Goal: Book appointment/travel/reservation

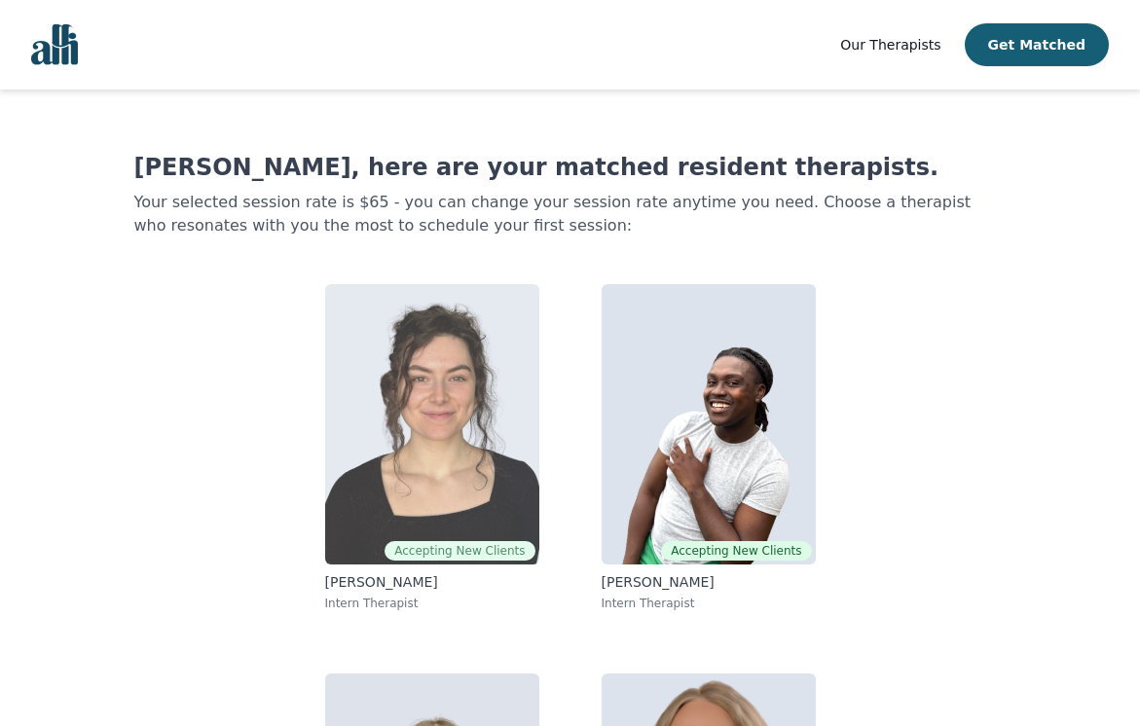
click at [440, 383] on img at bounding box center [432, 424] width 214 height 280
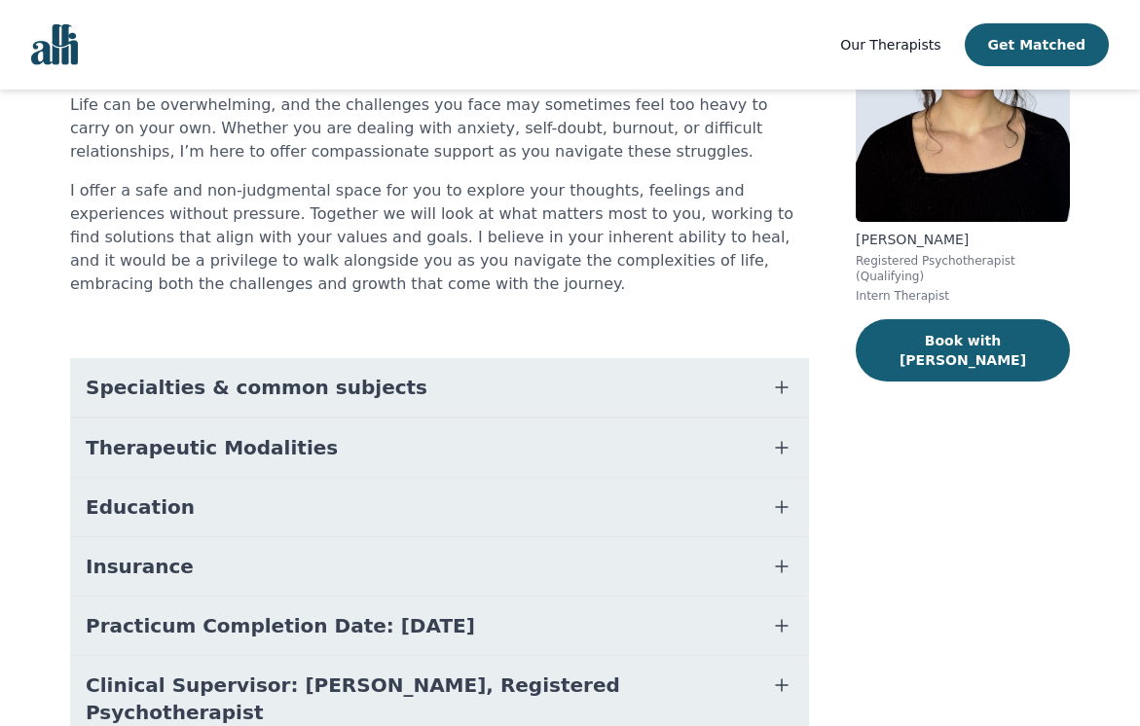
scroll to position [277, 0]
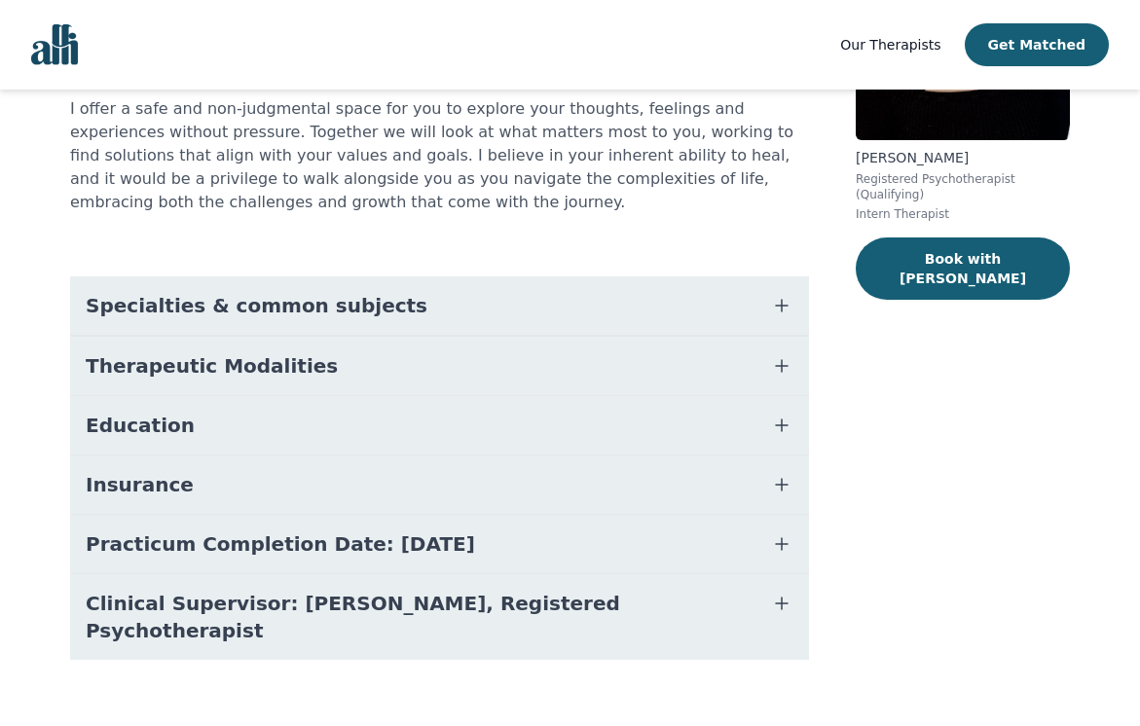
click at [411, 317] on button "Specialties & common subjects" at bounding box center [439, 306] width 739 height 58
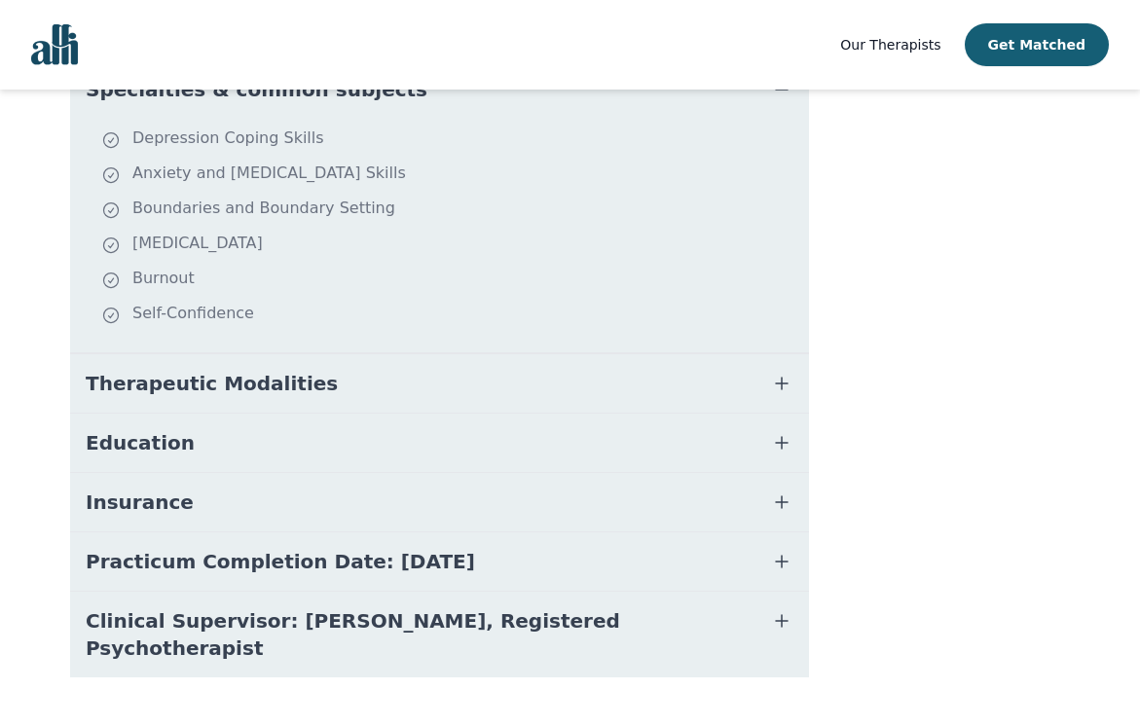
scroll to position [510, 0]
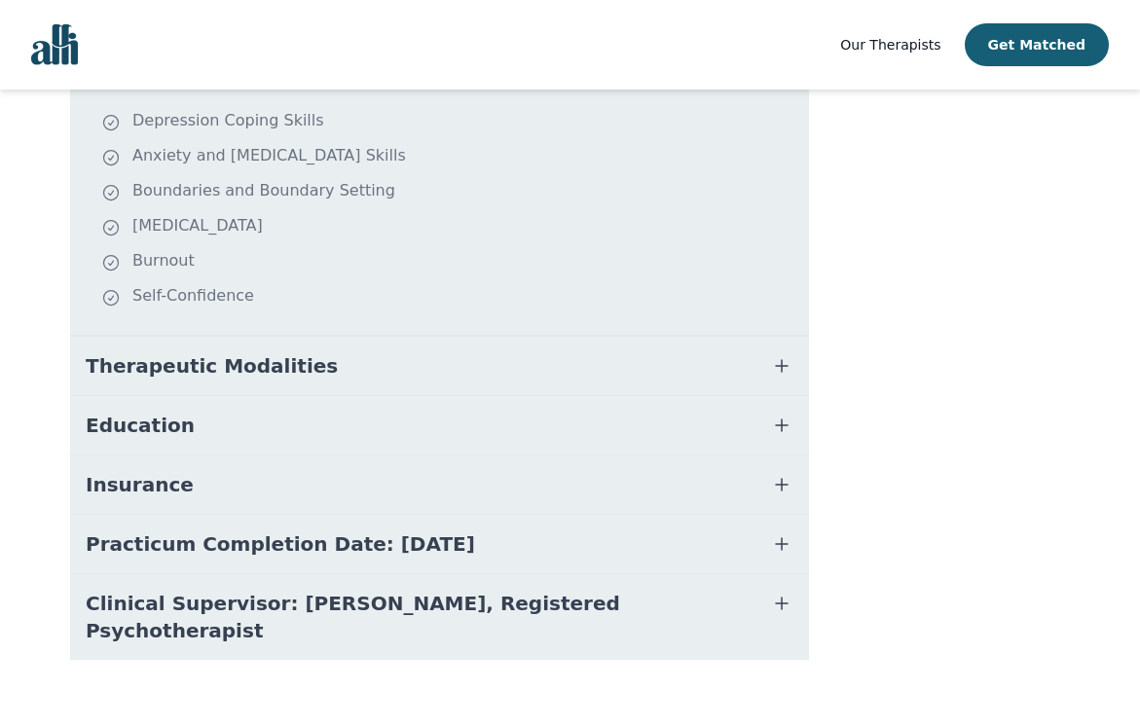
click at [614, 358] on button "Therapeutic Modalities" at bounding box center [439, 366] width 739 height 58
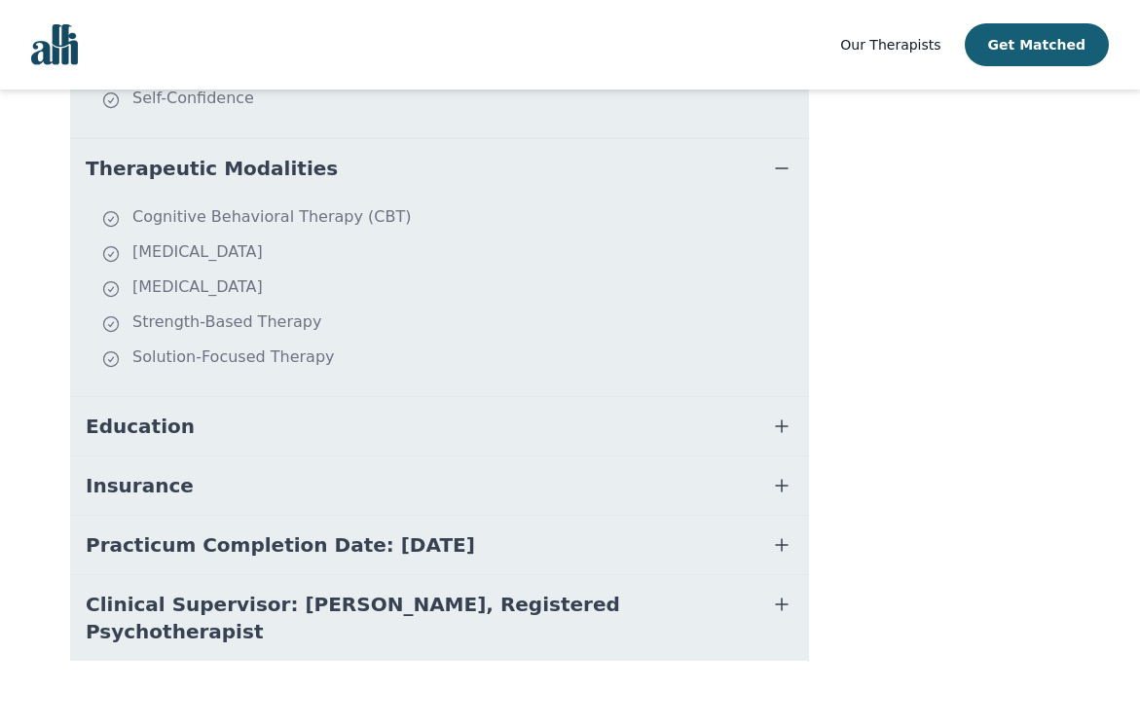
scroll to position [709, 0]
click at [509, 544] on button "Practicum Completion Date: [DATE]" at bounding box center [439, 544] width 739 height 58
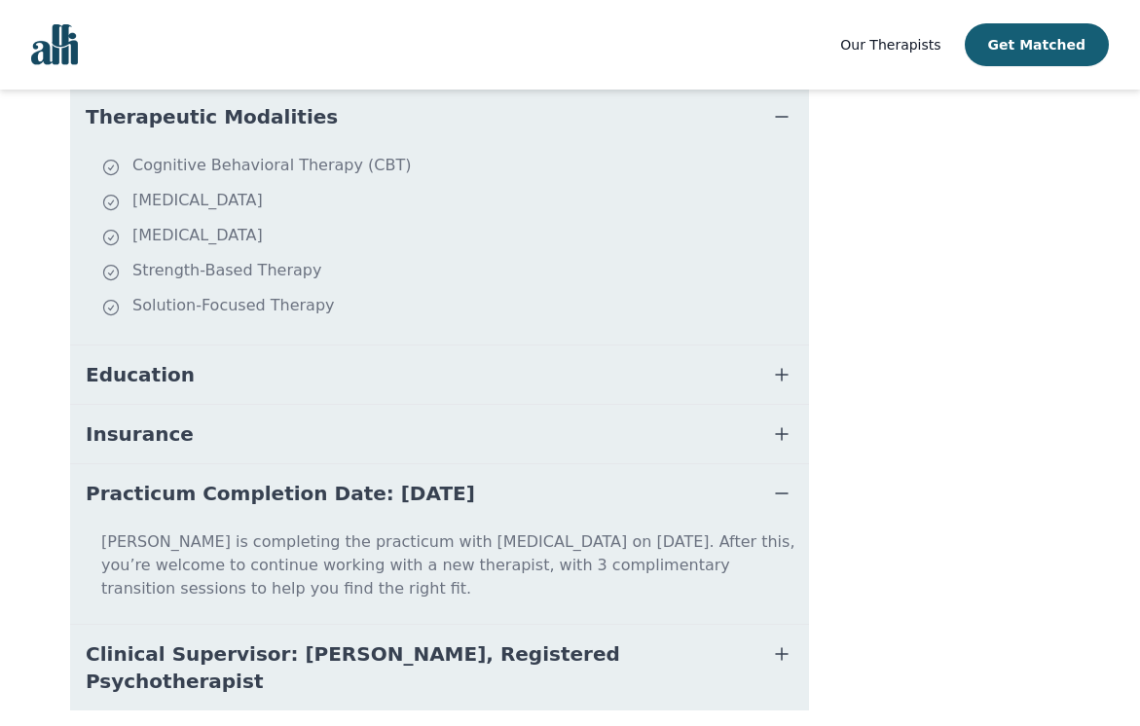
scroll to position [787, 0]
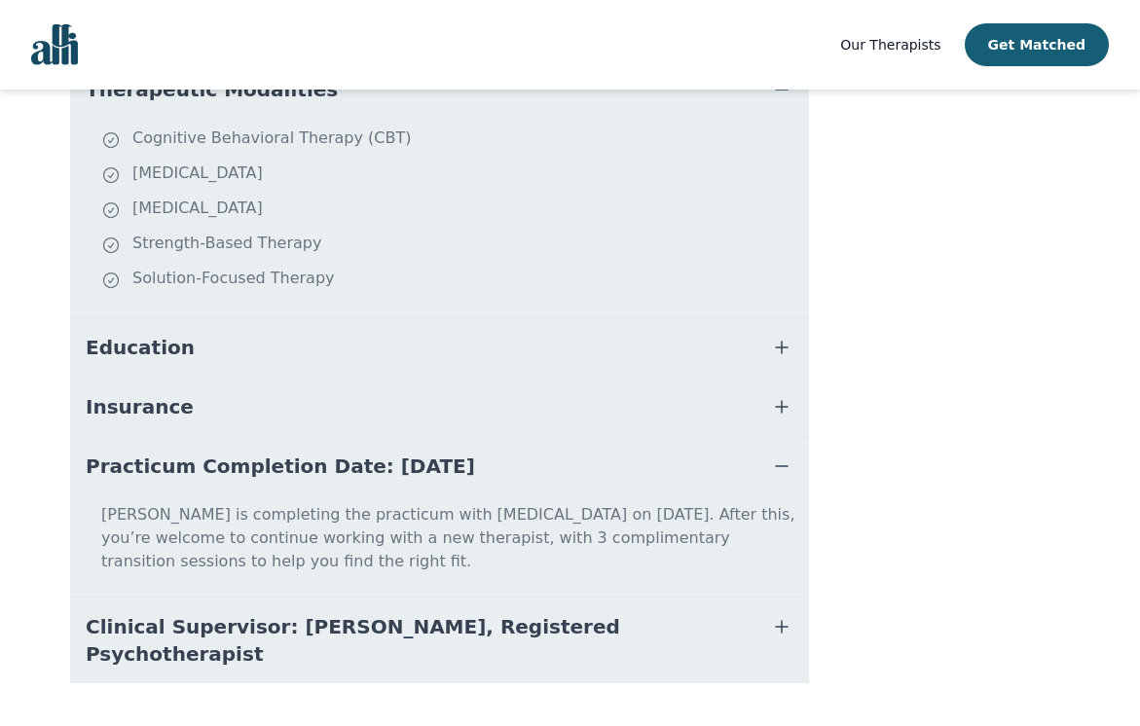
click at [374, 338] on button "Education" at bounding box center [439, 347] width 739 height 58
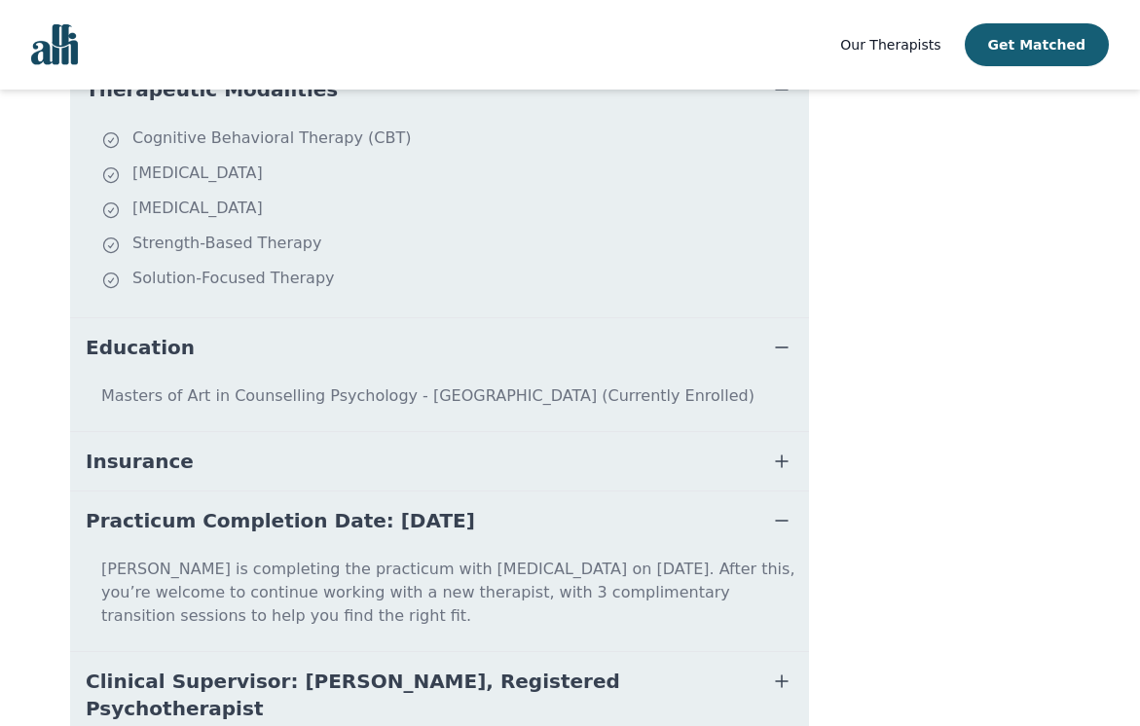
click at [364, 462] on button "Insurance" at bounding box center [439, 461] width 739 height 58
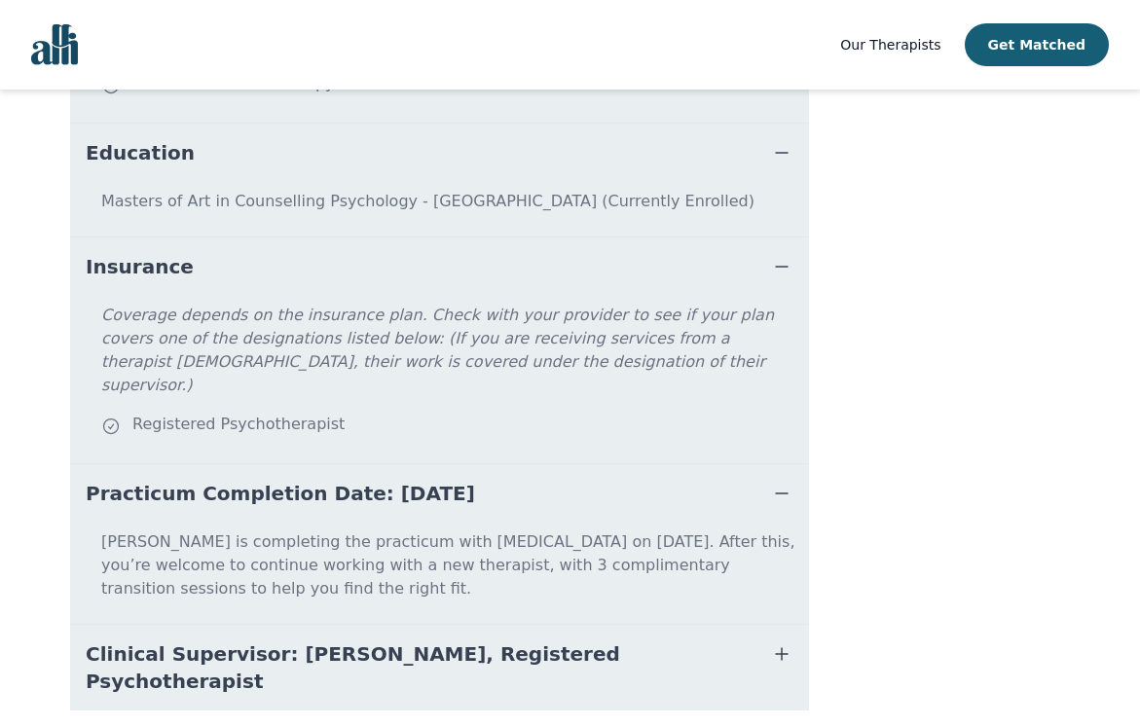
scroll to position [986, 0]
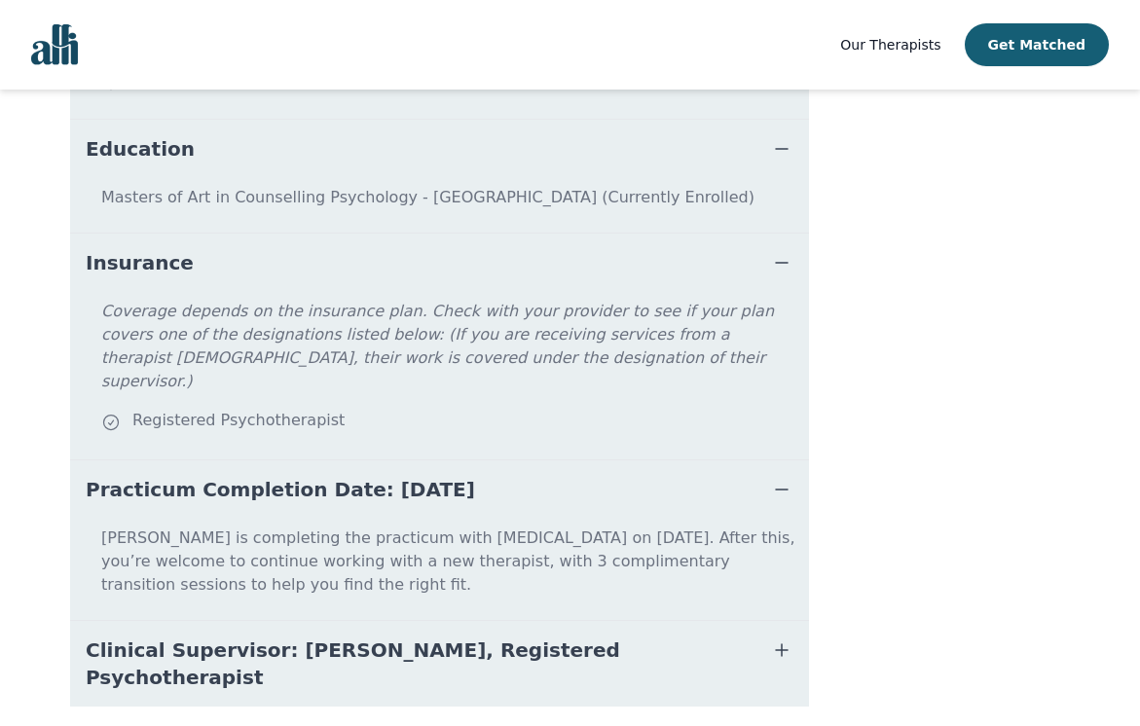
click at [689, 621] on button "Clinical Supervisor: [PERSON_NAME], Registered Psychotherapist" at bounding box center [439, 664] width 739 height 86
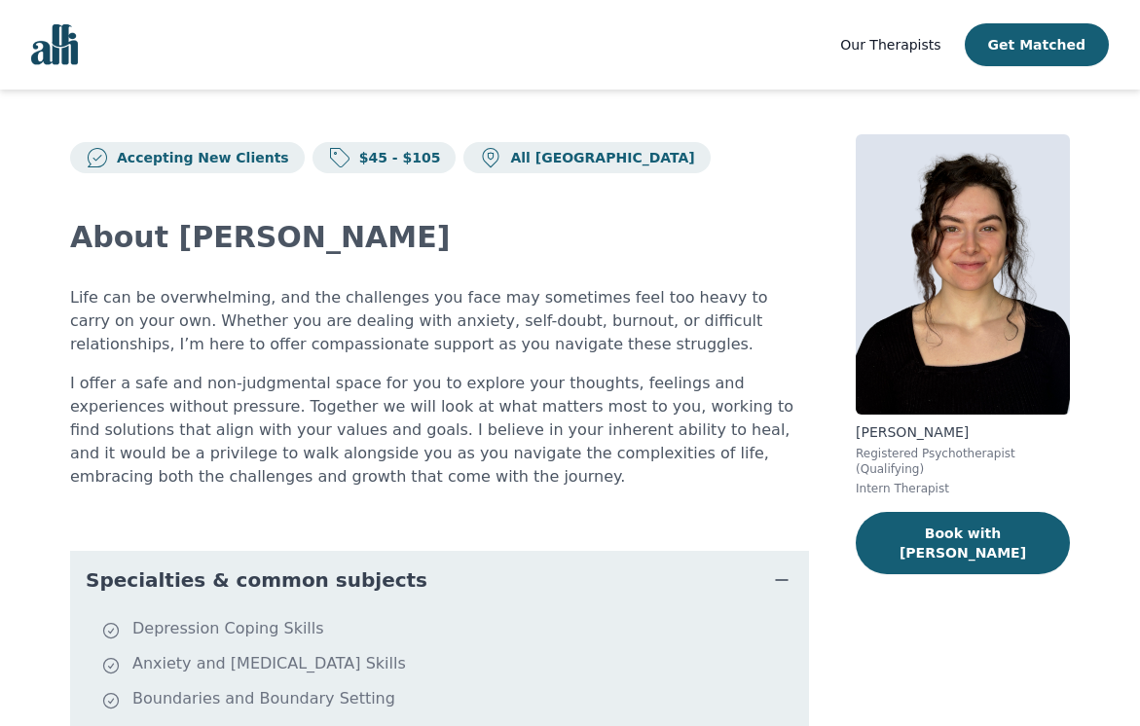
scroll to position [0, 0]
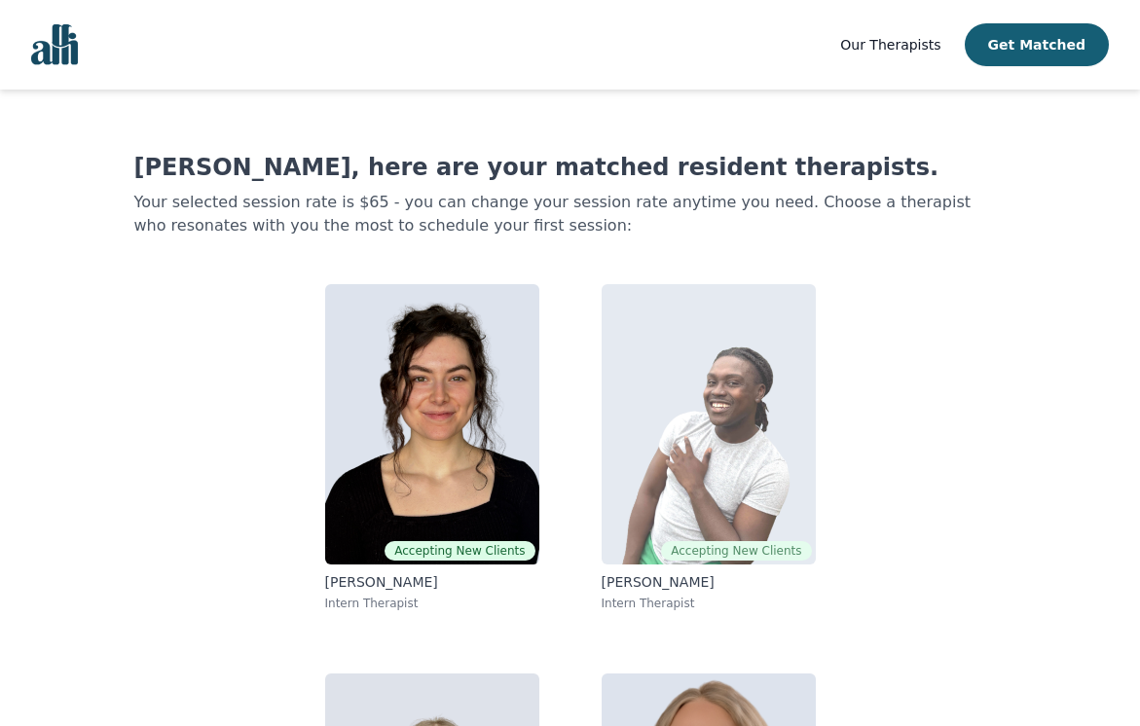
click at [726, 402] on img at bounding box center [709, 424] width 214 height 280
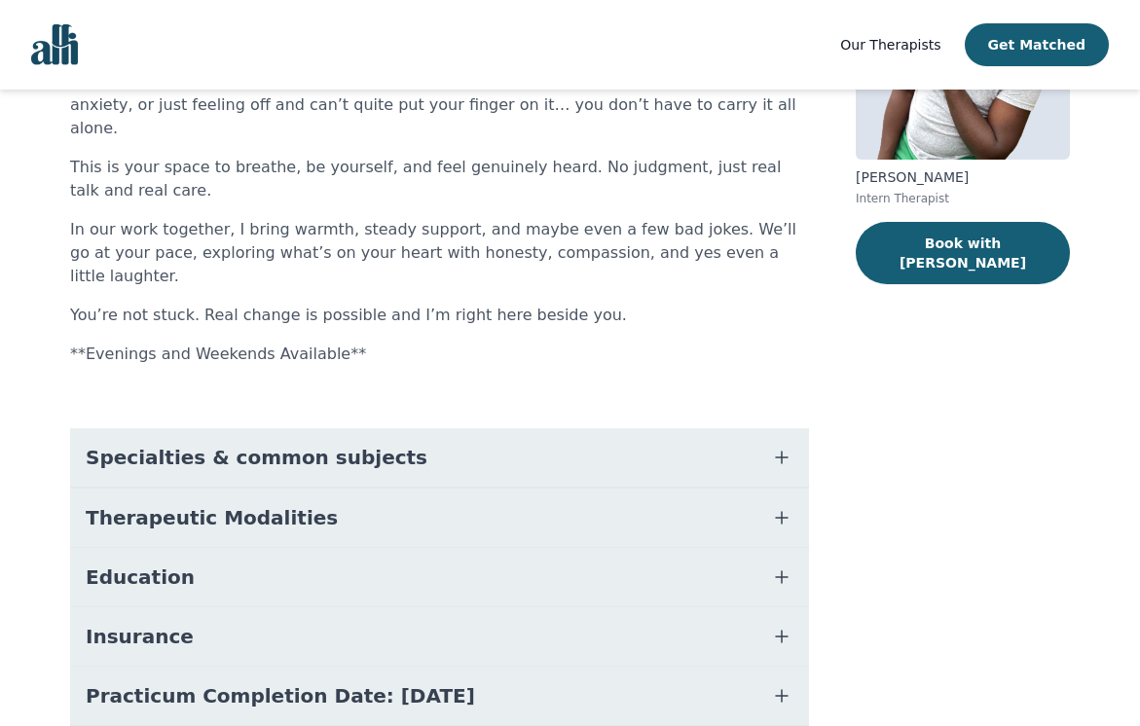
scroll to position [292, 0]
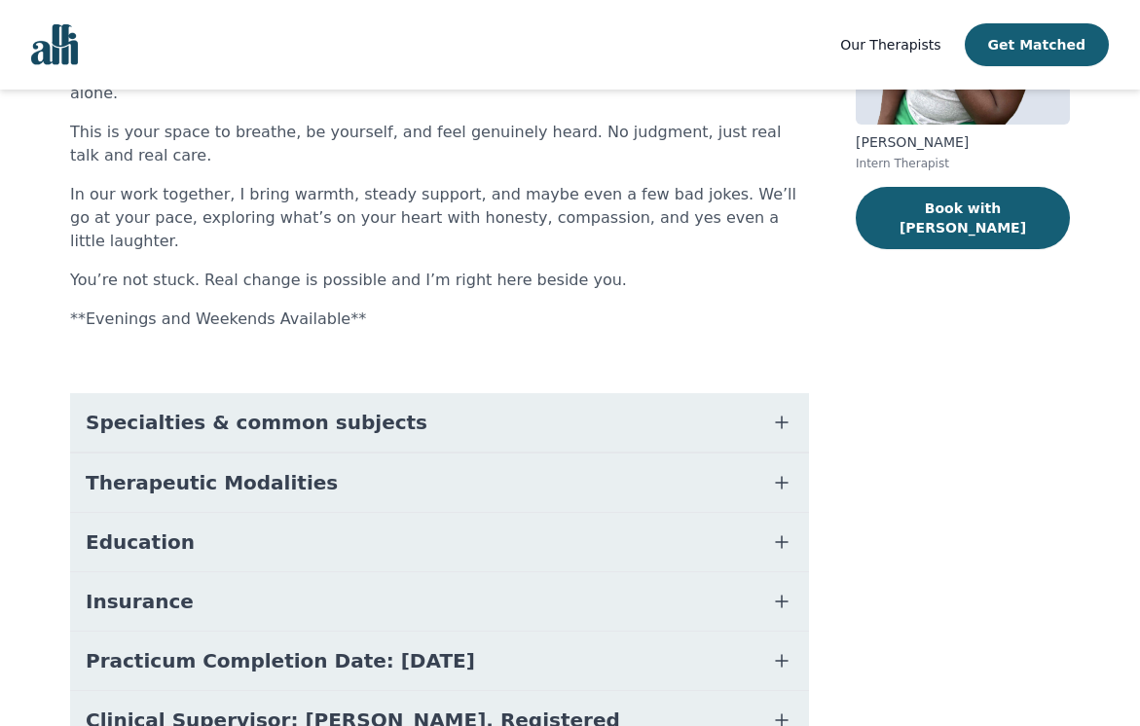
click at [454, 393] on button "Specialties & common subjects" at bounding box center [439, 422] width 739 height 58
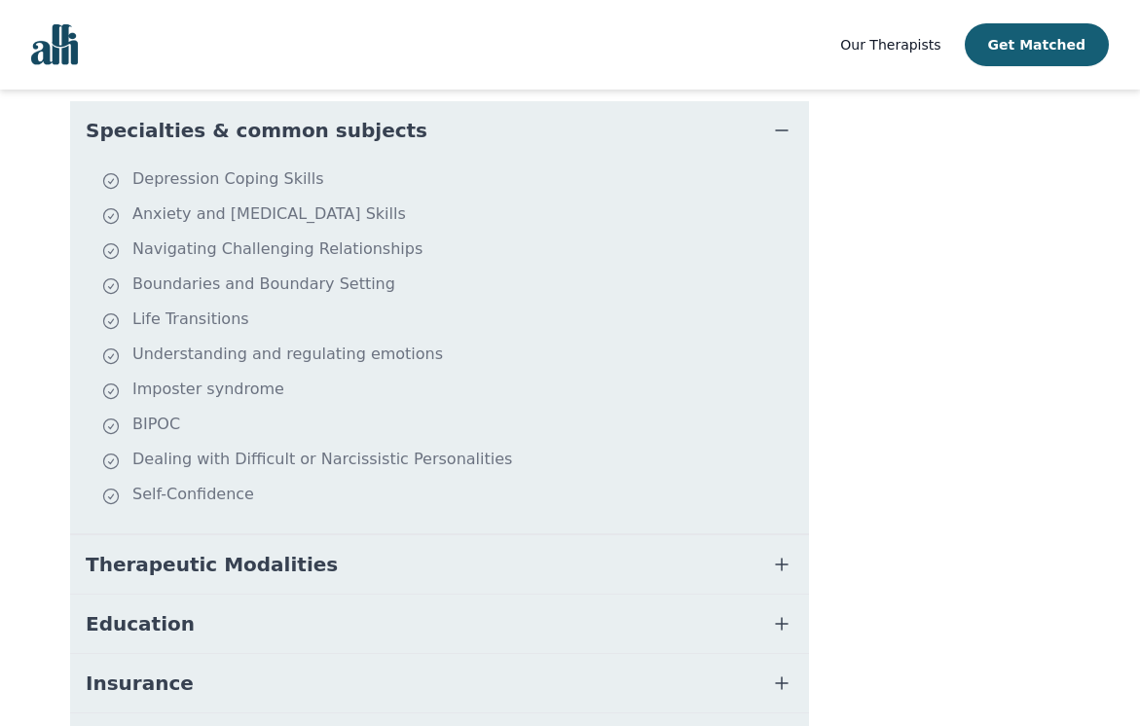
scroll to position [682, 0]
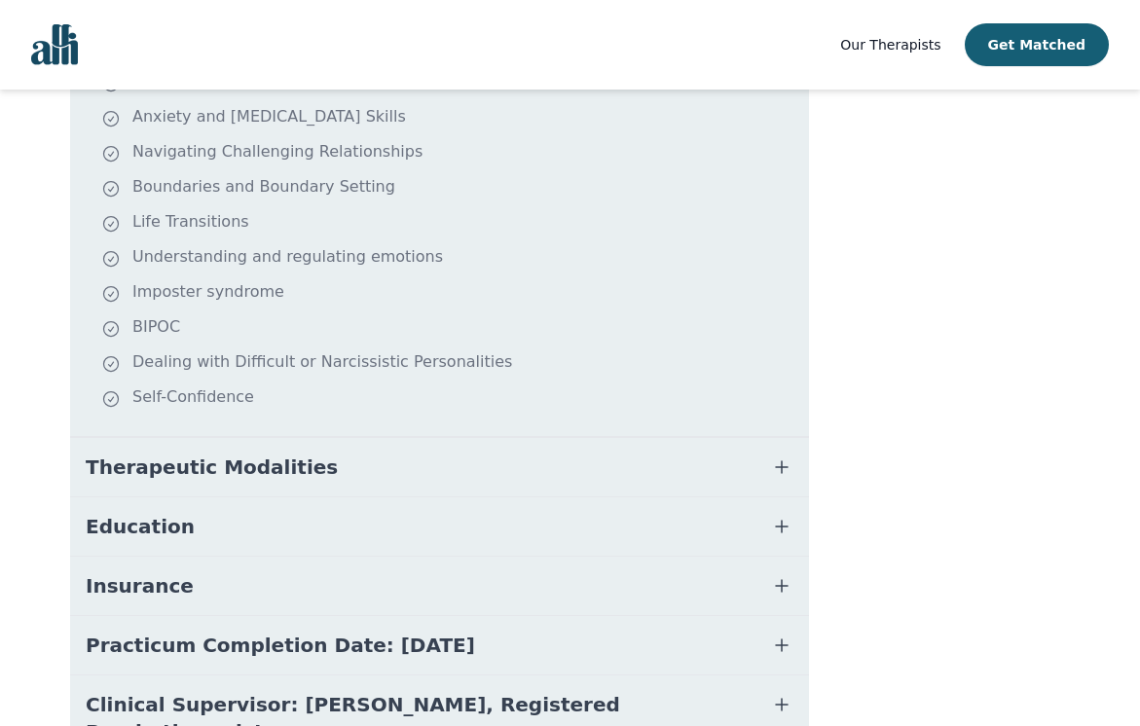
click at [372, 438] on button "Therapeutic Modalities" at bounding box center [439, 467] width 739 height 58
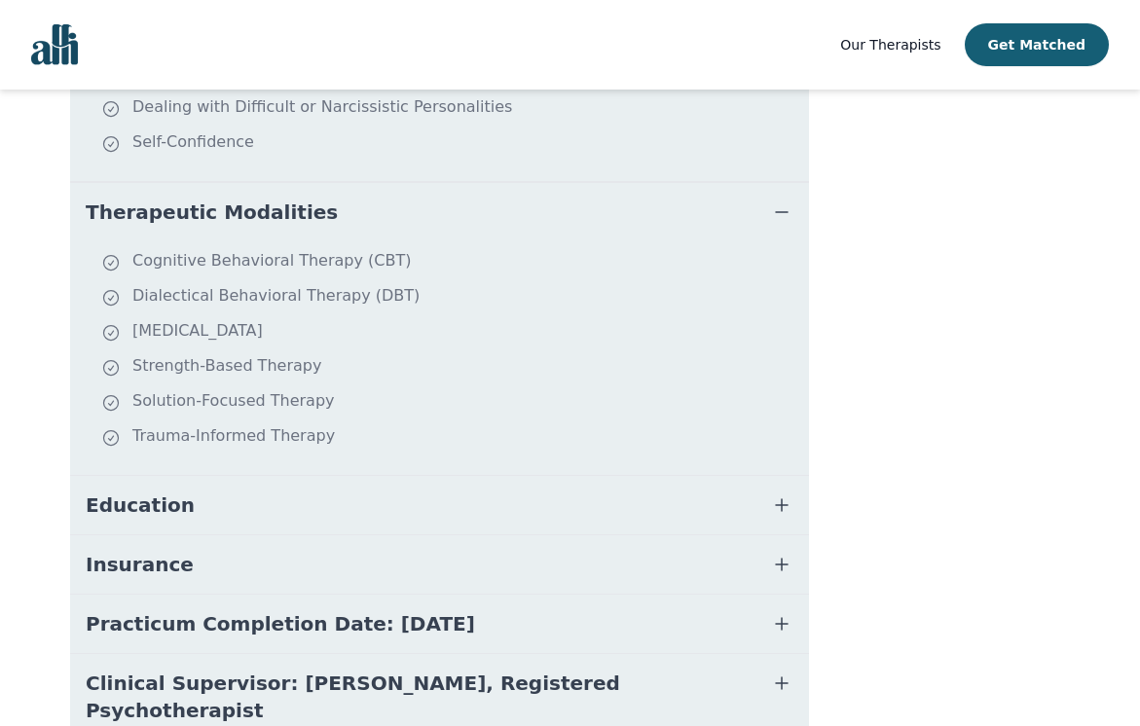
scroll to position [970, 0]
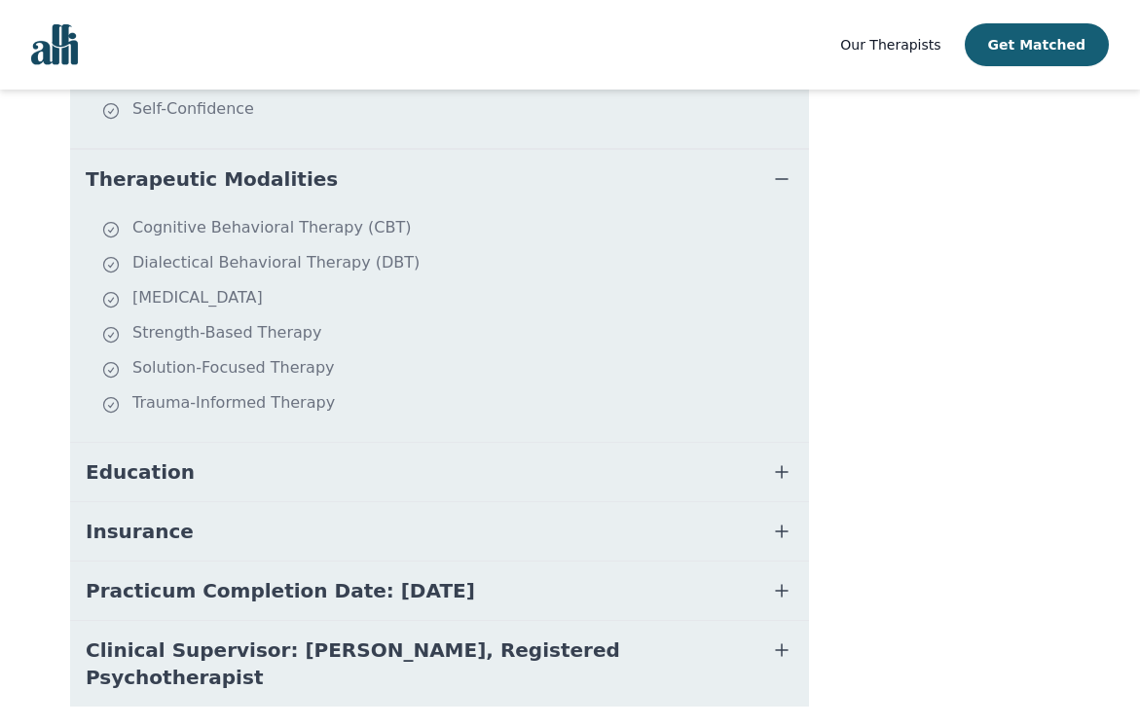
click at [305, 443] on button "Education" at bounding box center [439, 472] width 739 height 58
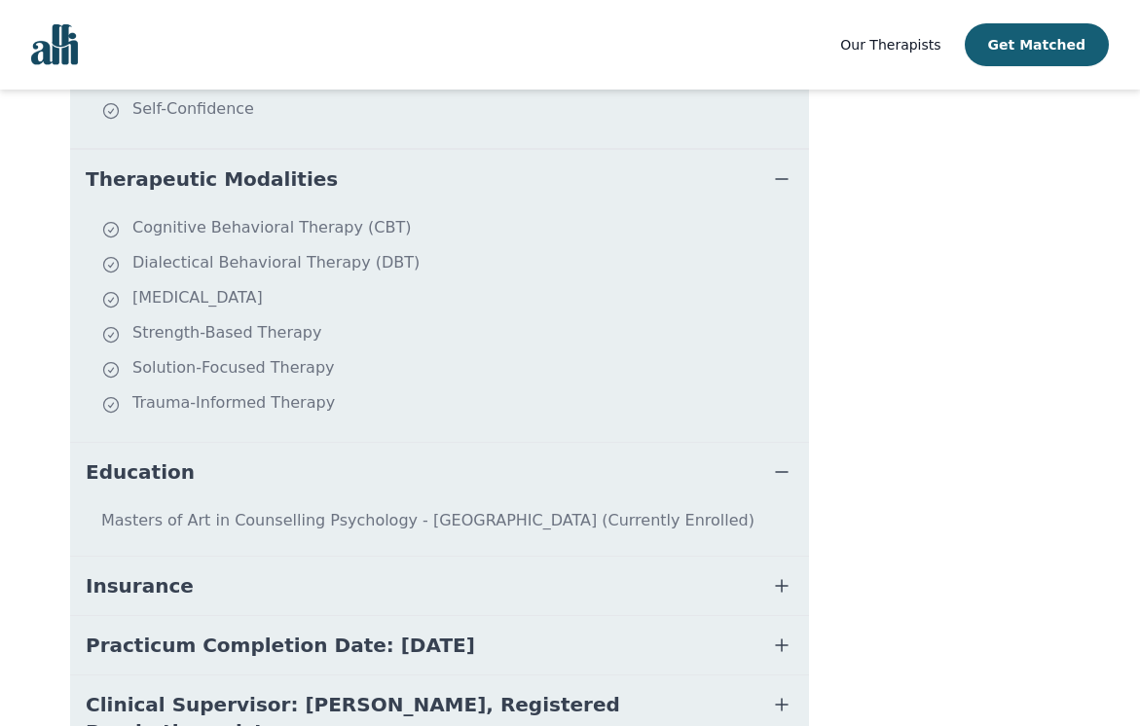
click at [501, 616] on button "Practicum Completion Date: [DATE]" at bounding box center [439, 645] width 739 height 58
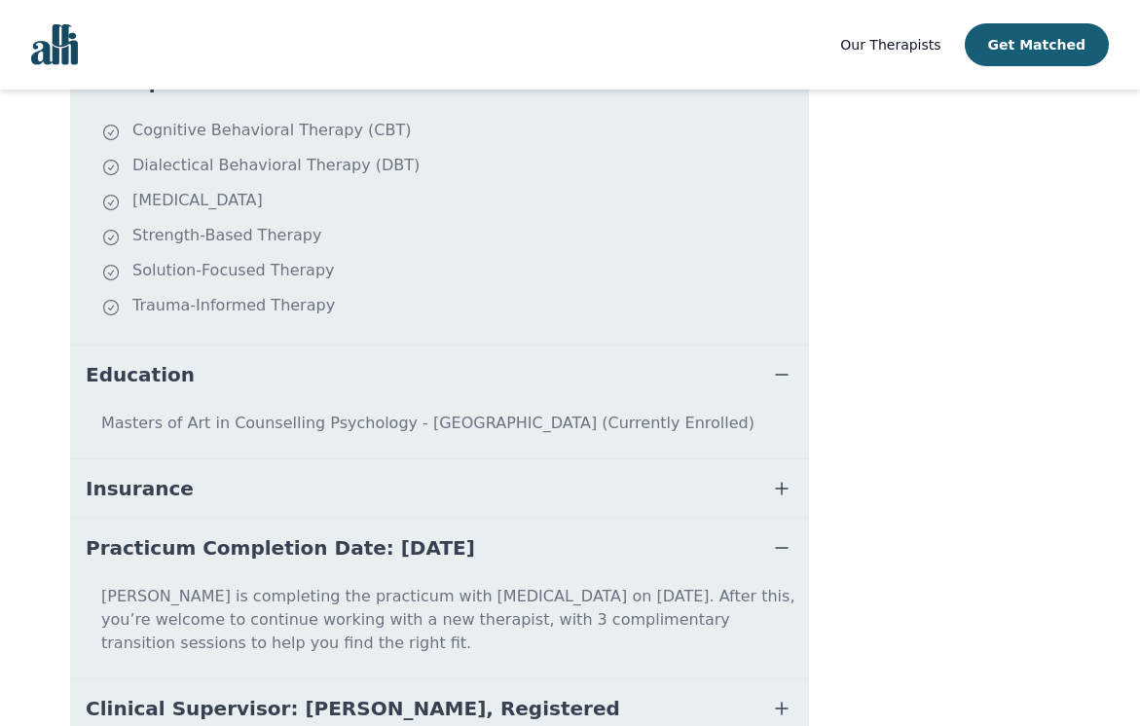
scroll to position [1102, 0]
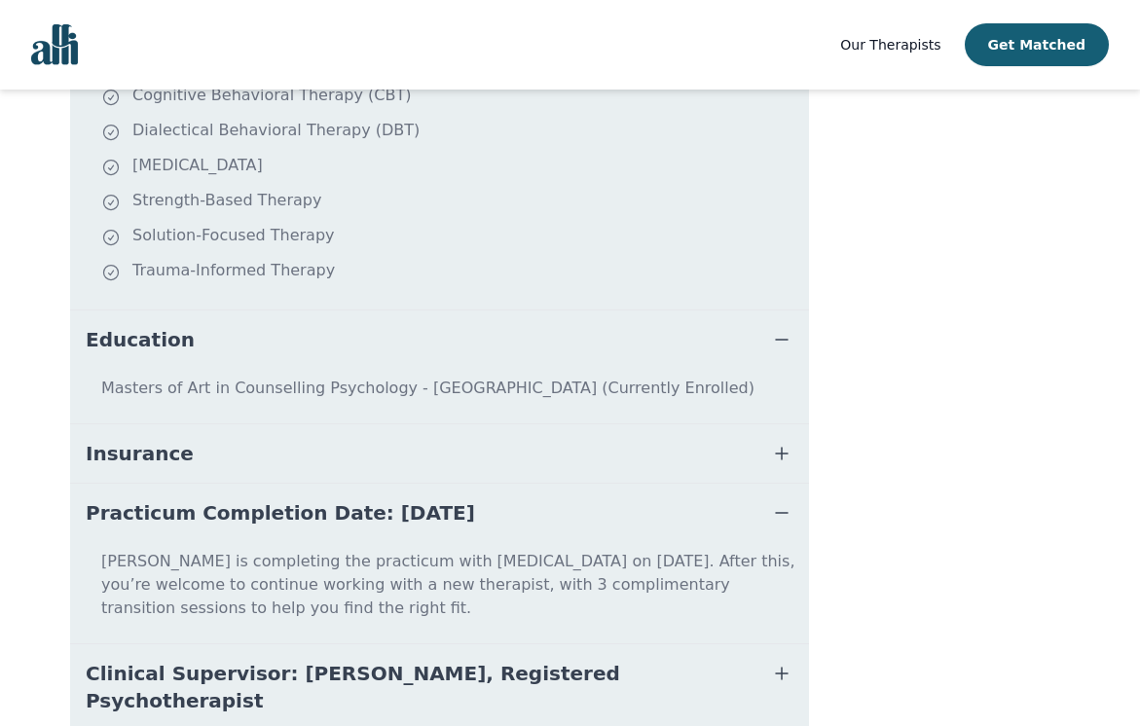
click at [405, 425] on button "Insurance" at bounding box center [439, 454] width 739 height 58
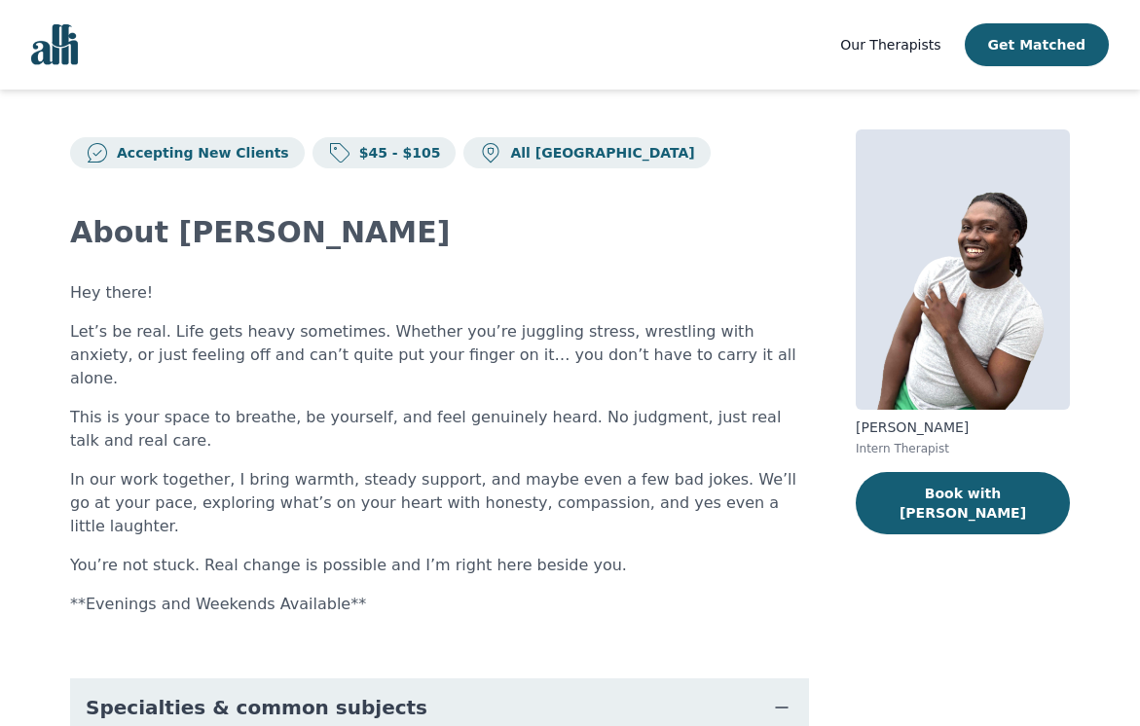
scroll to position [0, 0]
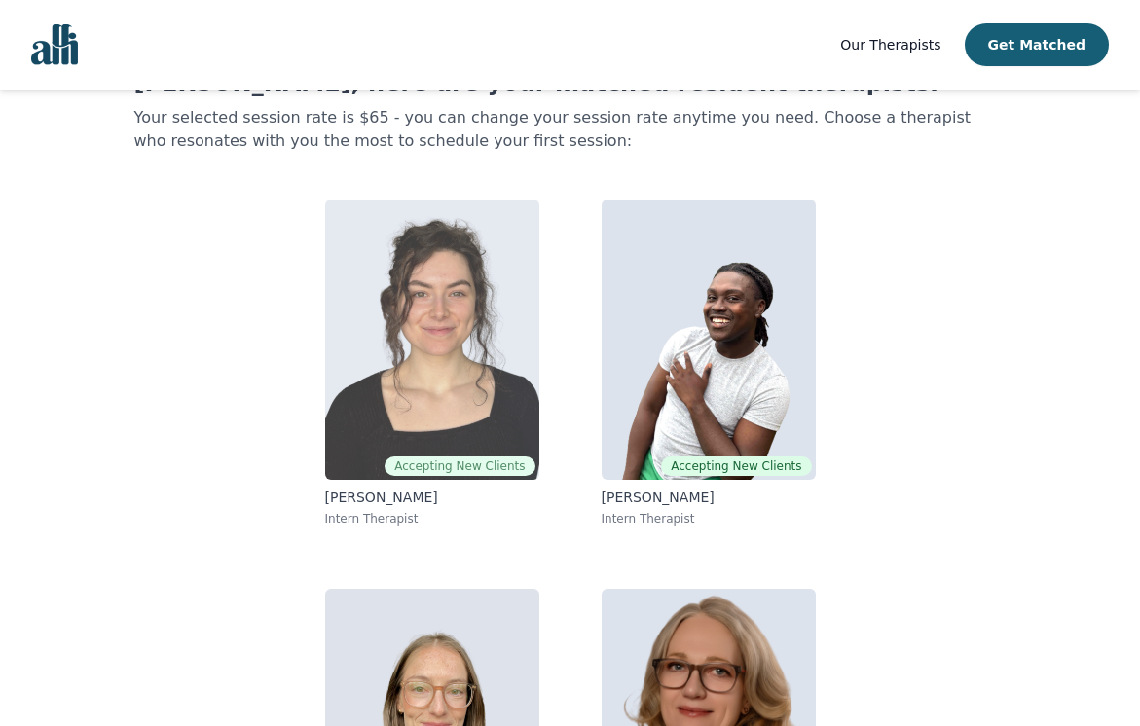
scroll to position [195, 0]
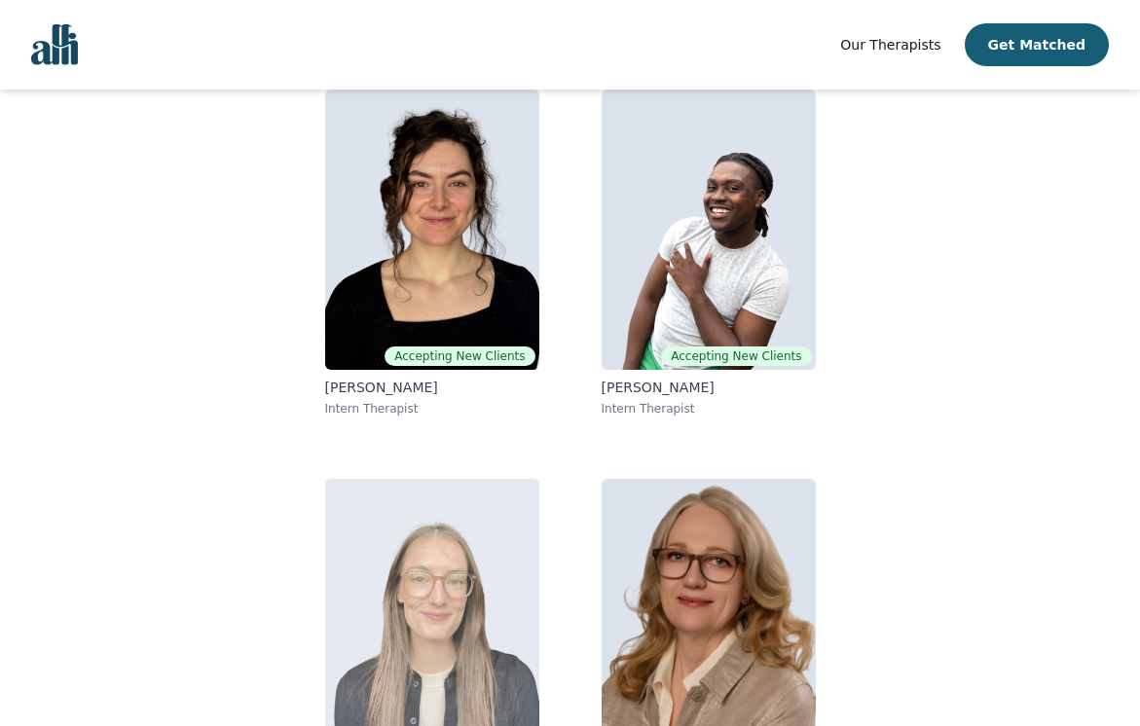
click at [420, 603] on img at bounding box center [432, 619] width 214 height 280
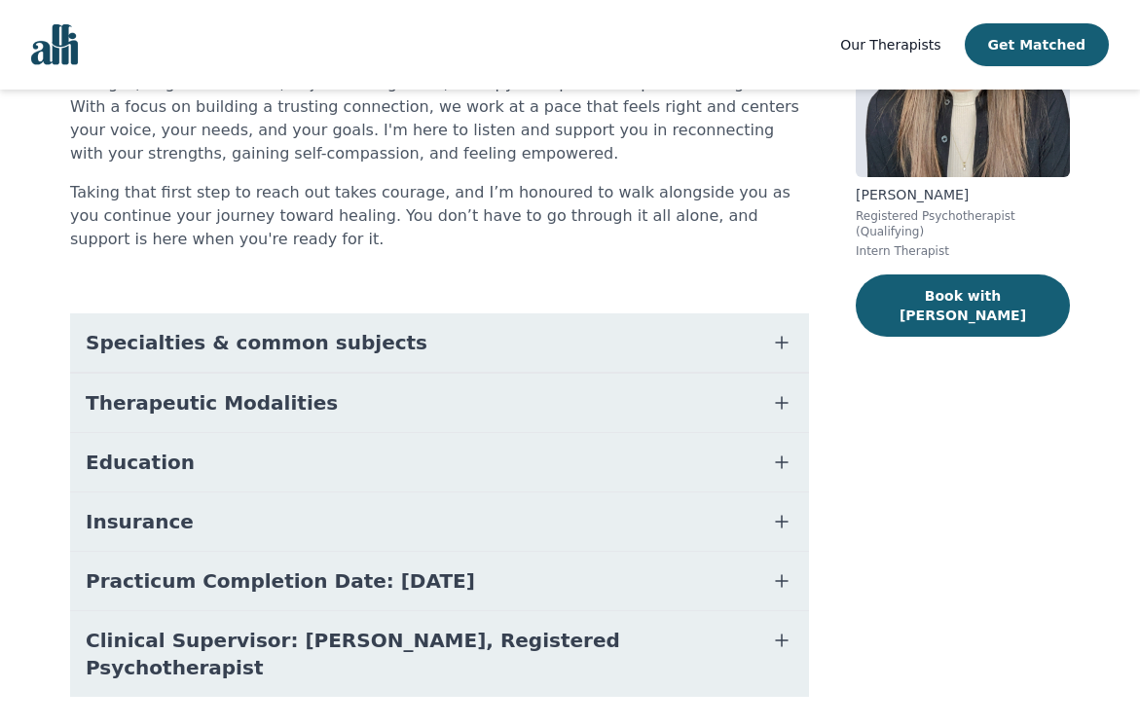
scroll to position [277, 0]
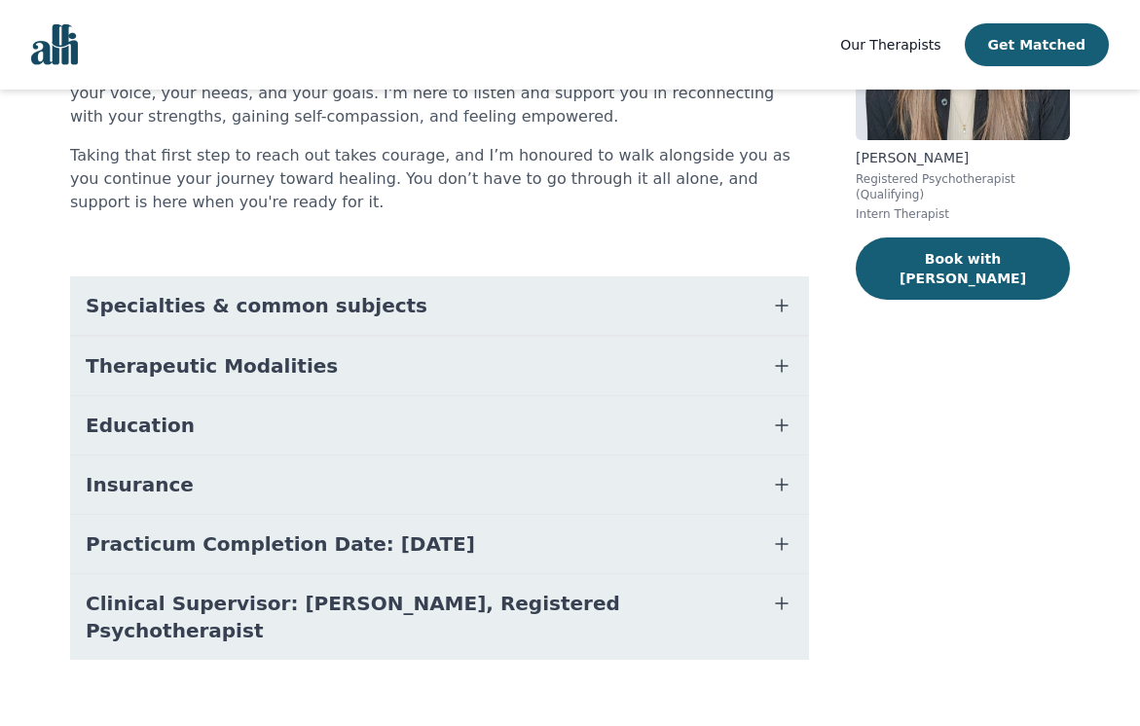
click at [316, 421] on button "Education" at bounding box center [439, 425] width 739 height 58
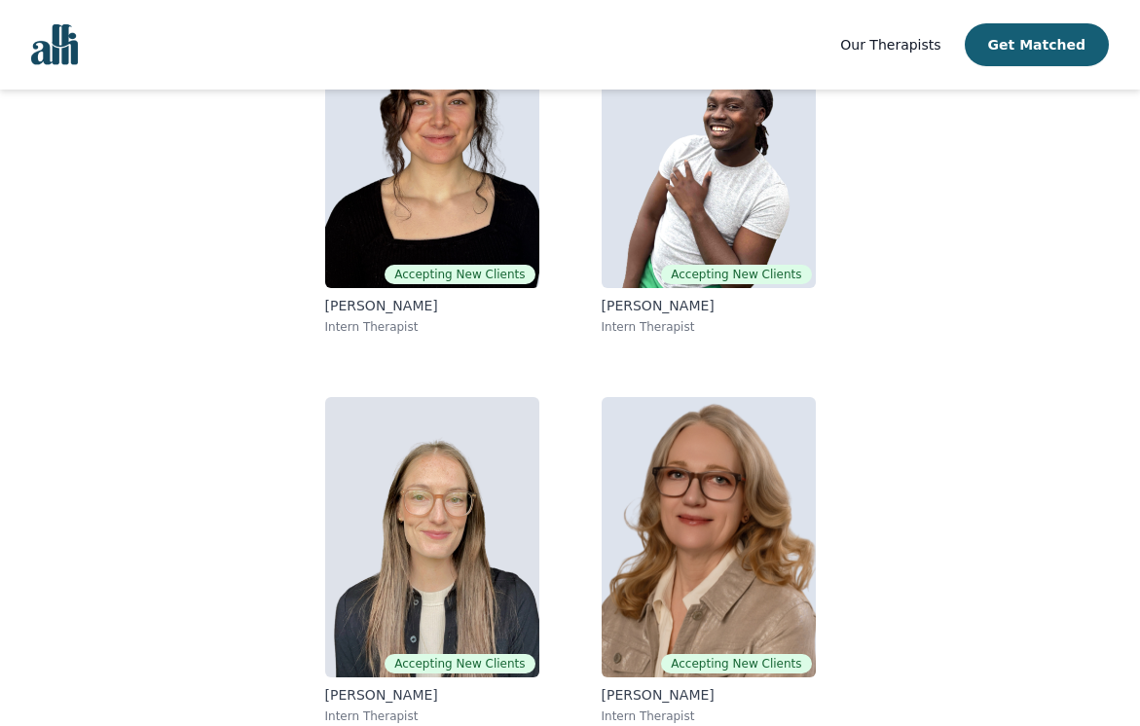
scroll to position [195, 0]
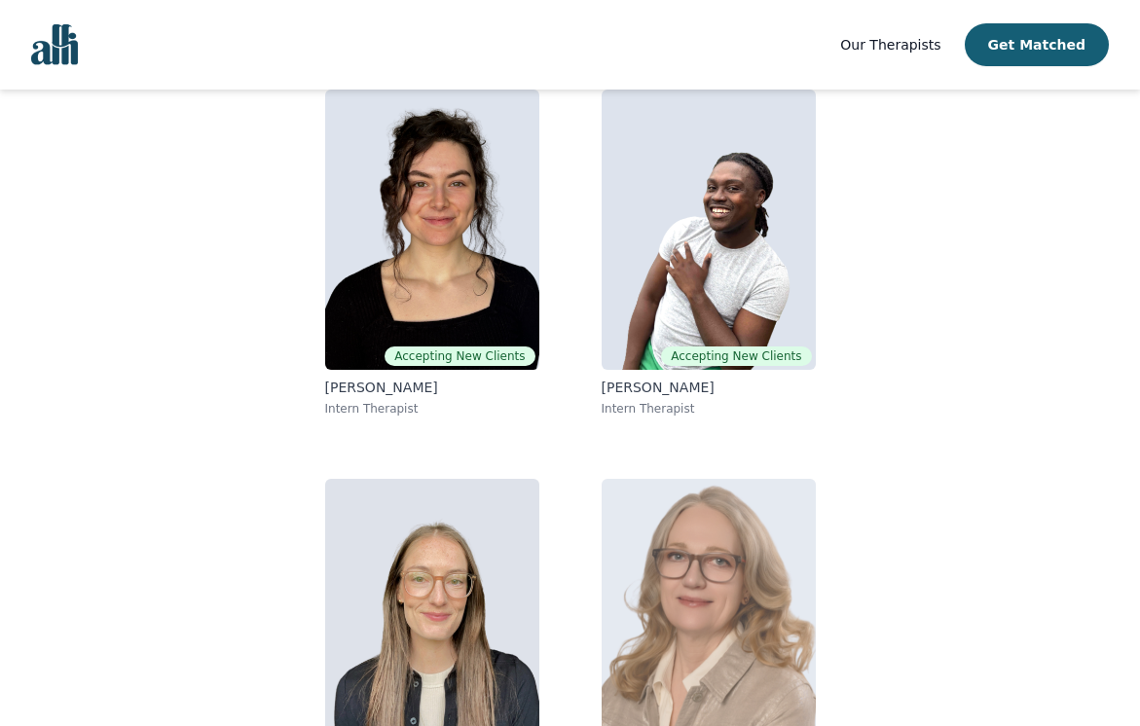
click at [751, 597] on img at bounding box center [709, 619] width 214 height 280
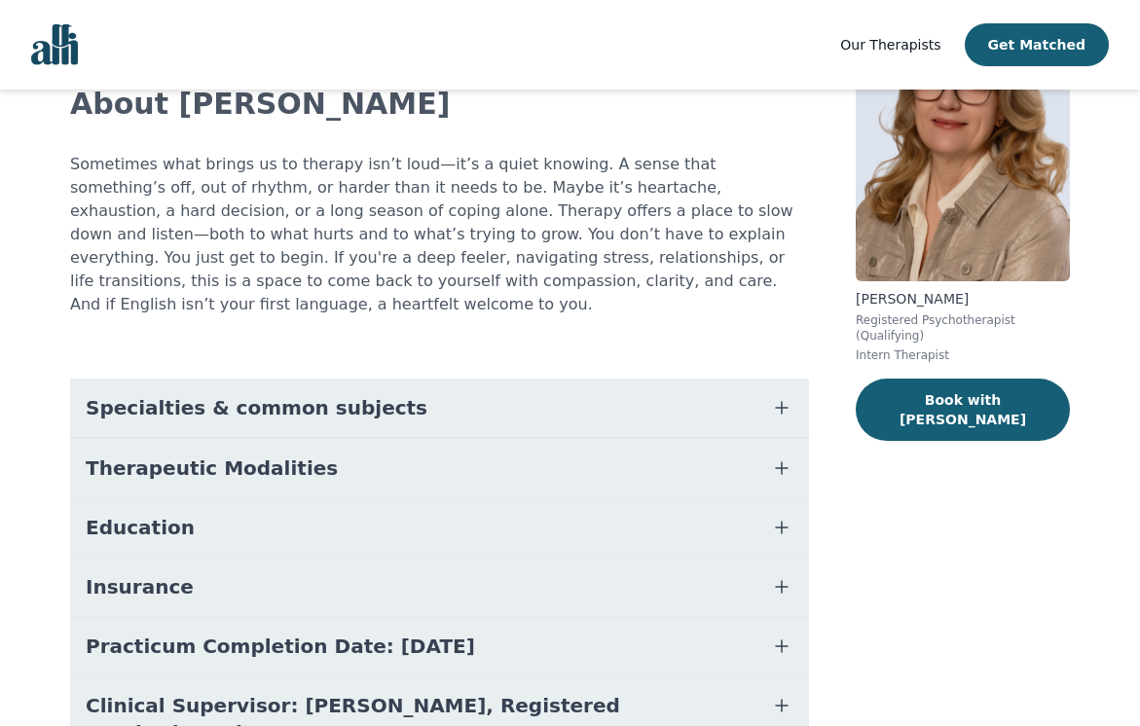
scroll to position [195, 0]
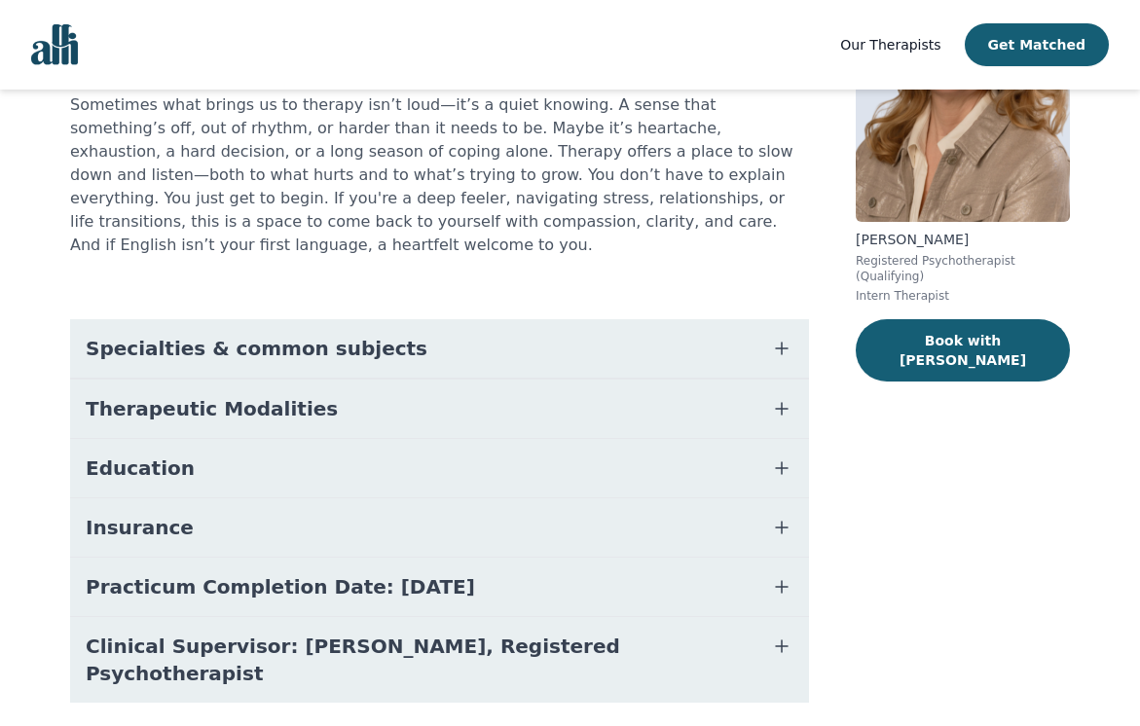
click at [417, 450] on button "Education" at bounding box center [439, 468] width 739 height 58
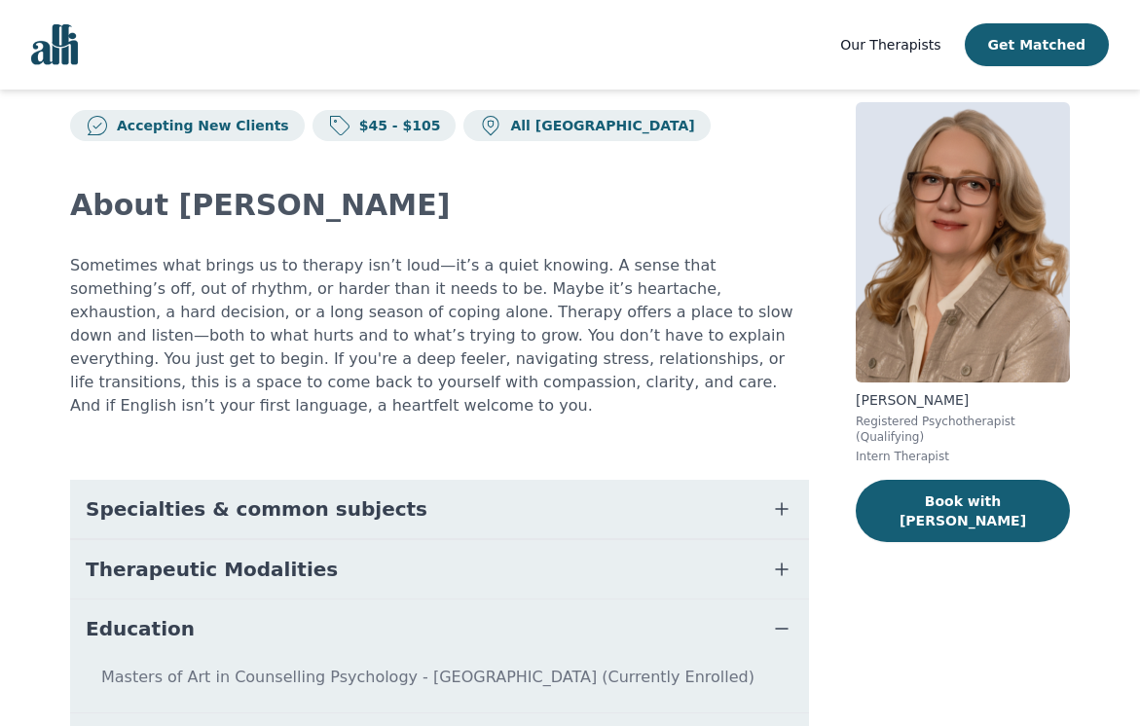
scroll to position [0, 0]
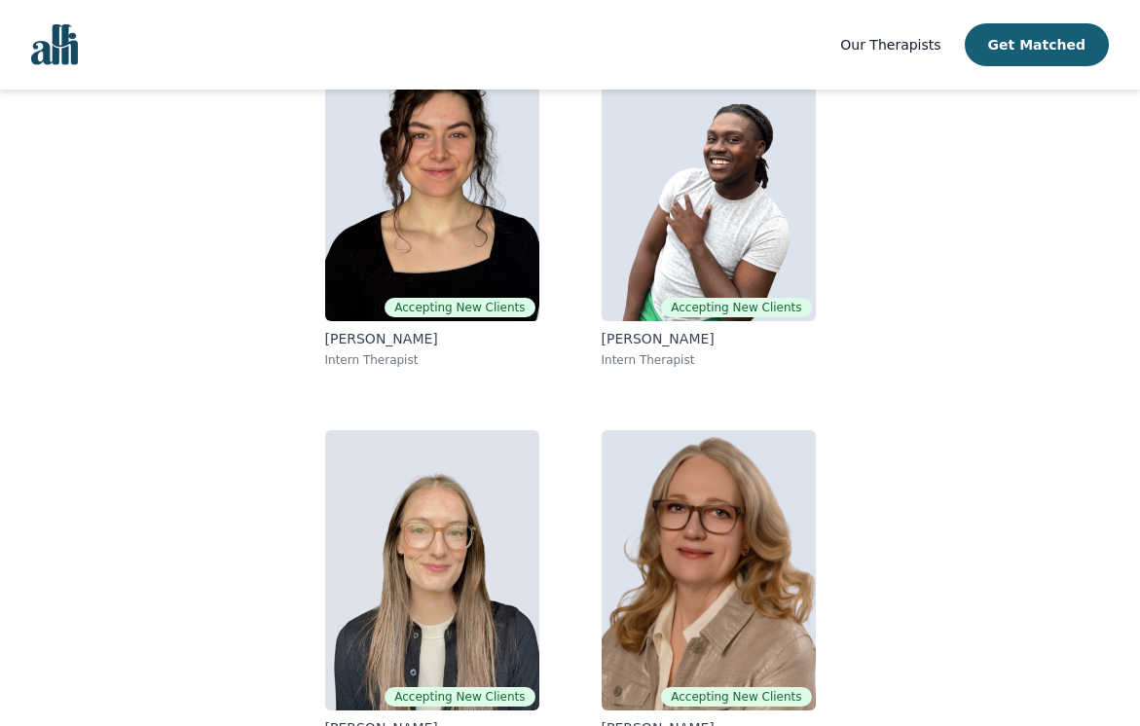
scroll to position [290, 0]
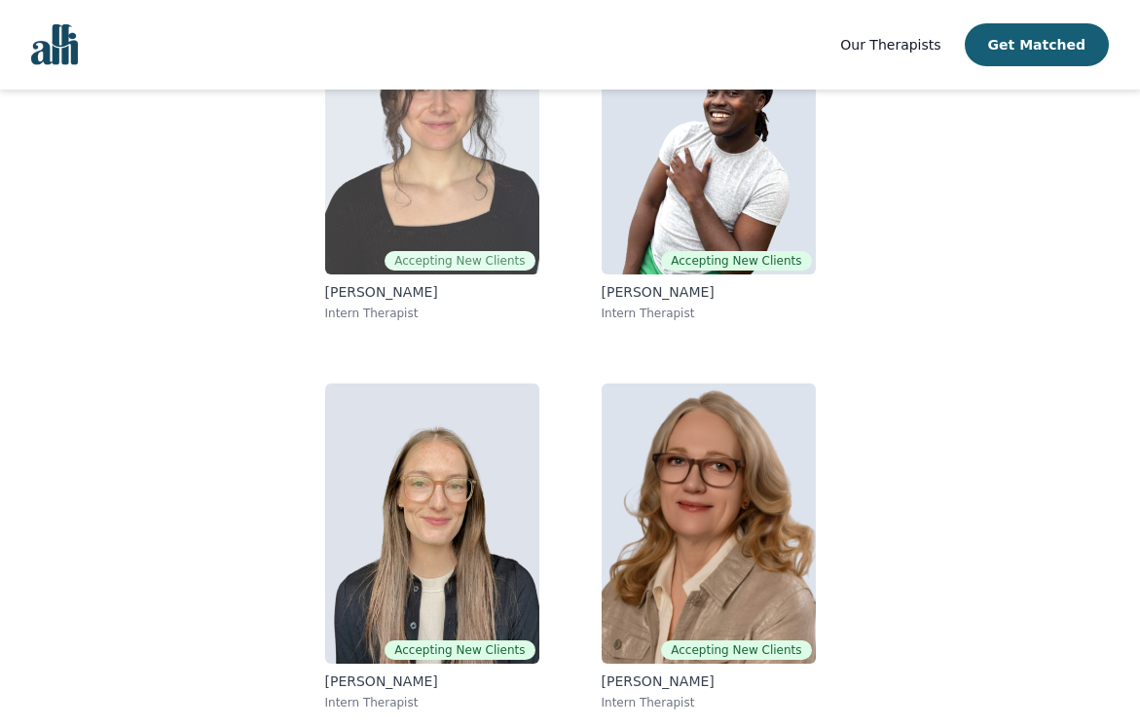
click at [434, 169] on img at bounding box center [432, 134] width 214 height 280
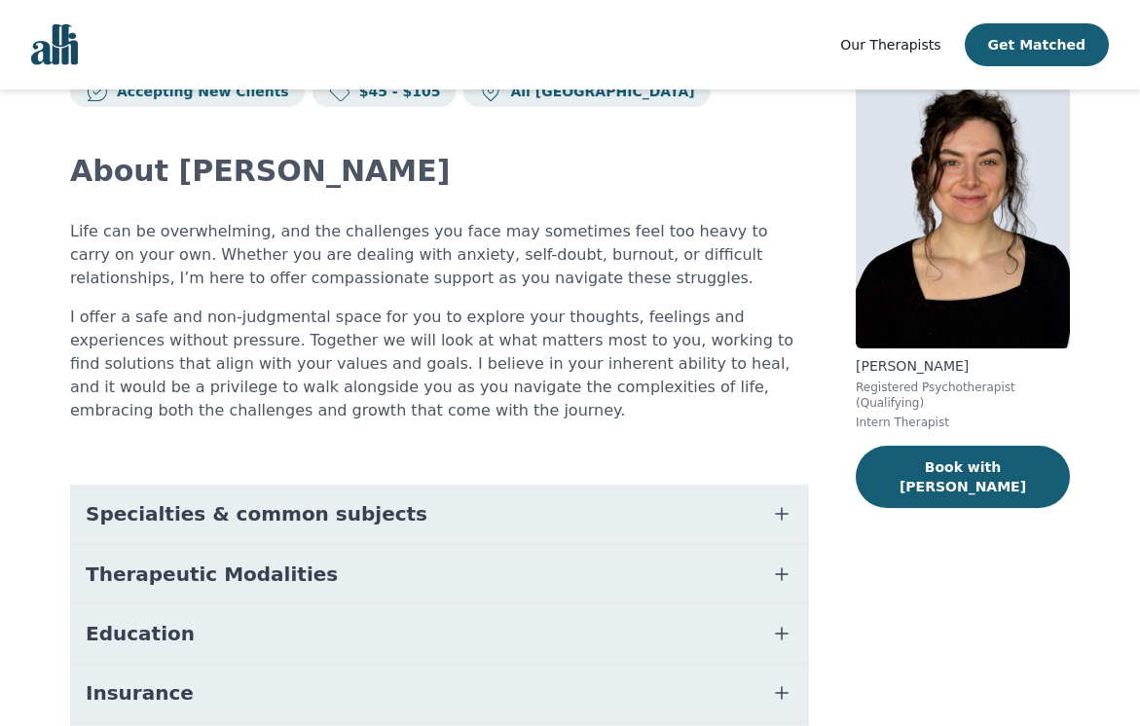
scroll to position [195, 0]
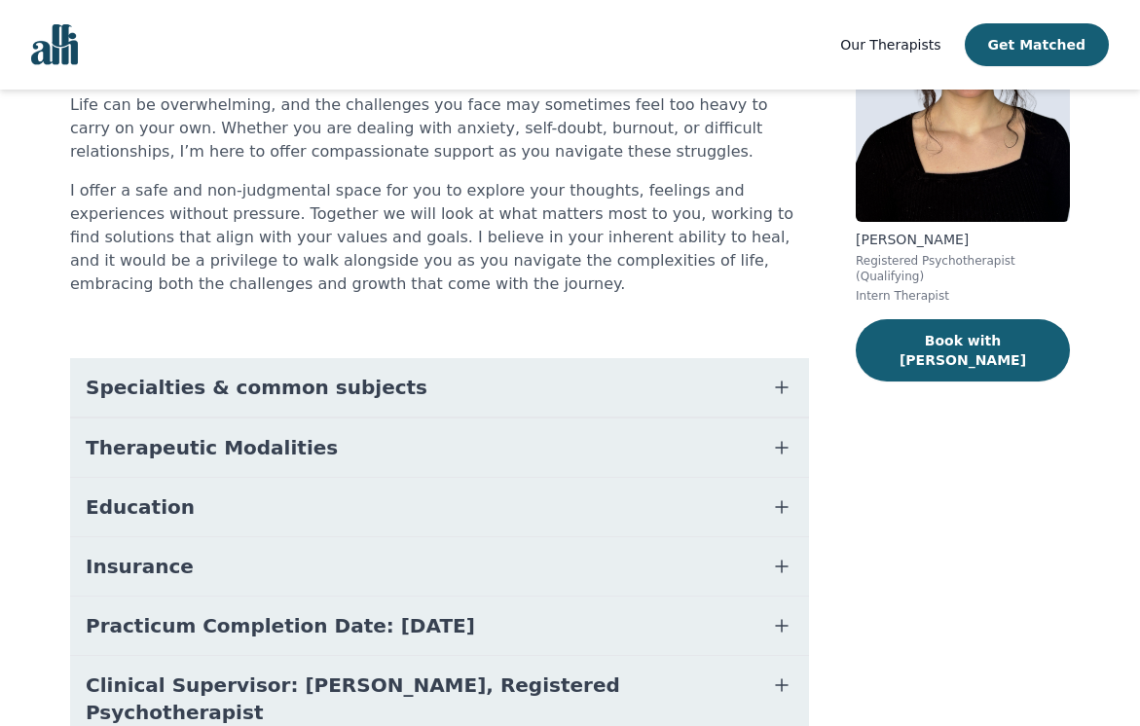
click at [354, 510] on button "Education" at bounding box center [439, 507] width 739 height 58
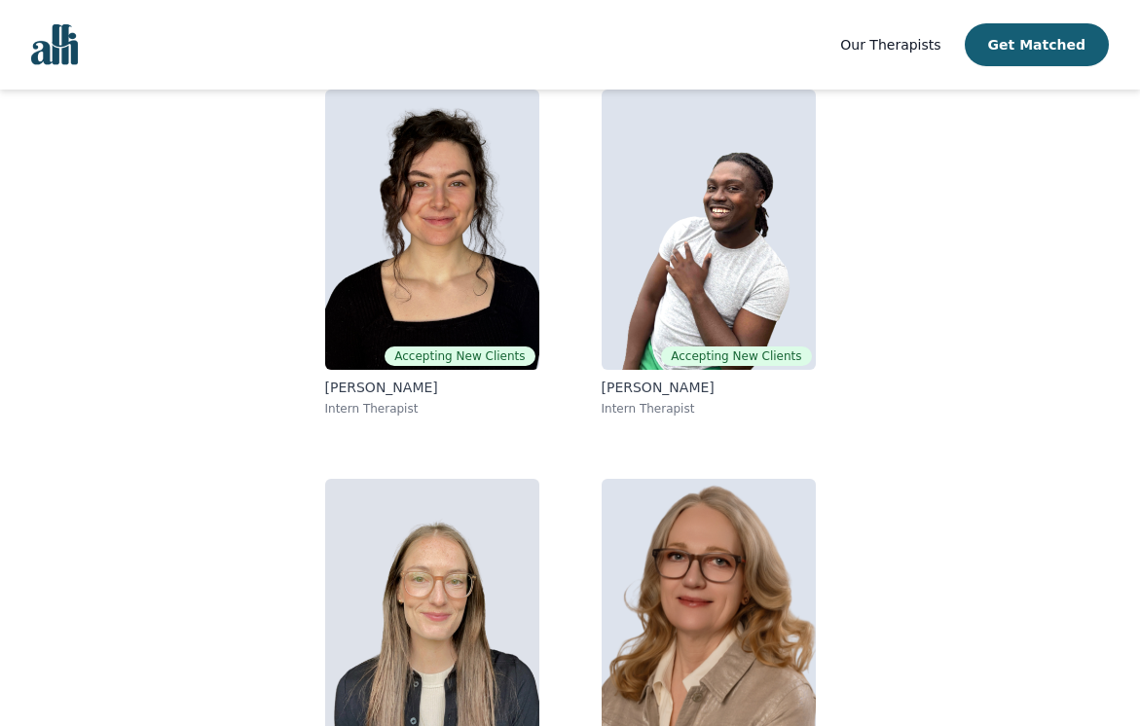
scroll to position [251, 0]
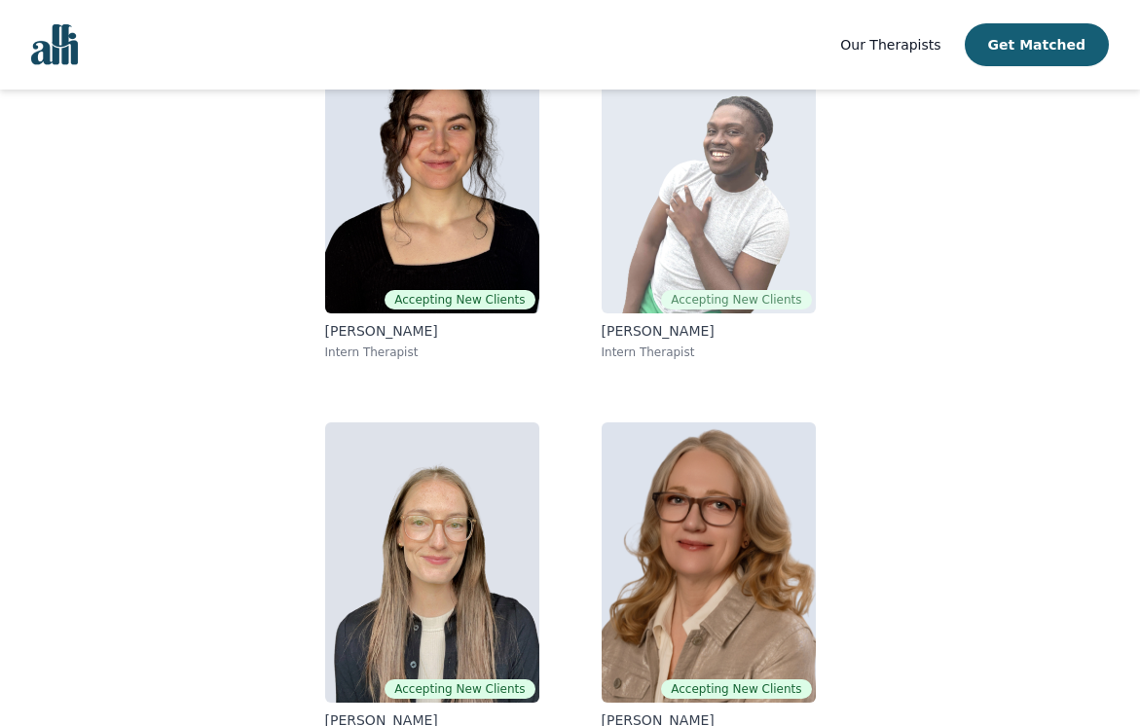
click at [678, 204] on img at bounding box center [709, 173] width 214 height 280
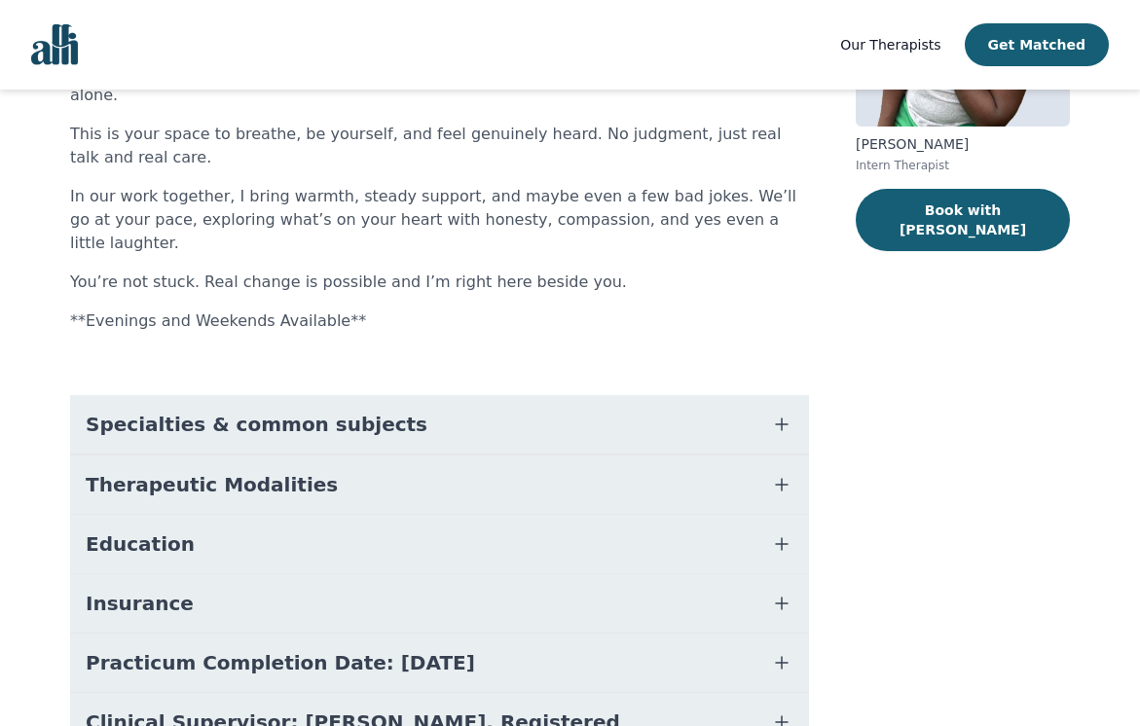
scroll to position [292, 0]
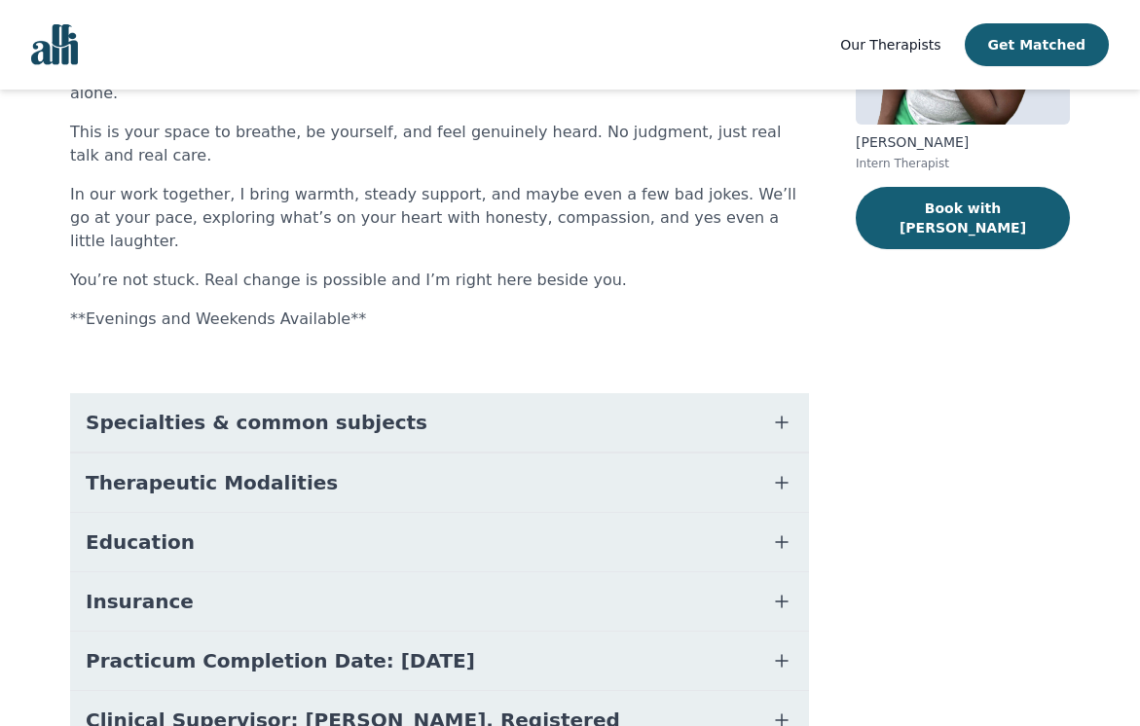
click at [338, 513] on button "Education" at bounding box center [439, 542] width 739 height 58
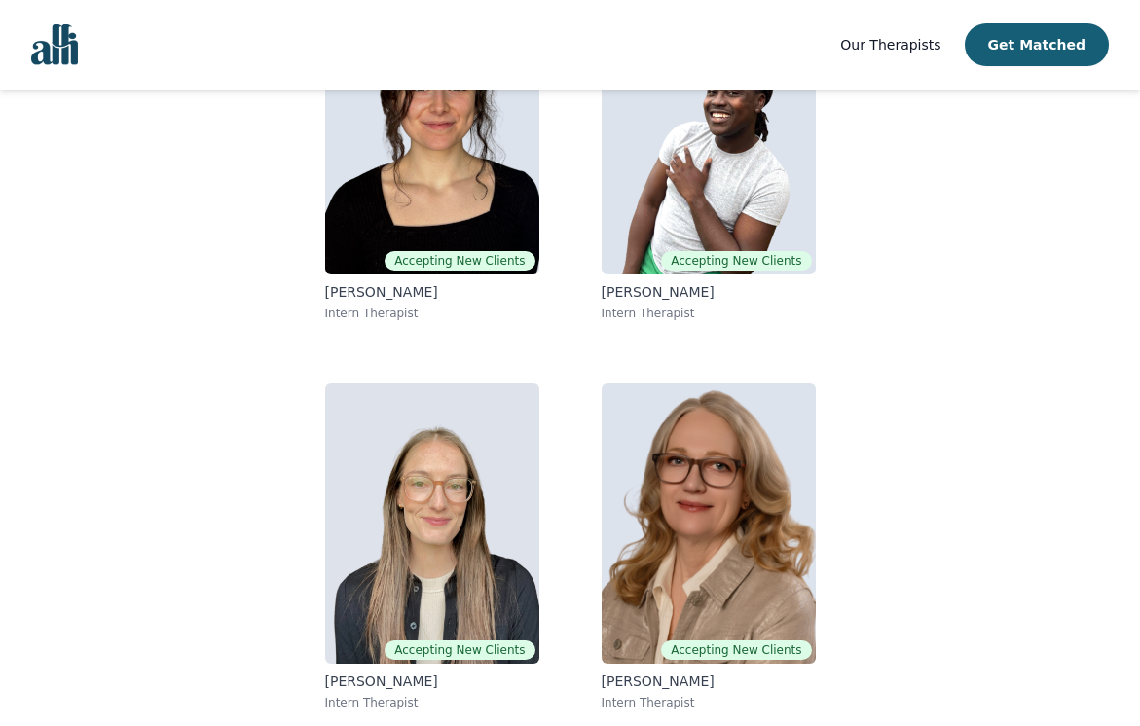
scroll to position [251, 0]
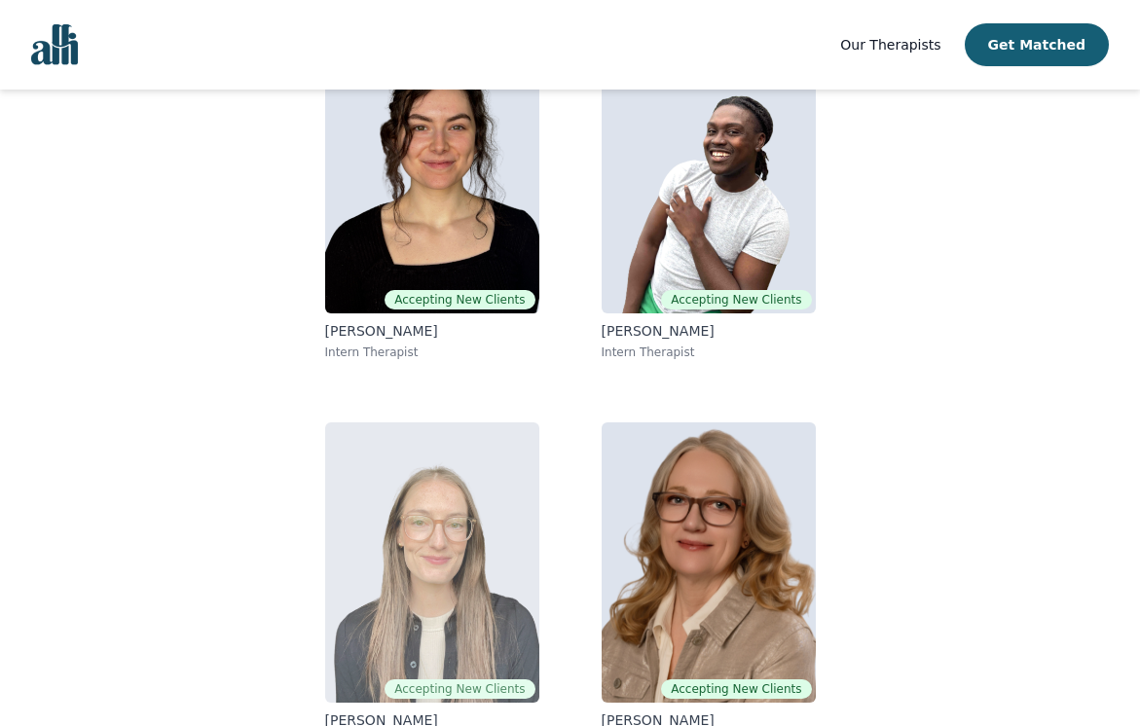
click at [418, 533] on img at bounding box center [432, 563] width 214 height 280
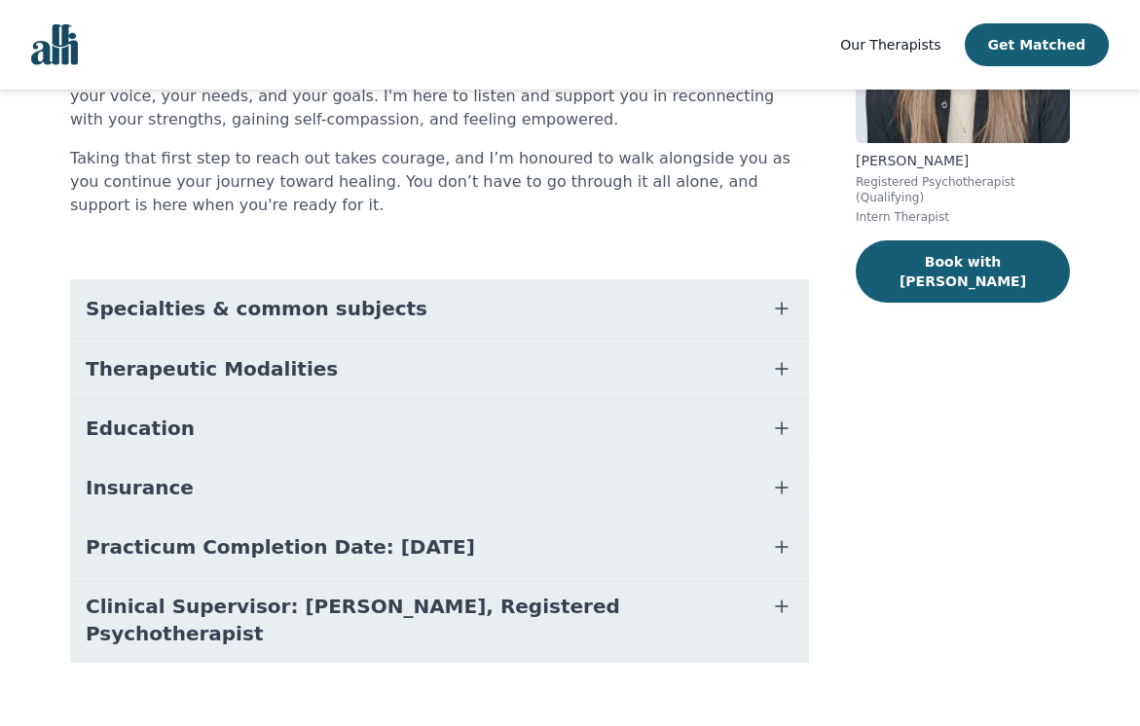
scroll to position [277, 0]
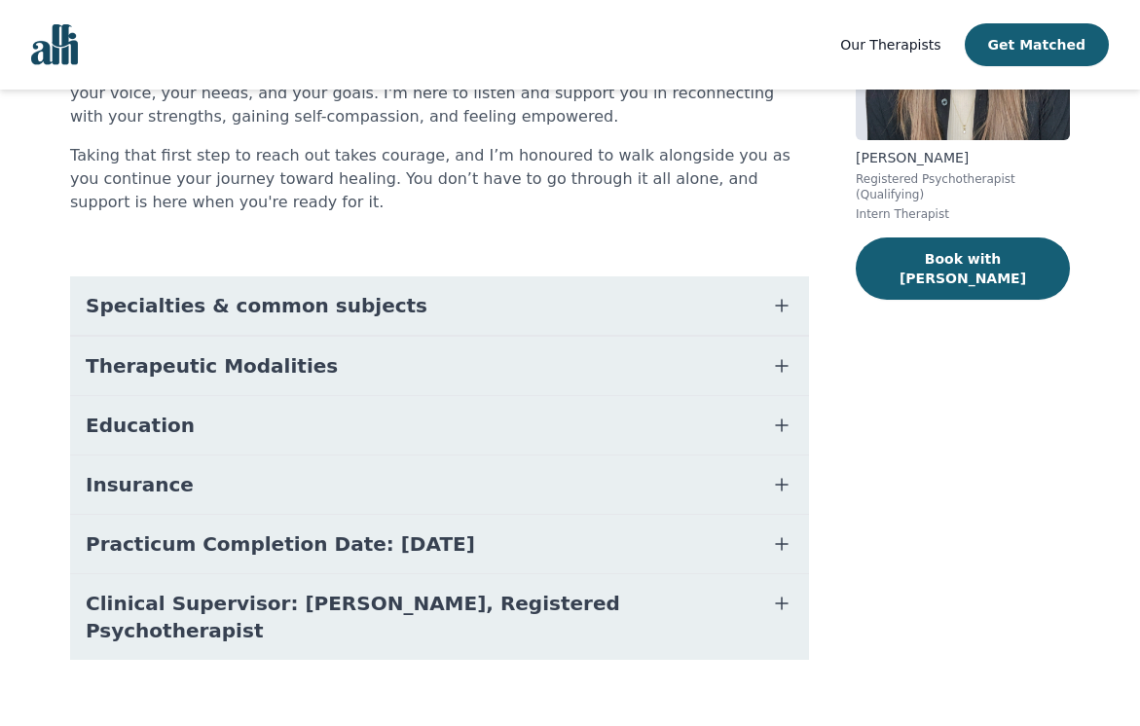
click at [365, 431] on button "Education" at bounding box center [439, 425] width 739 height 58
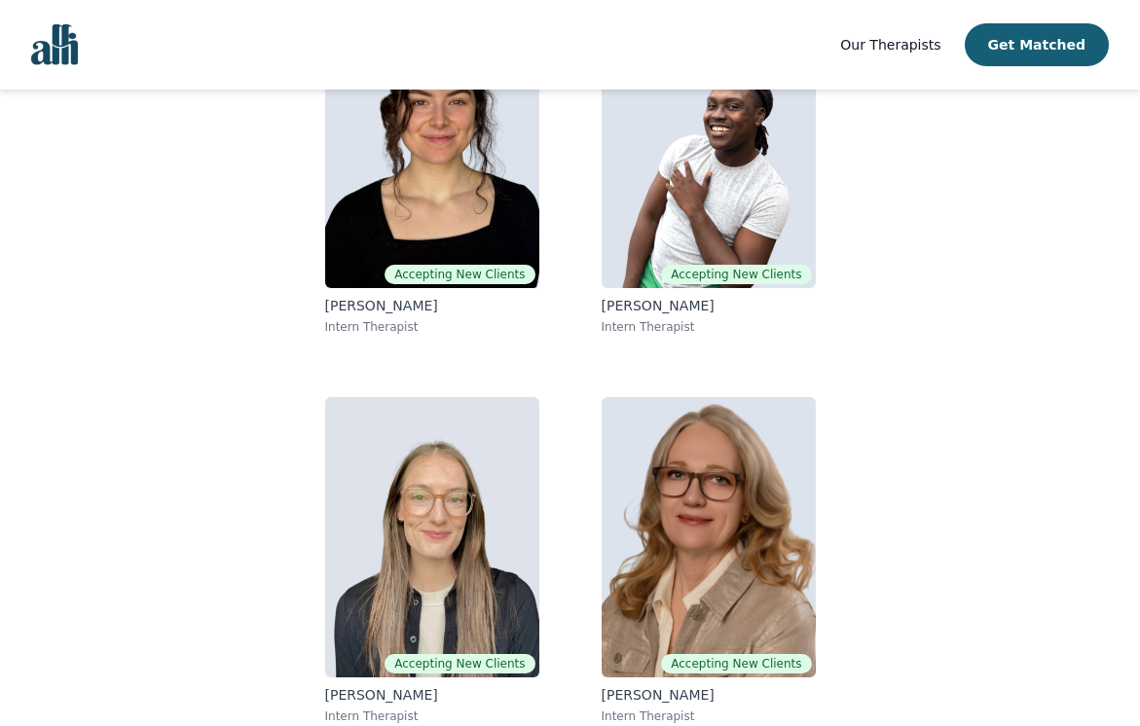
scroll to position [251, 0]
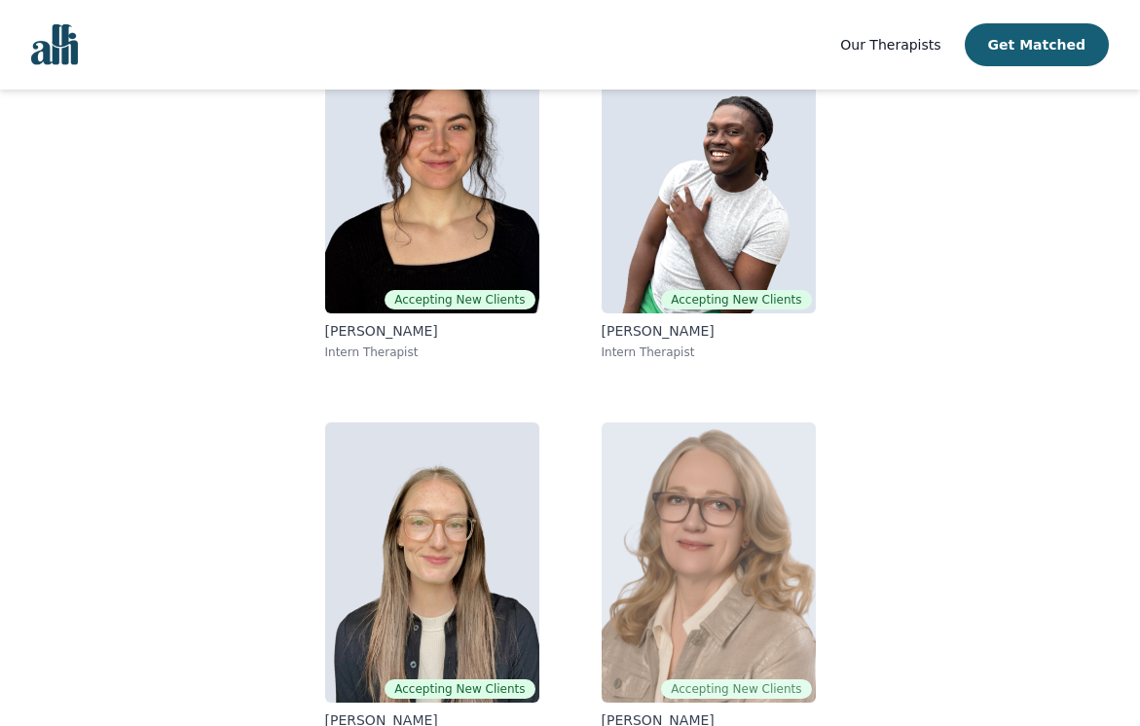
click at [701, 538] on img at bounding box center [709, 563] width 214 height 280
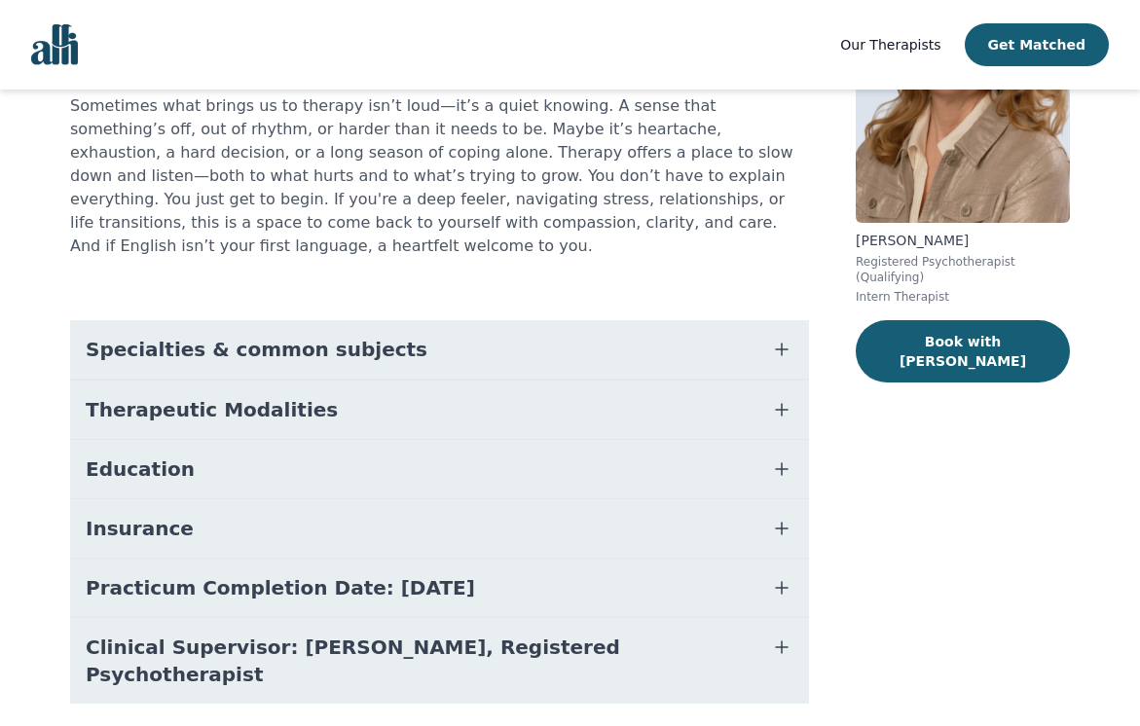
scroll to position [195, 0]
click at [301, 446] on button "Education" at bounding box center [439, 468] width 739 height 58
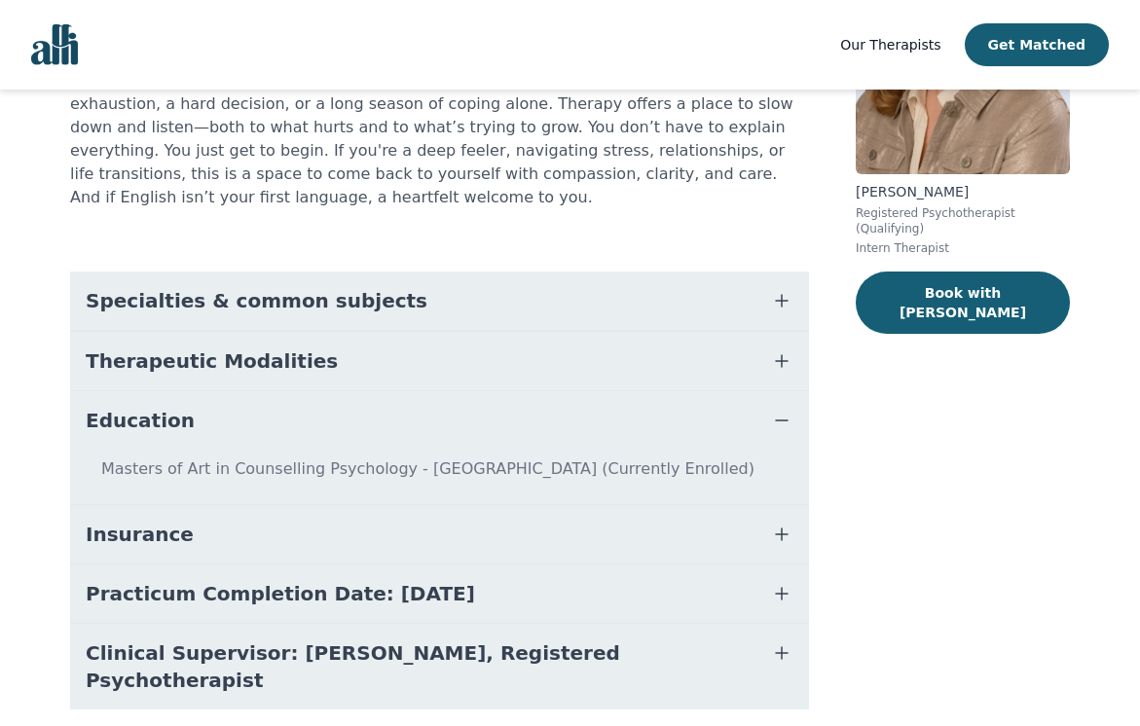
scroll to position [269, 0]
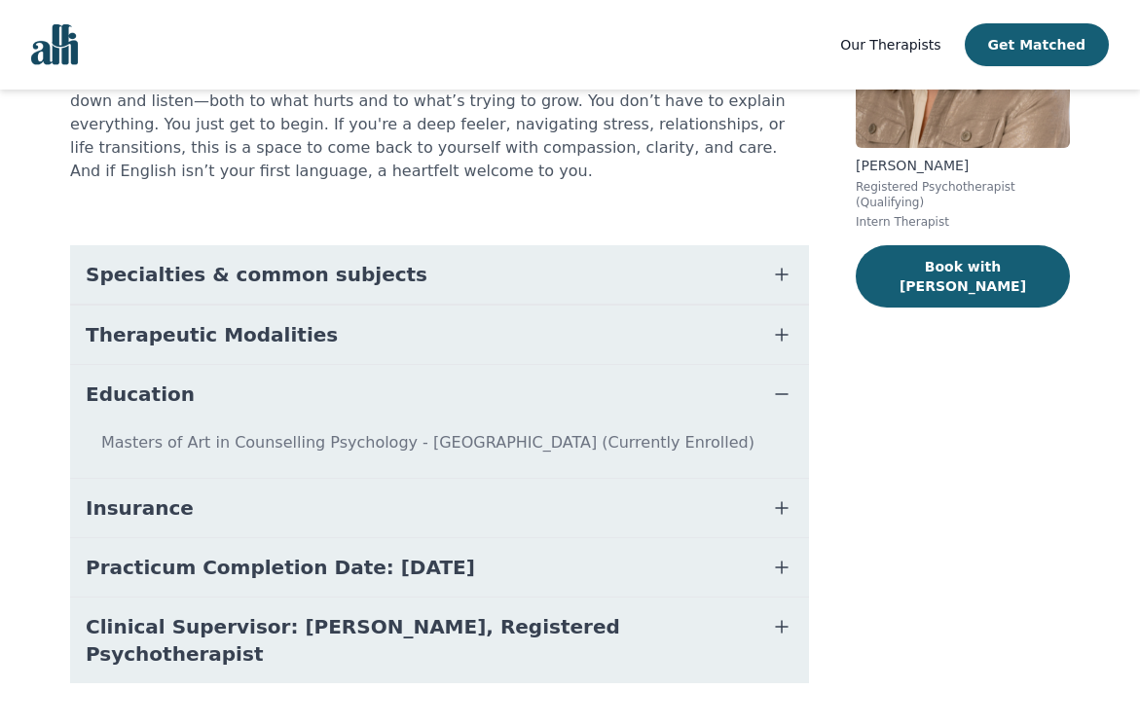
click at [671, 599] on button "Clinical Supervisor: [PERSON_NAME], Registered Psychotherapist" at bounding box center [439, 641] width 739 height 86
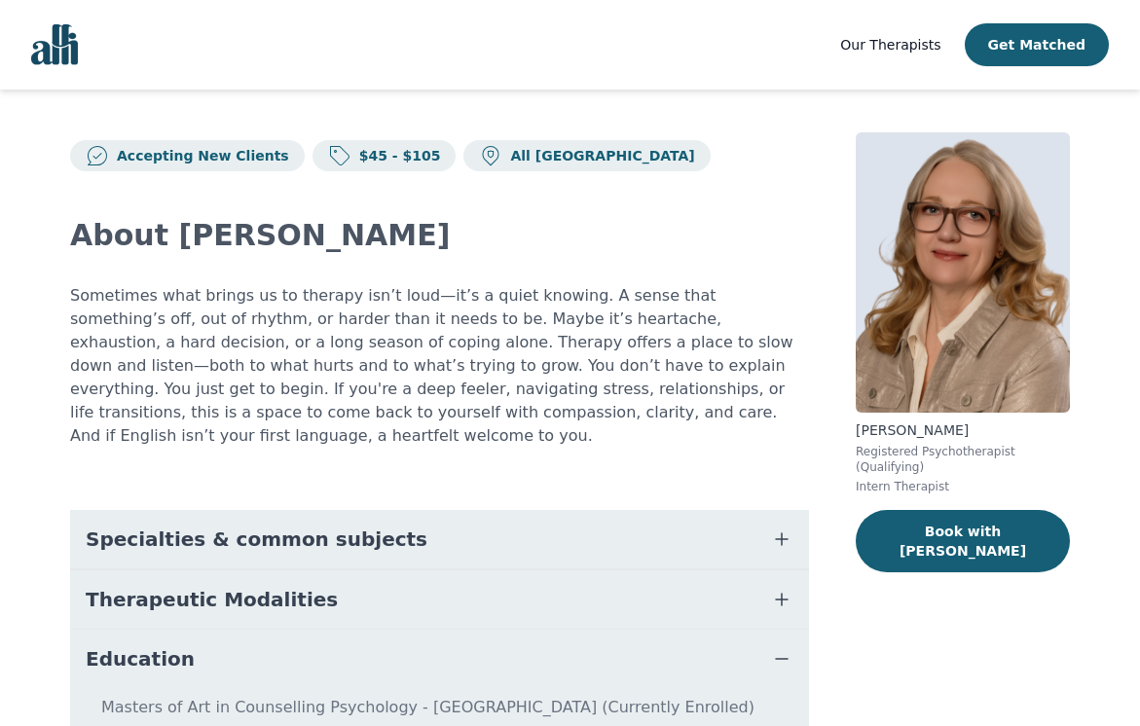
scroll to position [0, 0]
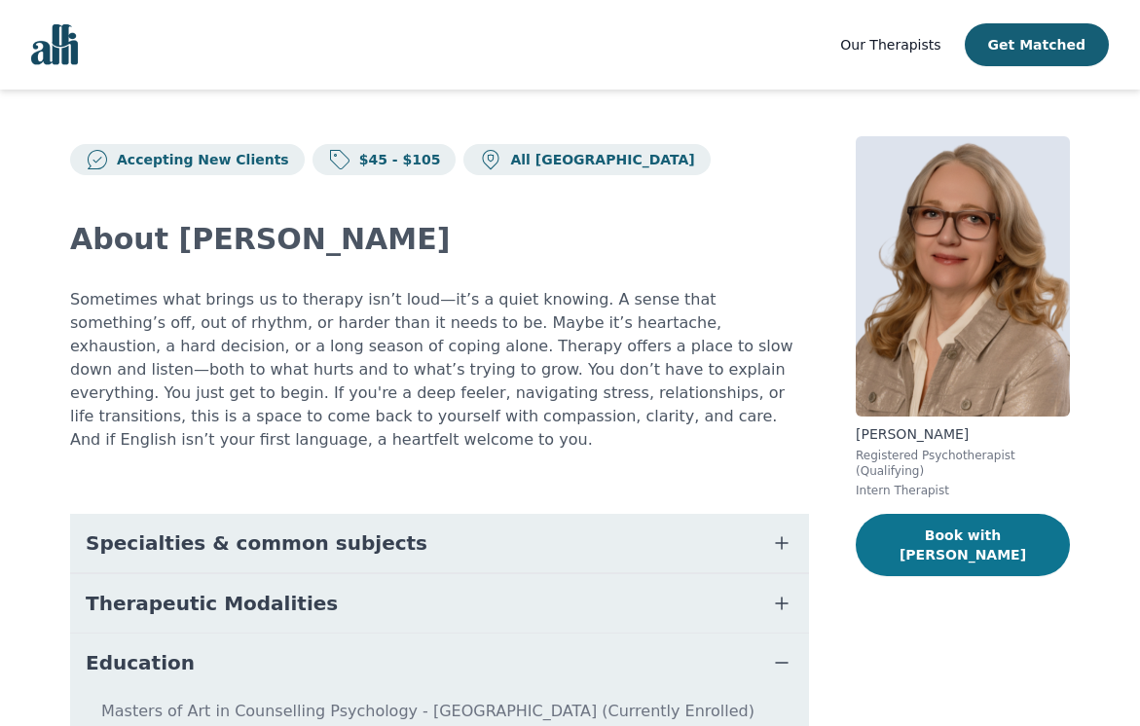
click at [953, 527] on button "Book with [PERSON_NAME]" at bounding box center [963, 545] width 214 height 62
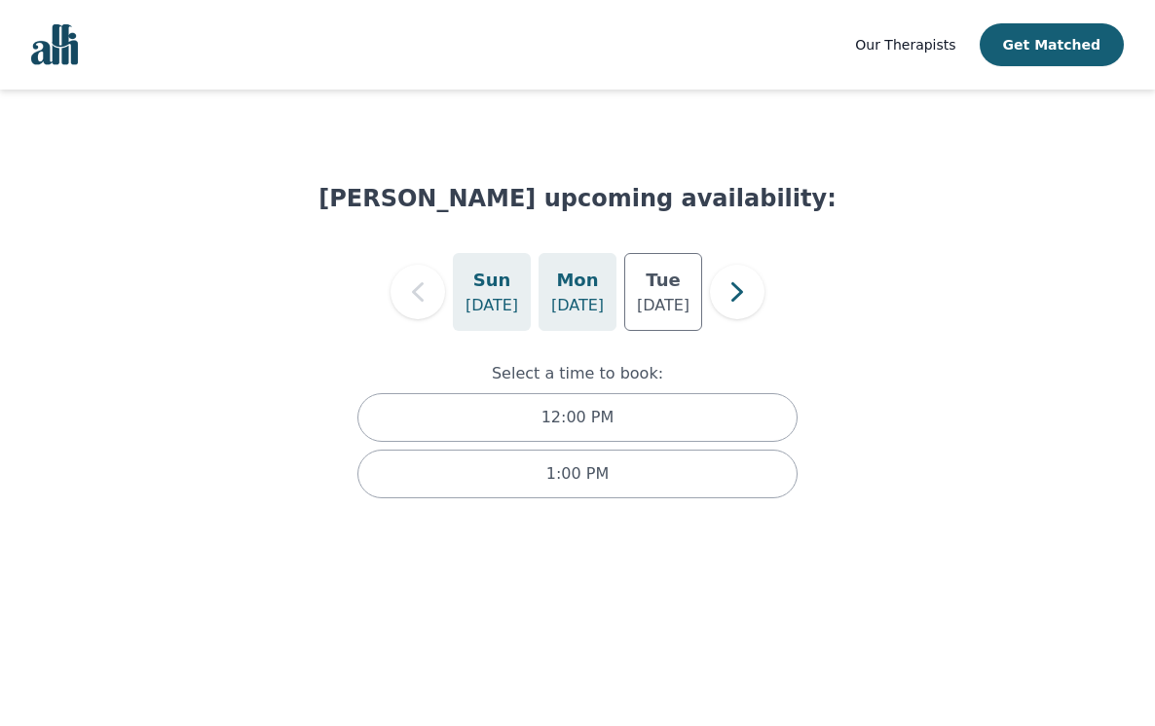
click at [582, 291] on h5 "Mon" at bounding box center [577, 280] width 42 height 27
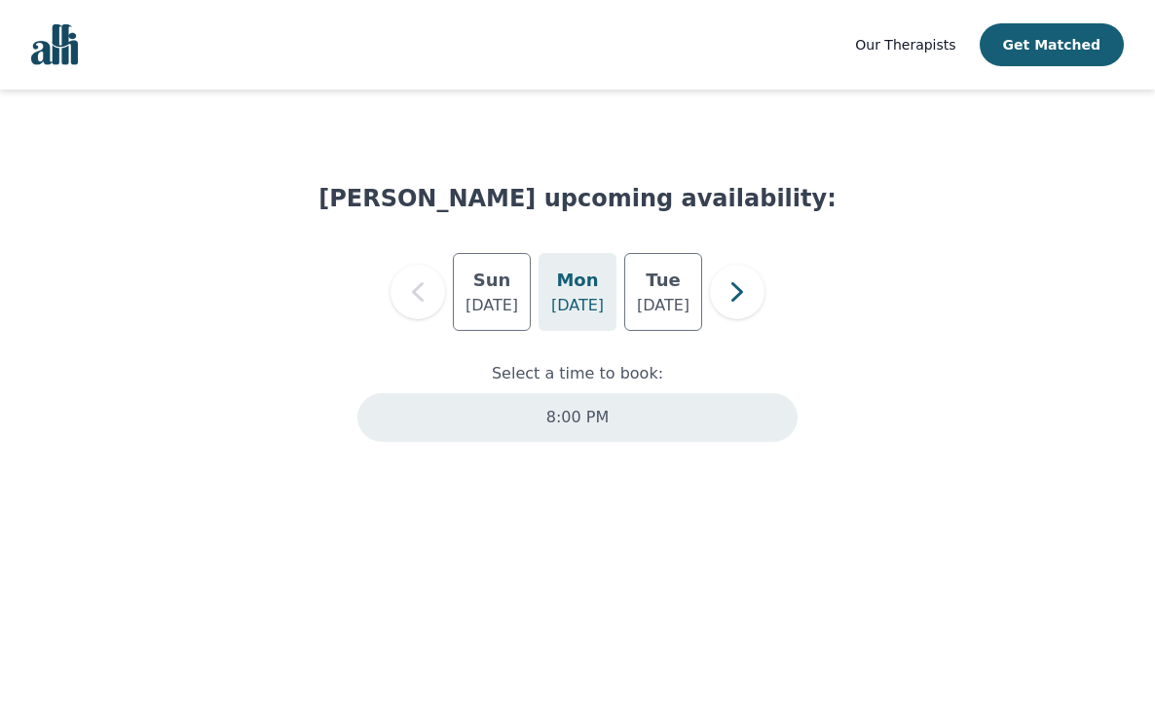
click at [604, 418] on p "8:00 PM" at bounding box center [577, 417] width 62 height 23
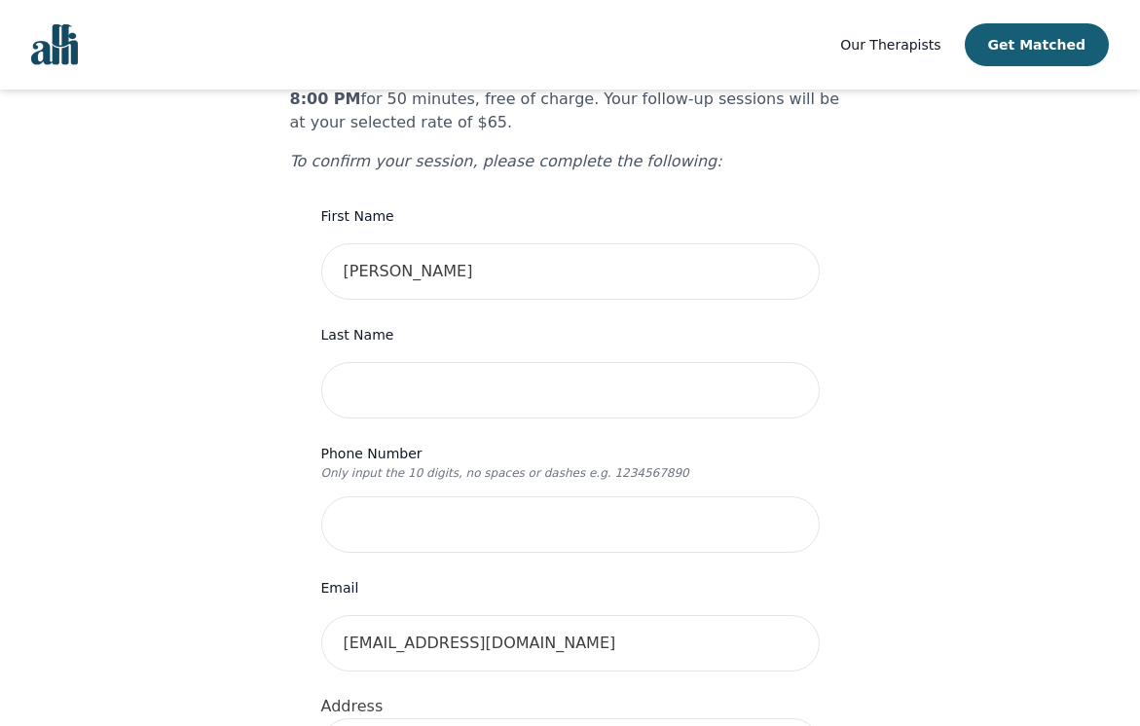
scroll to position [152, 0]
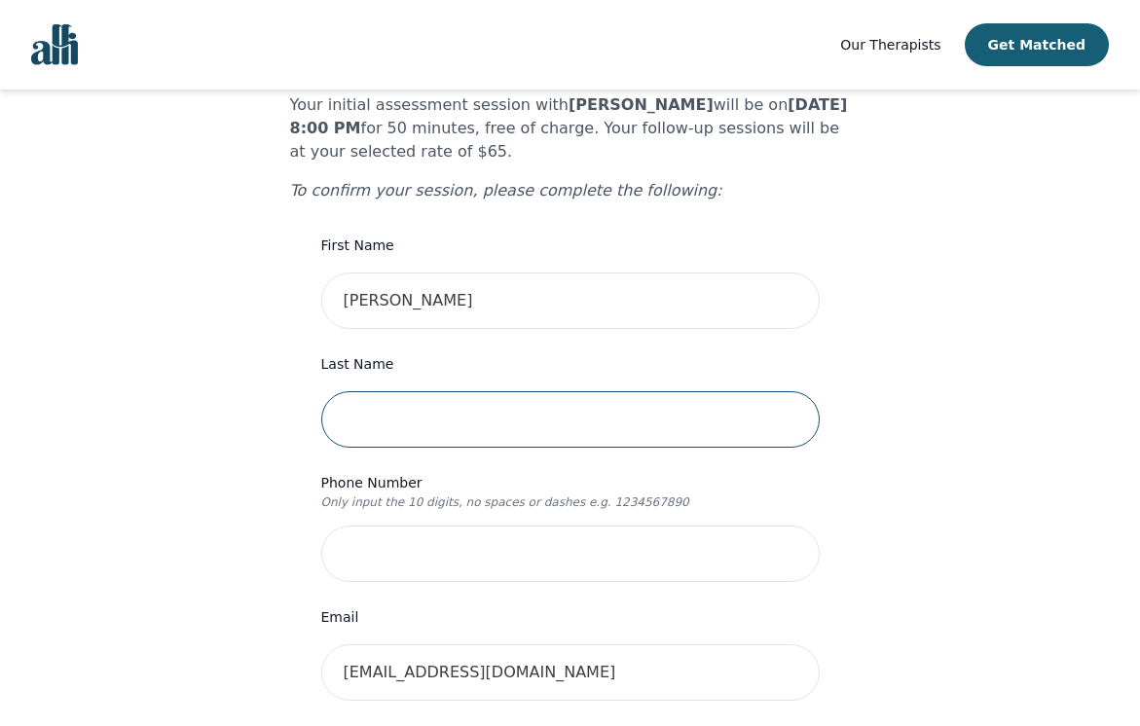
click at [492, 391] on input "text" at bounding box center [570, 419] width 499 height 56
type input "[PERSON_NAME]"
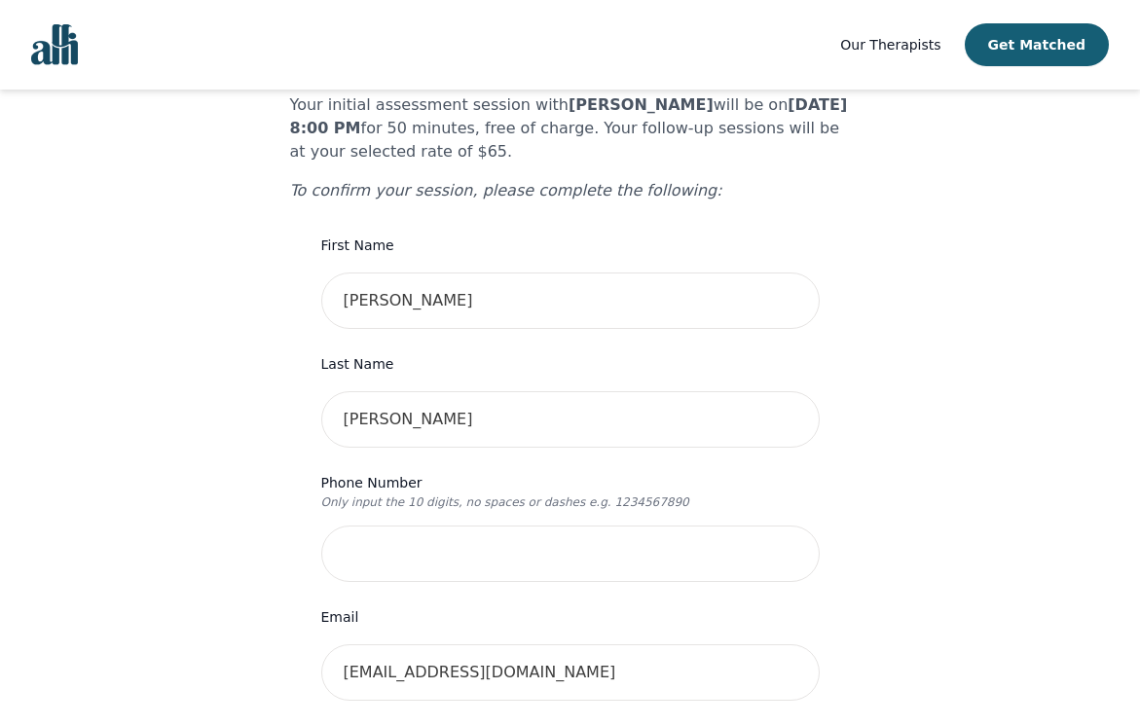
type input "[STREET_ADDRESS]"
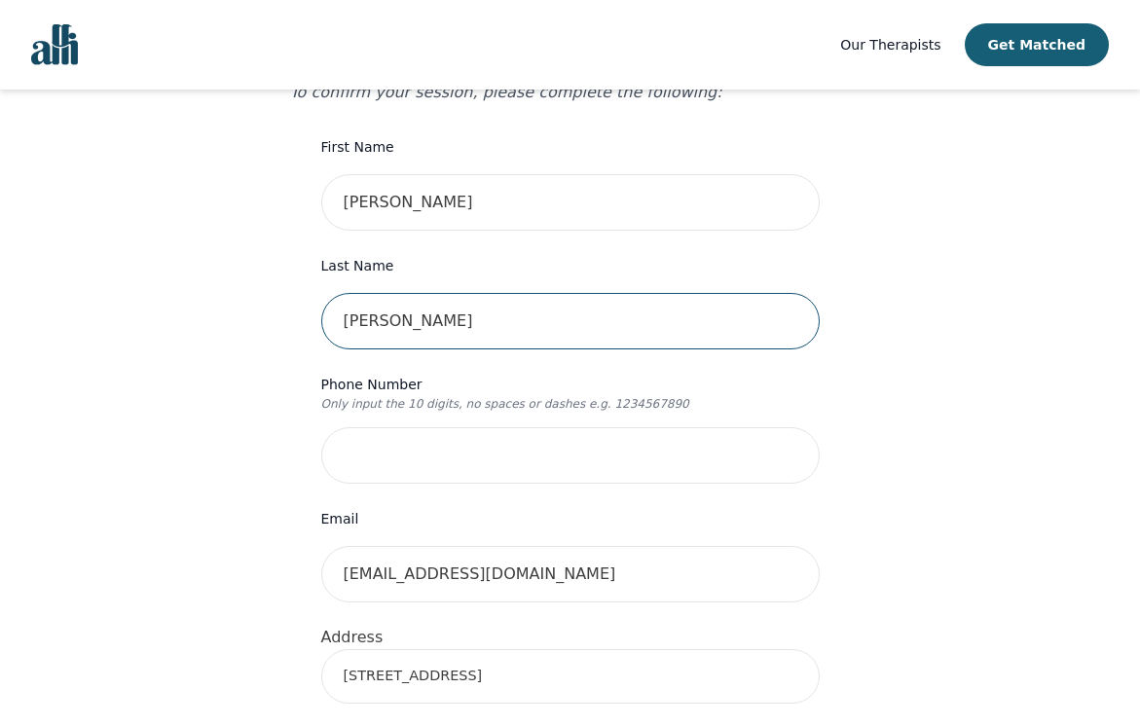
scroll to position [249, 0]
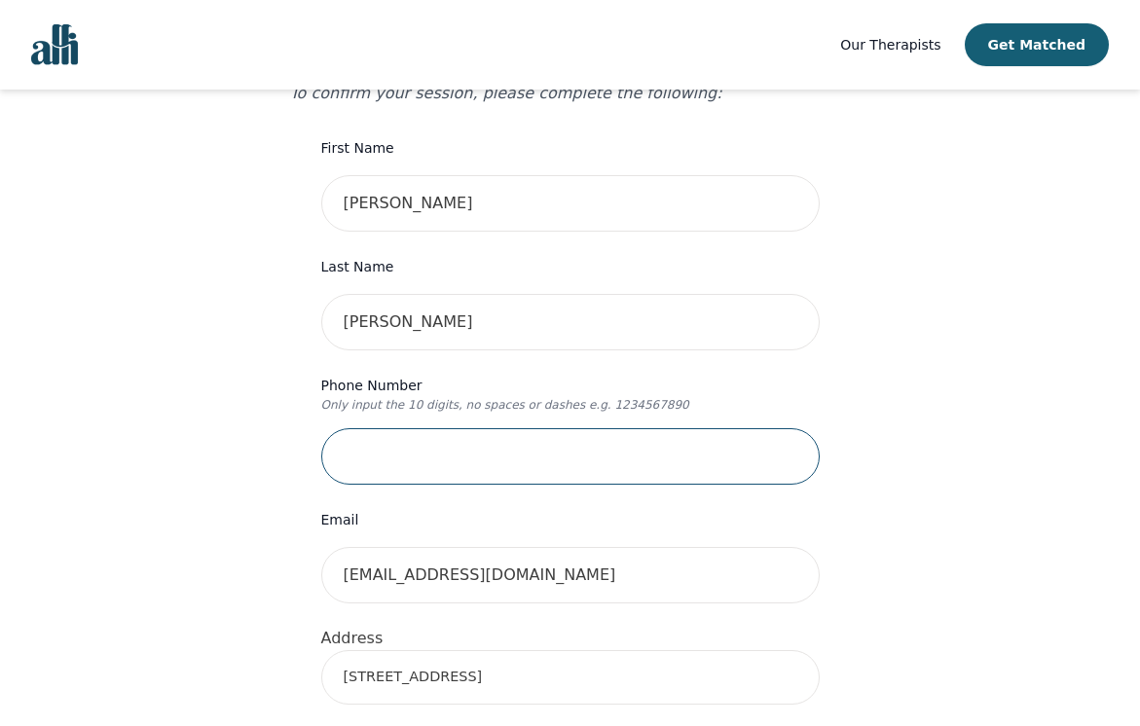
click at [470, 428] on input "tel" at bounding box center [570, 456] width 499 height 56
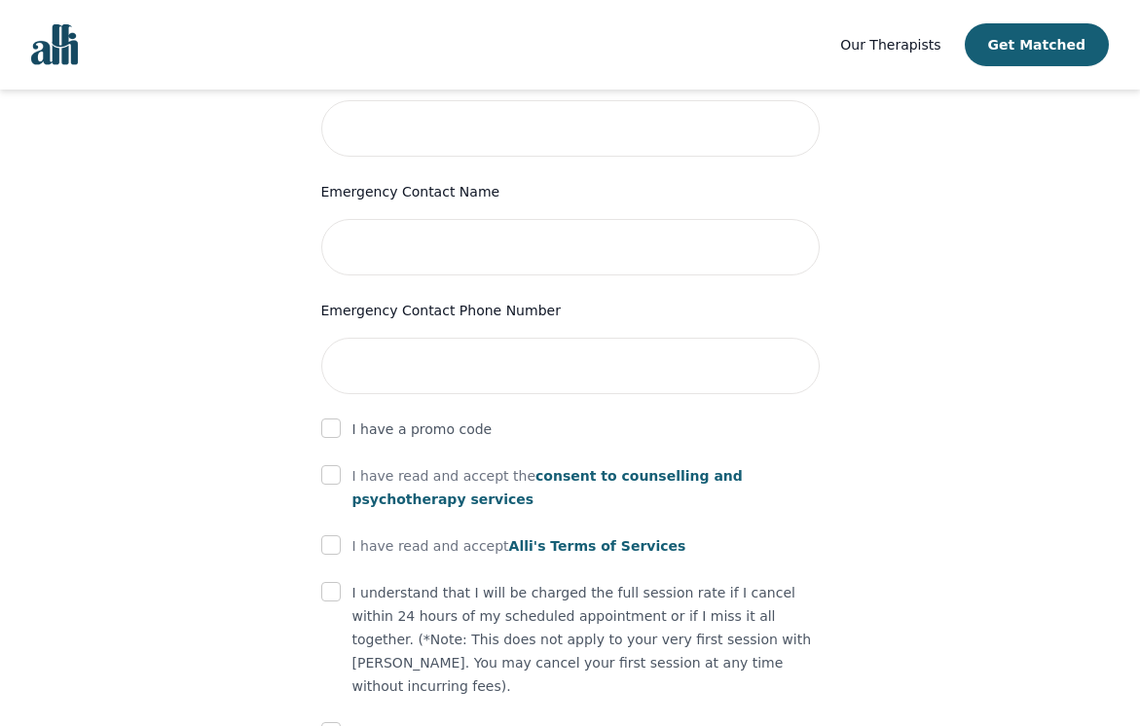
scroll to position [1028, 0]
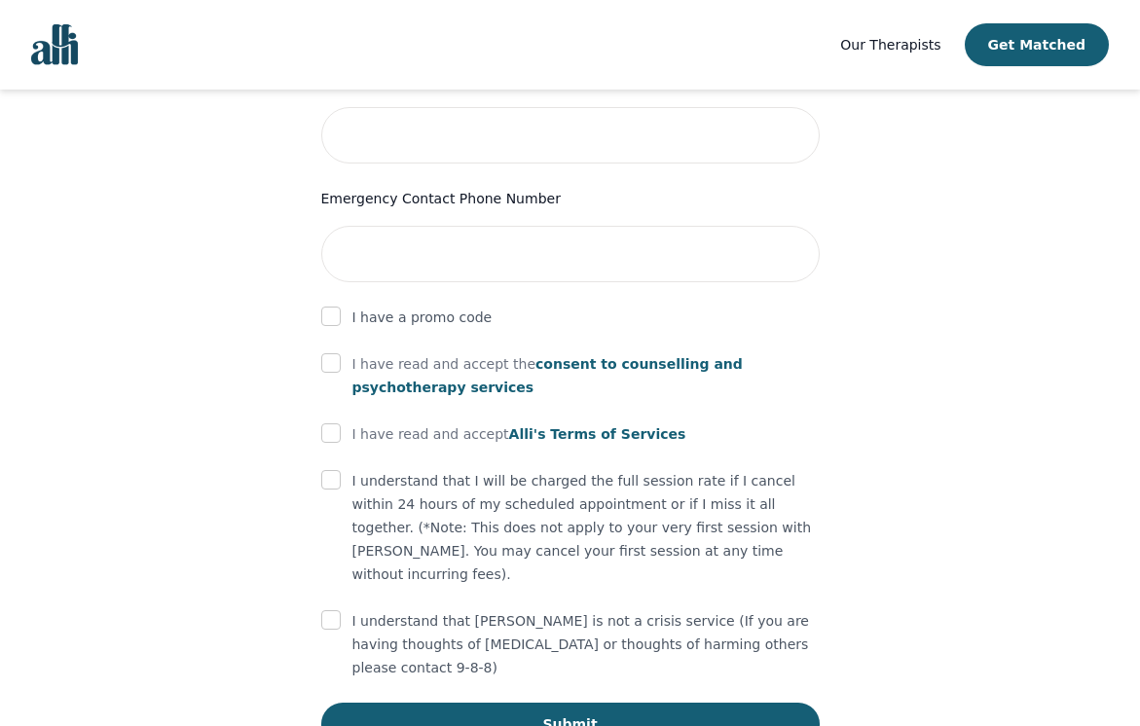
type input "9059653052"
click at [331, 354] on input "checkbox" at bounding box center [330, 363] width 19 height 19
checkbox input "true"
click at [334, 424] on input "checkbox" at bounding box center [330, 433] width 19 height 19
checkbox input "true"
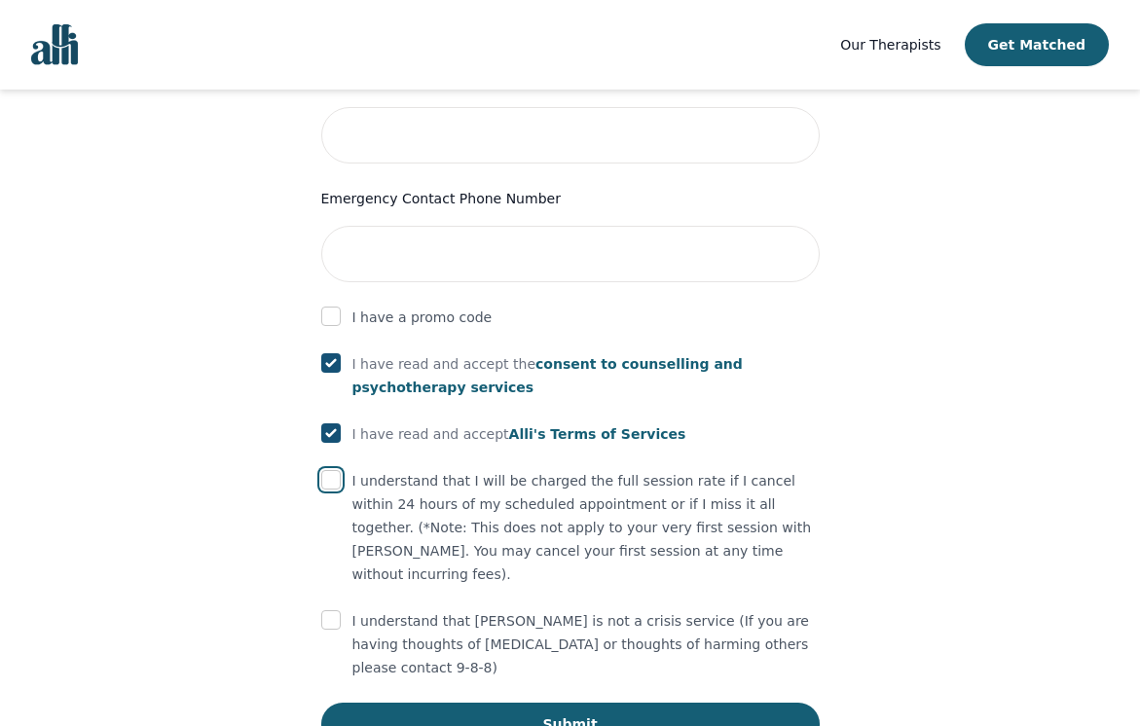
click at [333, 470] on input "checkbox" at bounding box center [330, 479] width 19 height 19
checkbox input "true"
click at [333, 611] on input "checkbox" at bounding box center [330, 620] width 19 height 19
checkbox input "true"
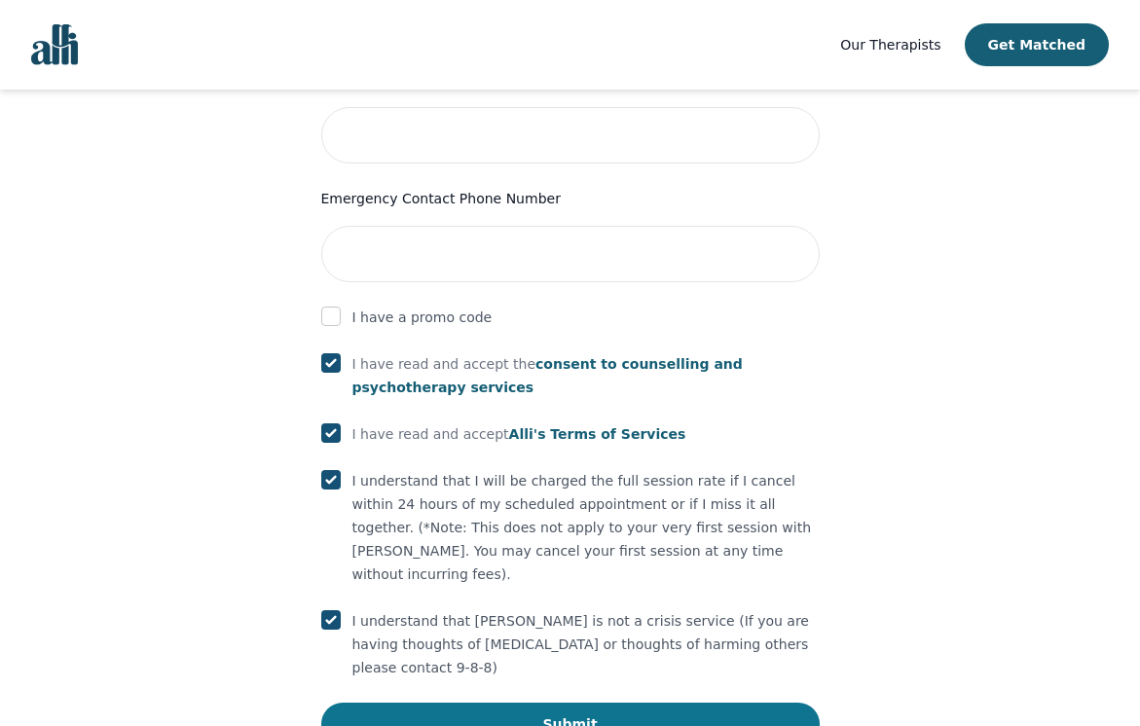
click at [629, 703] on button "Submit" at bounding box center [570, 724] width 499 height 43
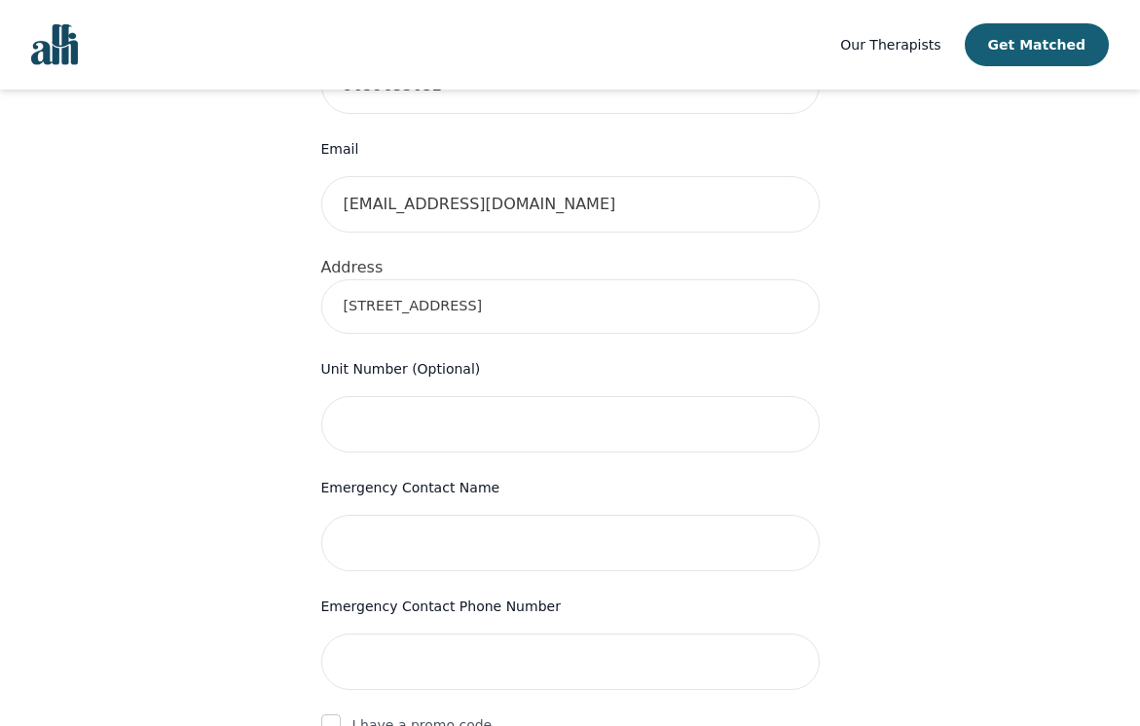
scroll to position [615, 0]
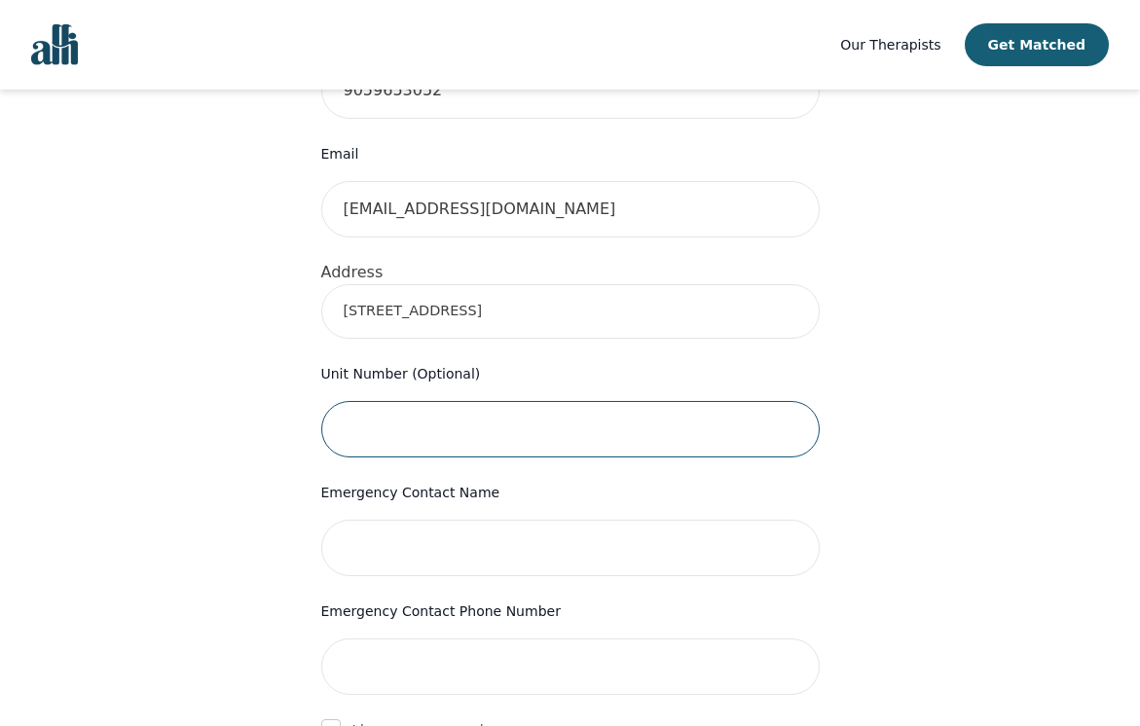
click at [479, 401] on input "text" at bounding box center [570, 429] width 499 height 56
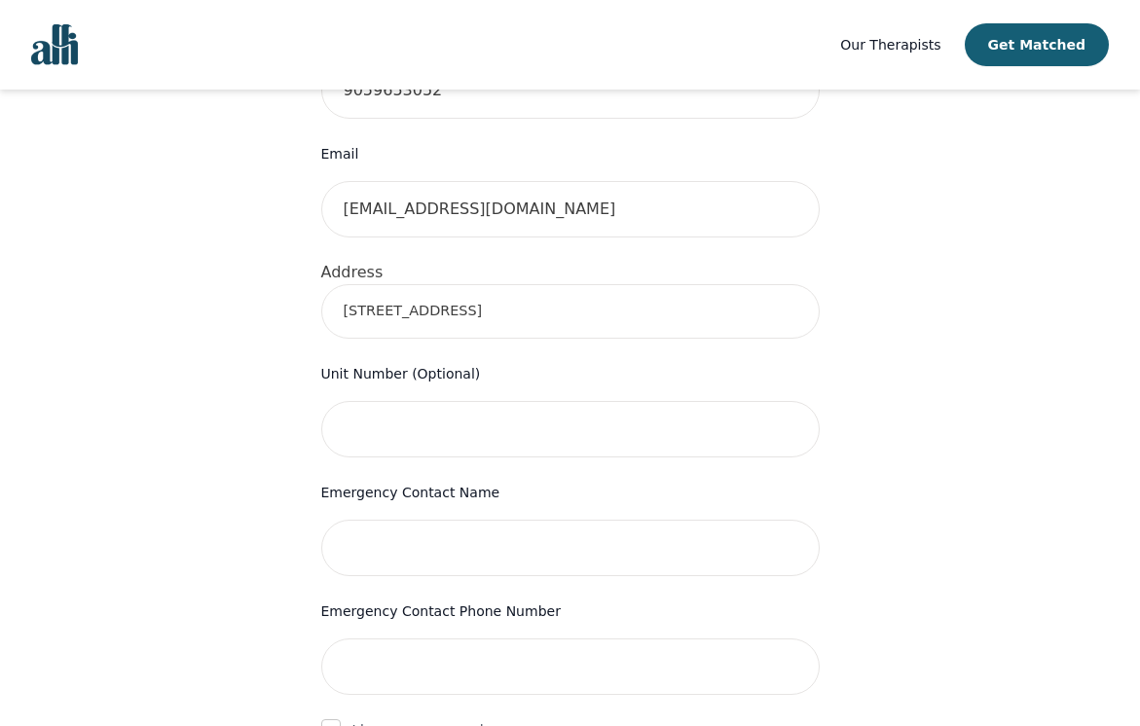
drag, startPoint x: 791, startPoint y: 275, endPoint x: 803, endPoint y: 275, distance: 12.7
click at [791, 284] on input "[STREET_ADDRESS]" at bounding box center [570, 311] width 499 height 55
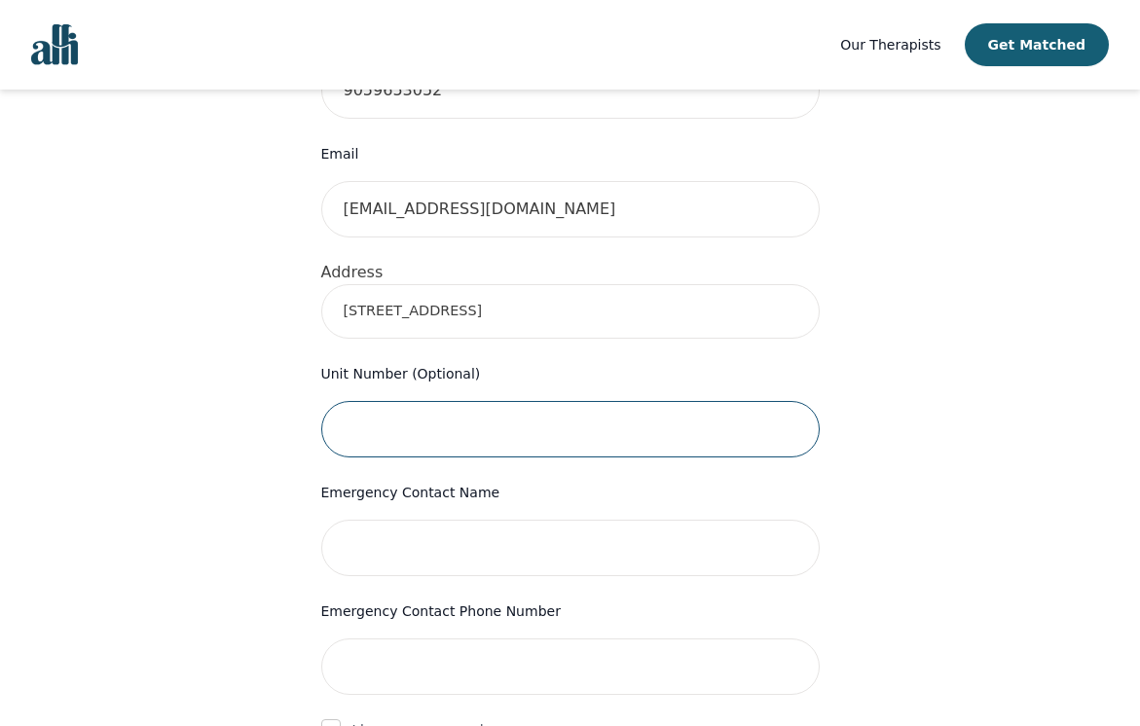
click at [489, 401] on input "text" at bounding box center [570, 429] width 499 height 56
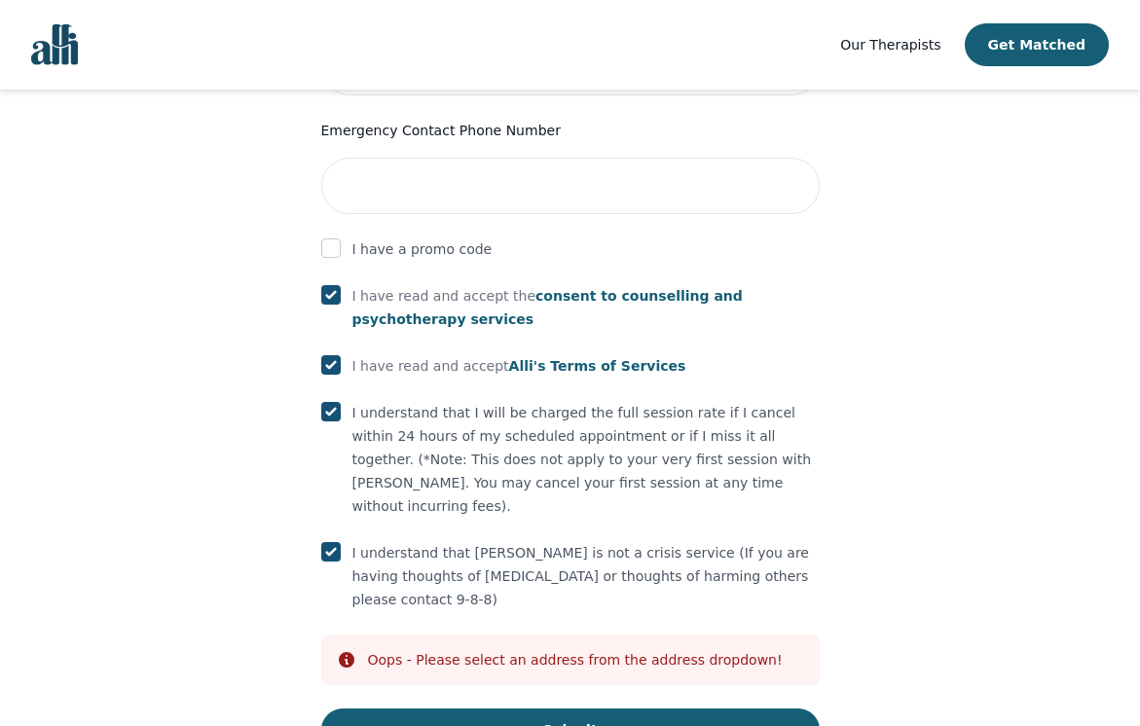
scroll to position [1102, 0]
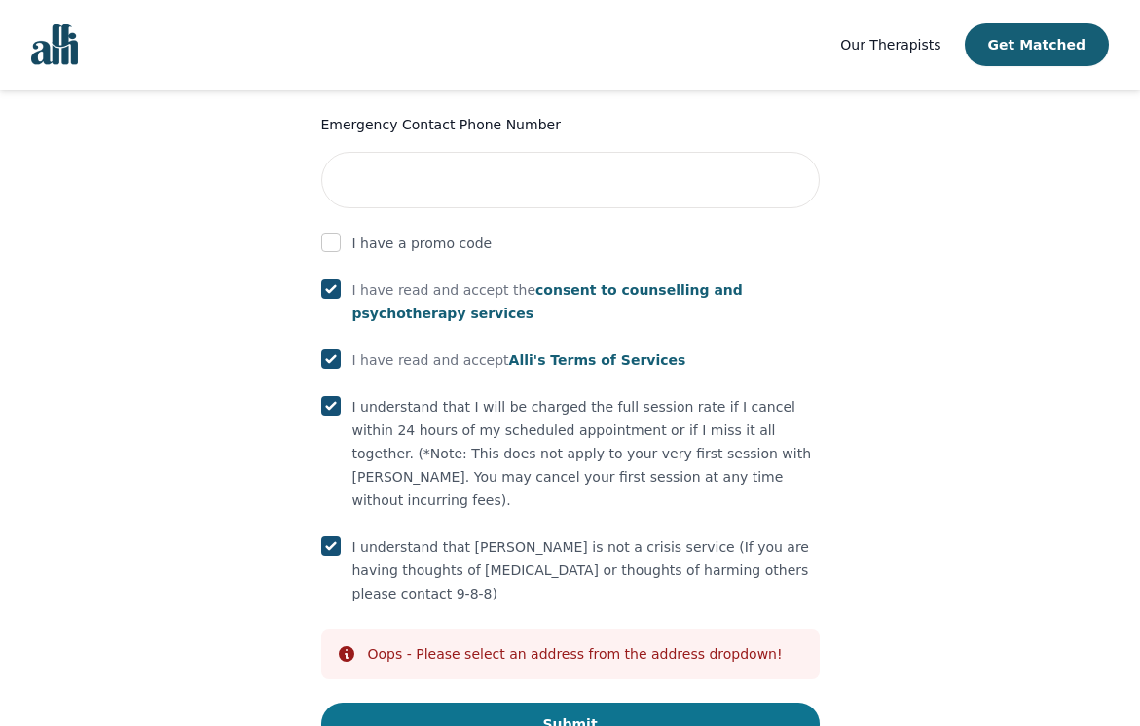
click at [567, 703] on button "Submit" at bounding box center [570, 724] width 499 height 43
click at [570, 703] on button "Submit" at bounding box center [570, 724] width 499 height 43
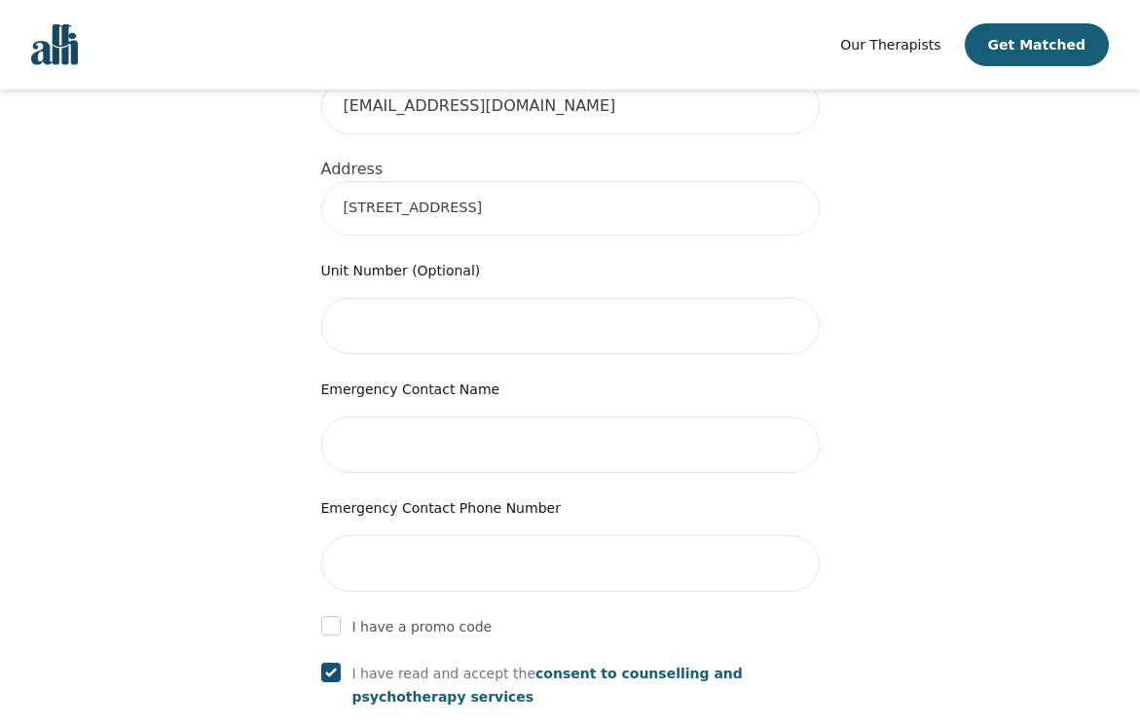
scroll to position [713, 0]
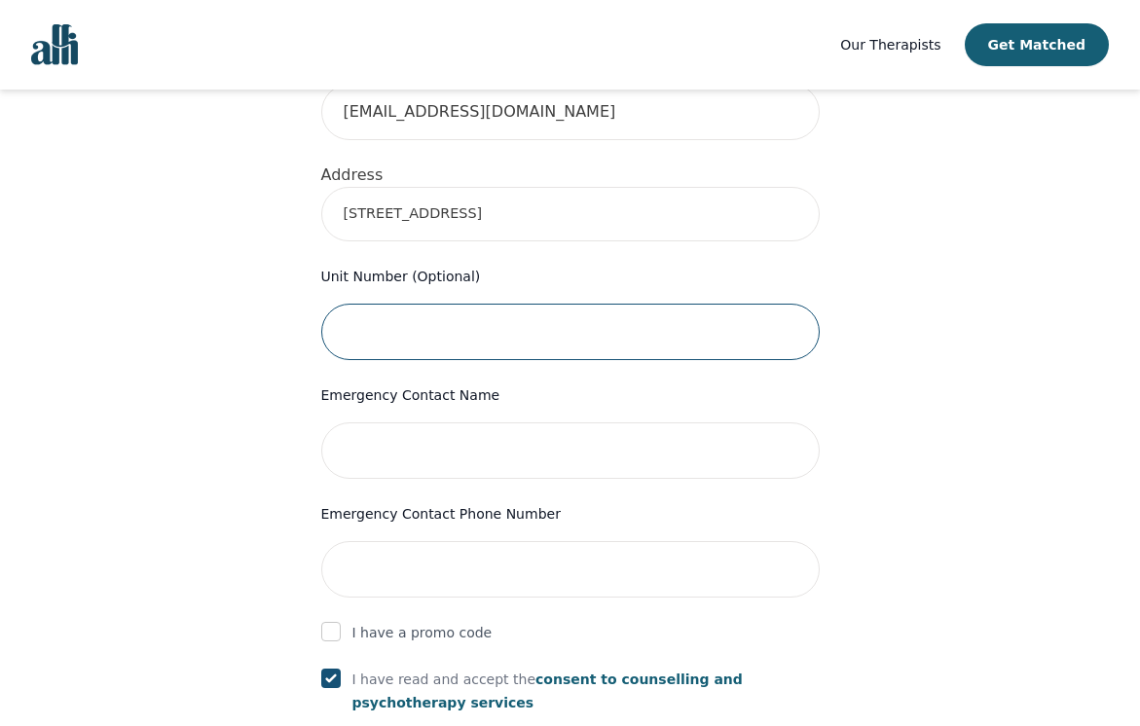
click at [514, 304] on input "text" at bounding box center [570, 332] width 499 height 56
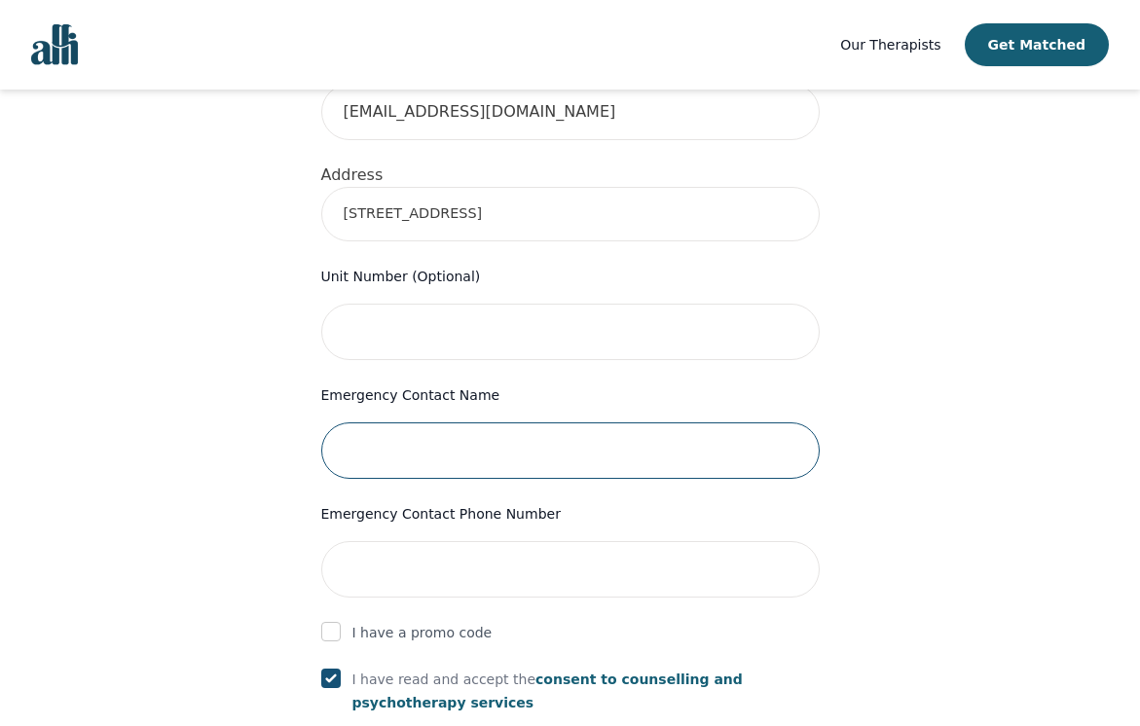
click at [510, 423] on input "text" at bounding box center [570, 451] width 499 height 56
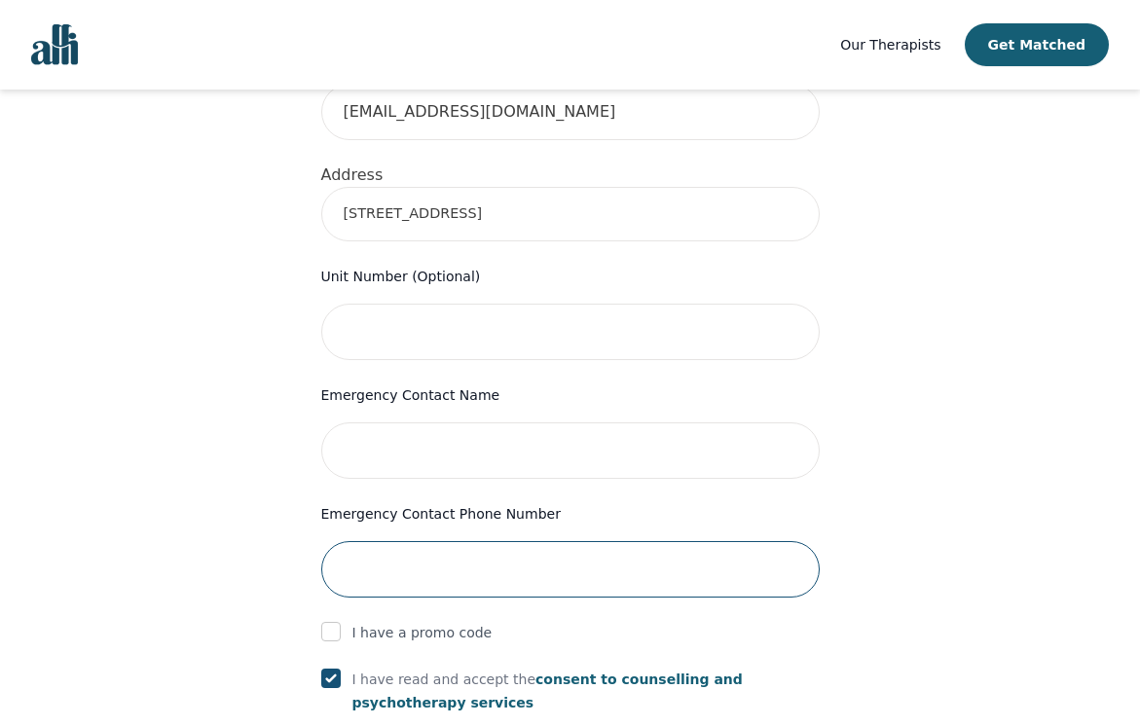
click at [711, 541] on input "tel" at bounding box center [570, 569] width 499 height 56
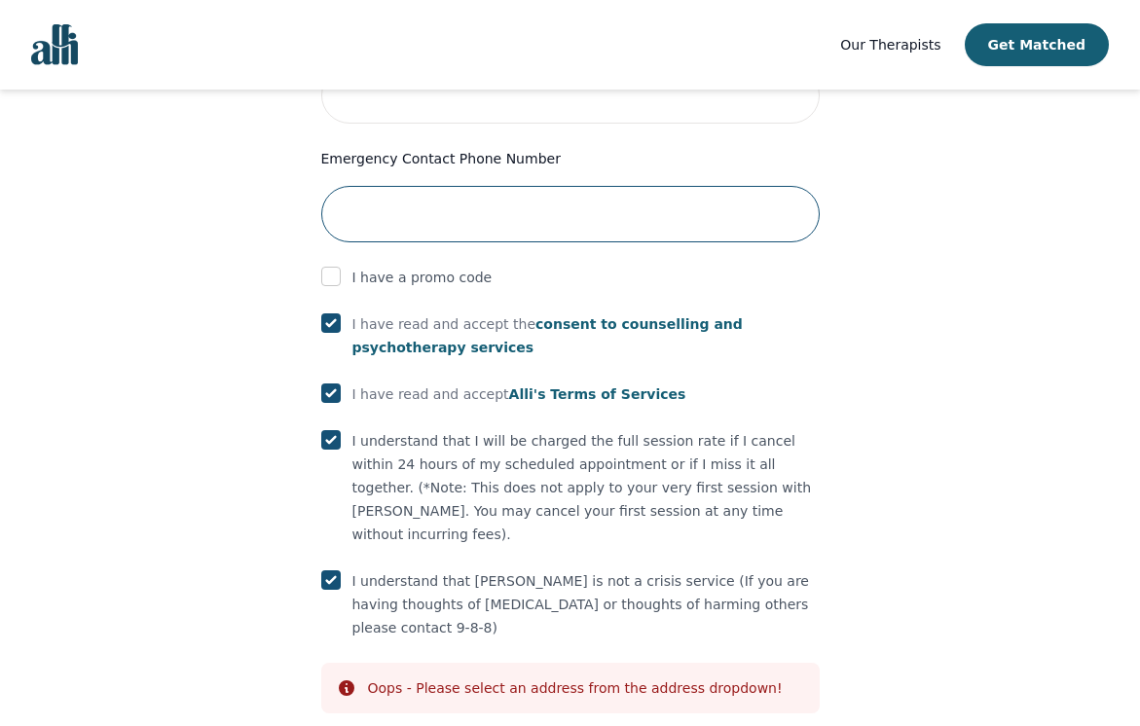
scroll to position [1102, 0]
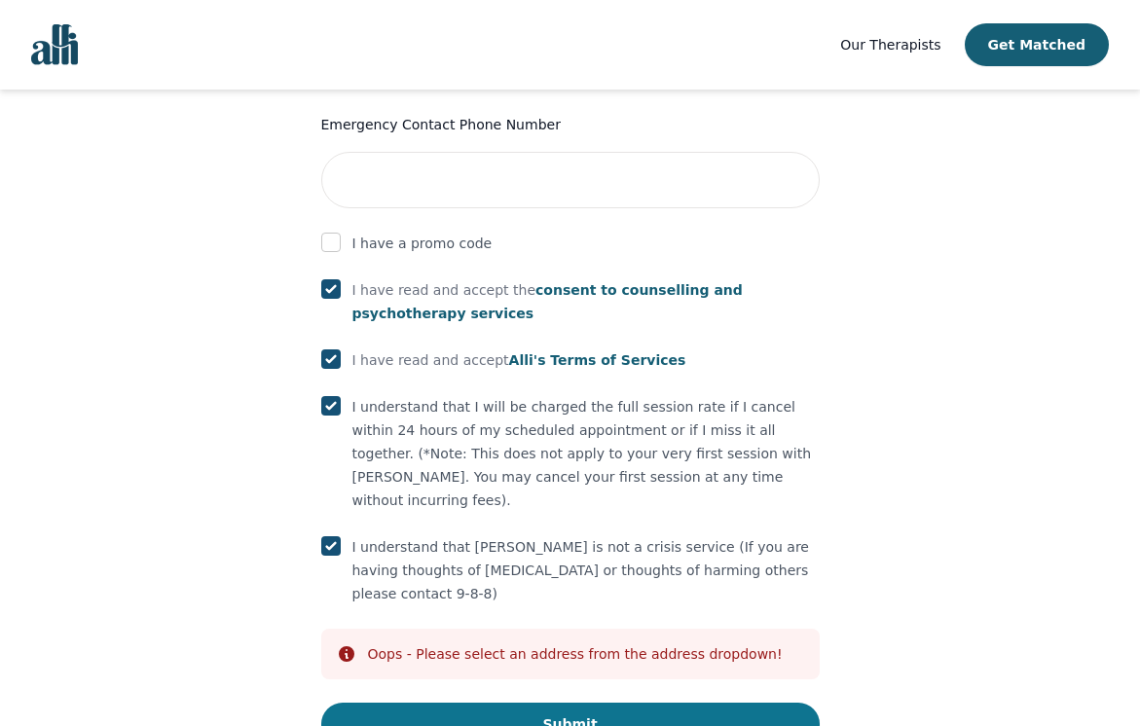
click at [601, 703] on button "Submit" at bounding box center [570, 724] width 499 height 43
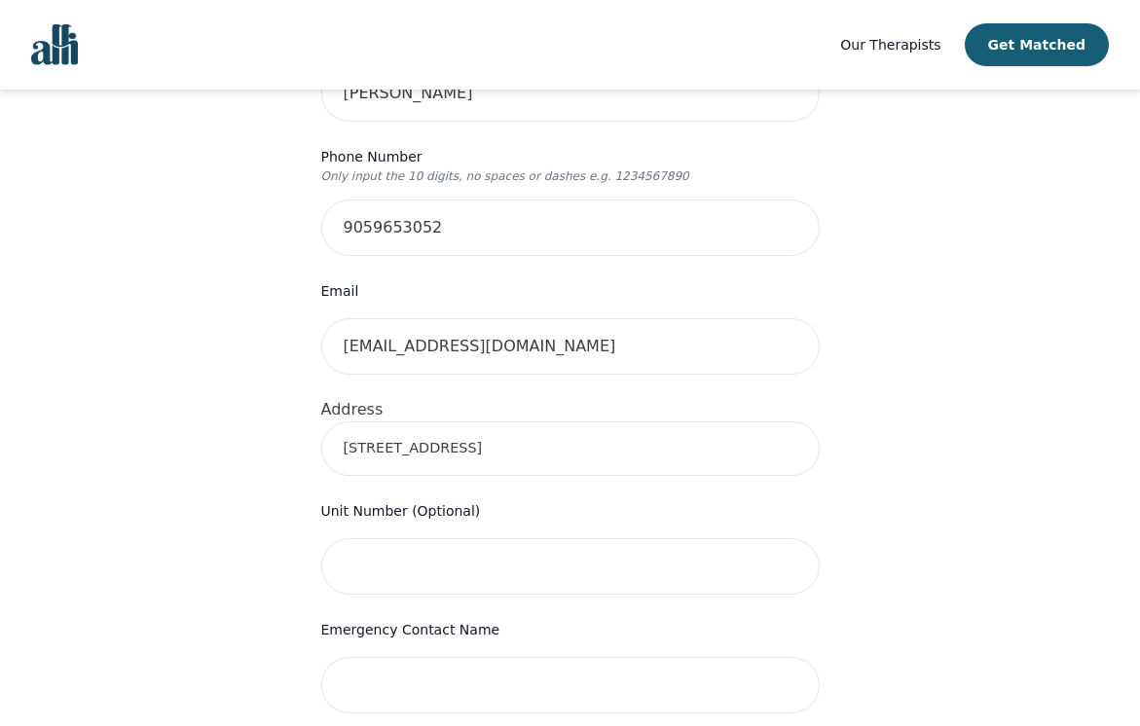
scroll to position [518, 0]
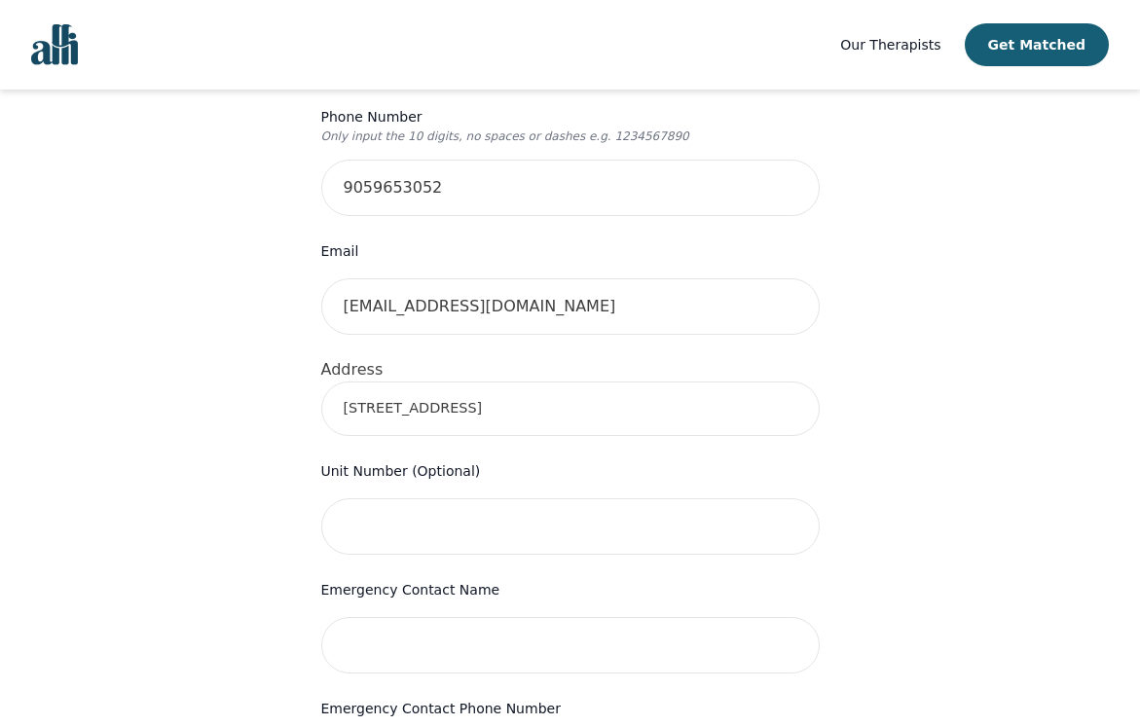
click at [515, 382] on input "[STREET_ADDRESS]" at bounding box center [570, 409] width 499 height 55
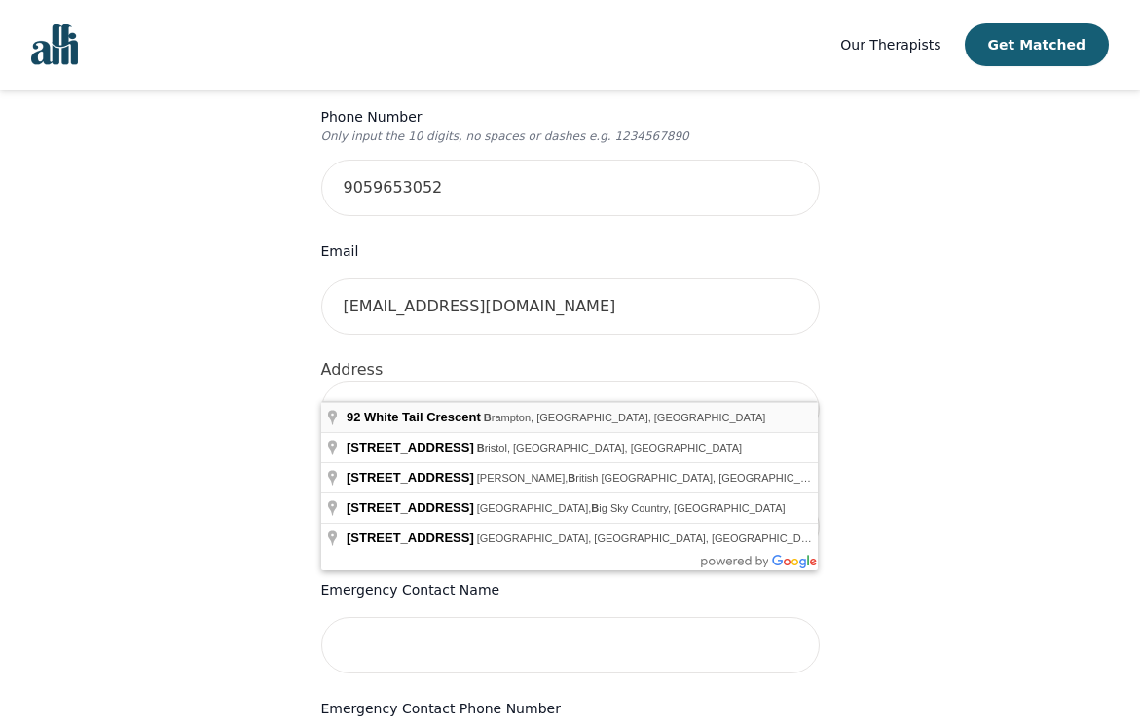
type input "[STREET_ADDRESS]"
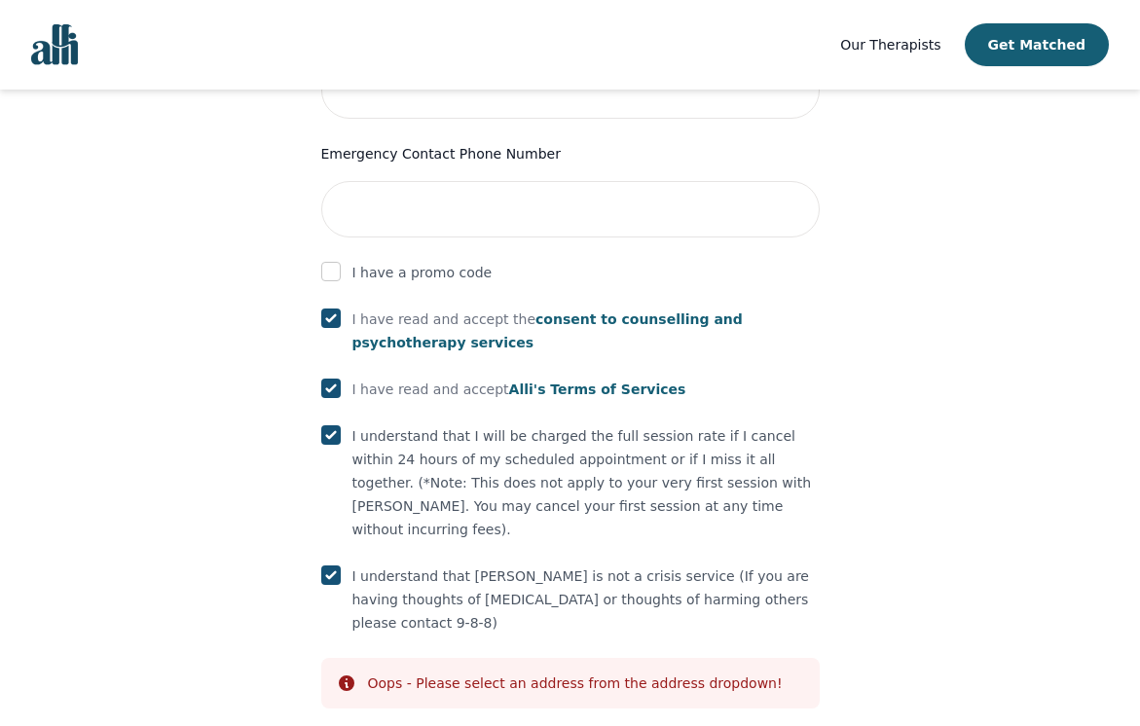
scroll to position [1102, 0]
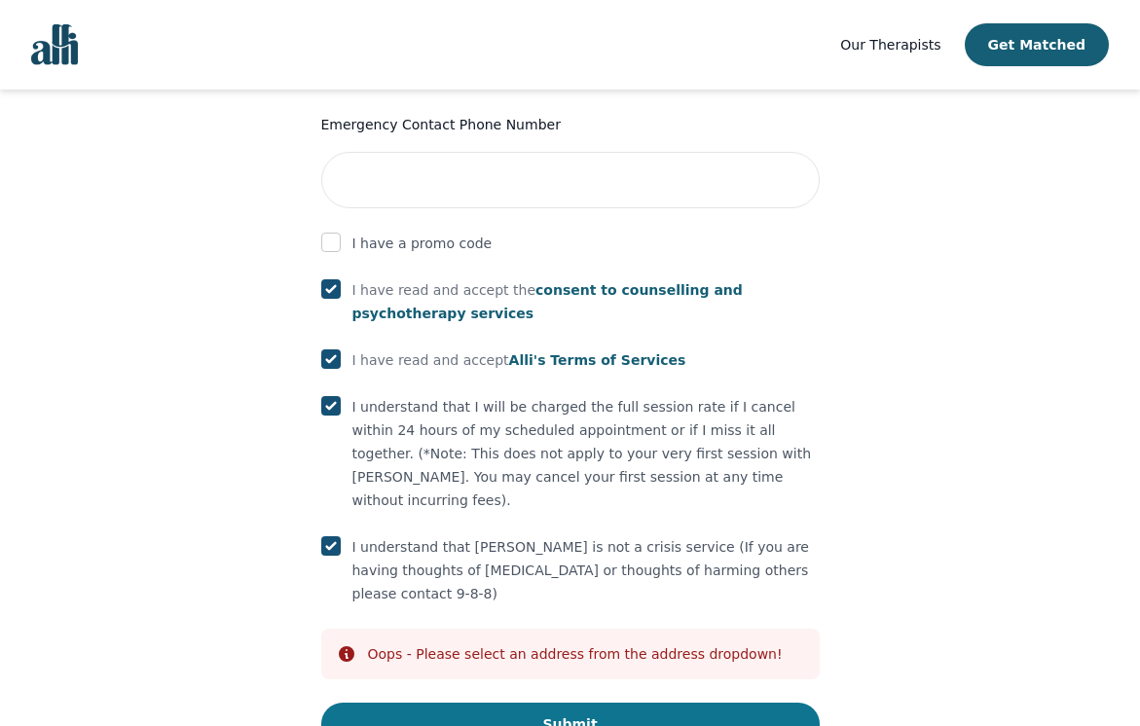
click at [574, 703] on button "Submit" at bounding box center [570, 724] width 499 height 43
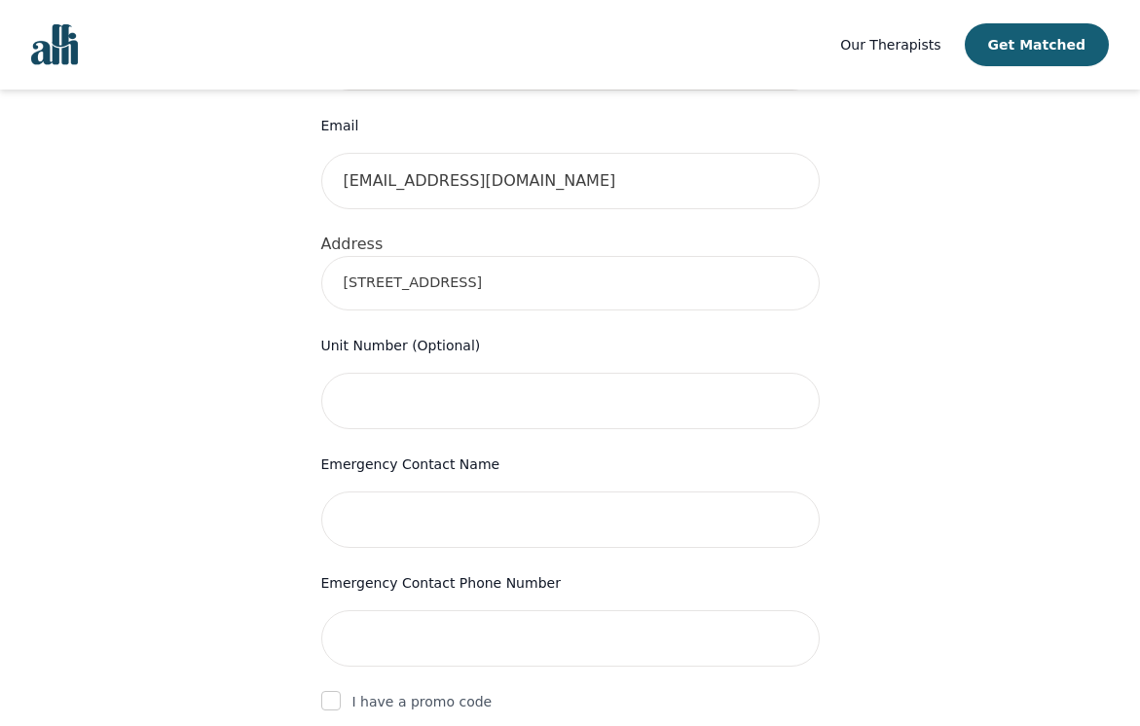
scroll to position [615, 0]
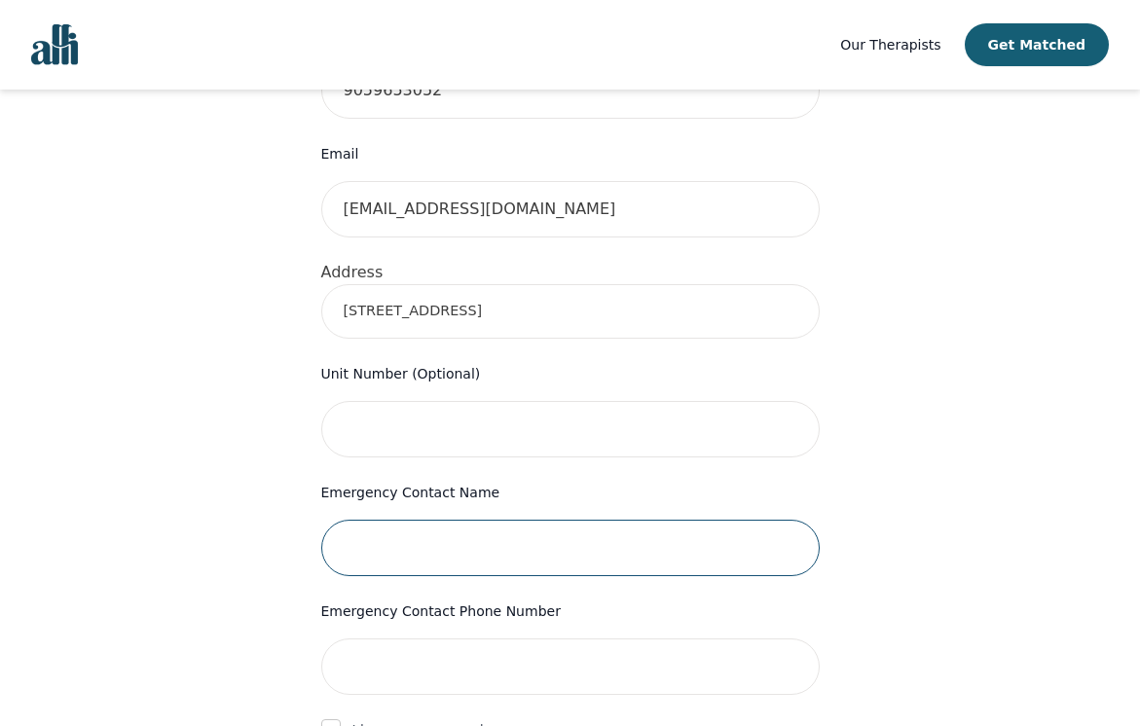
click at [463, 520] on input "text" at bounding box center [570, 548] width 499 height 56
type input "[DEMOGRAPHIC_DATA][PERSON_NAME]"
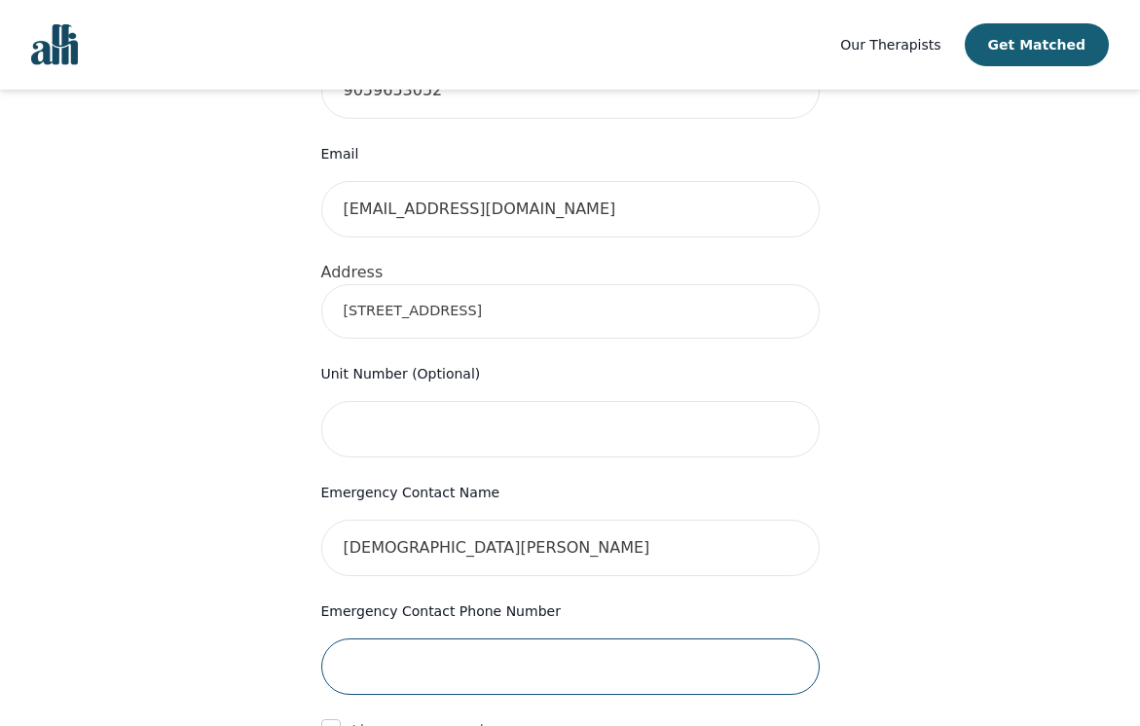
click at [577, 639] on input "tel" at bounding box center [570, 667] width 499 height 56
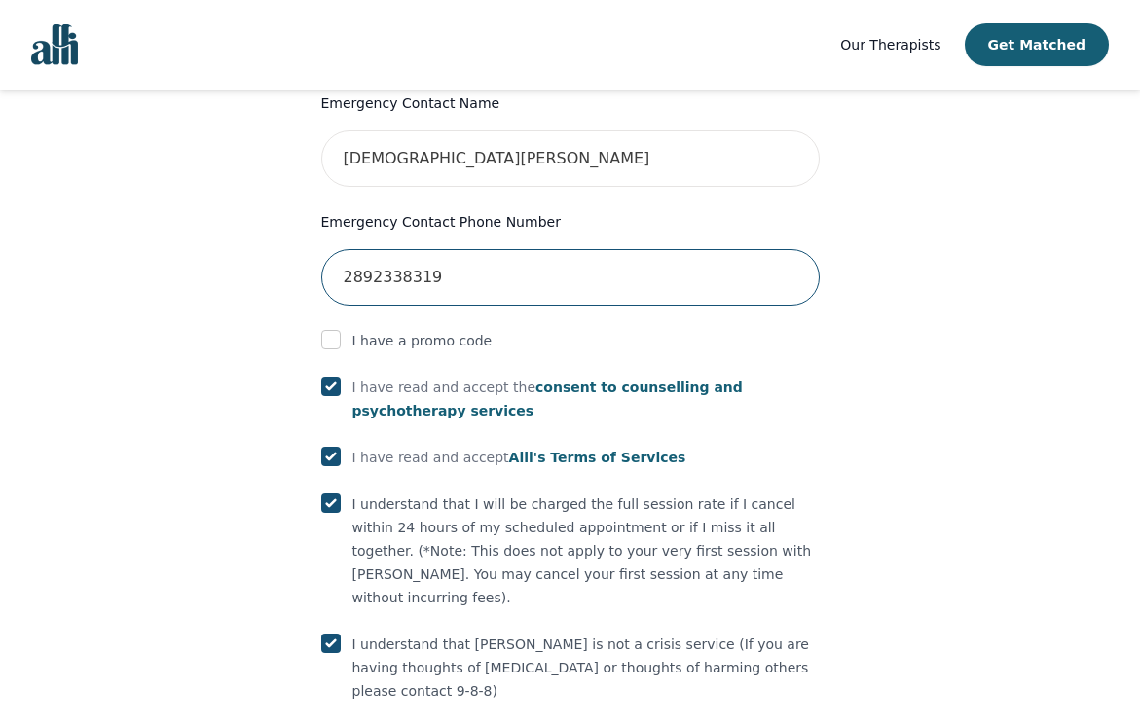
scroll to position [1102, 0]
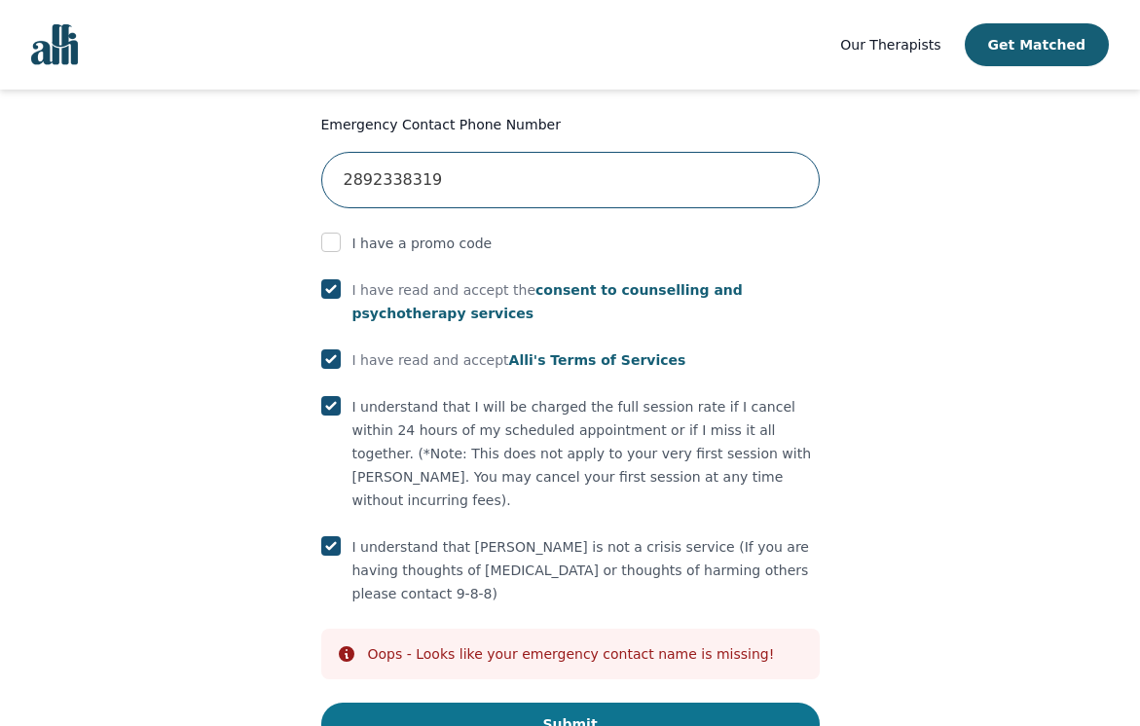
type input "2892338319"
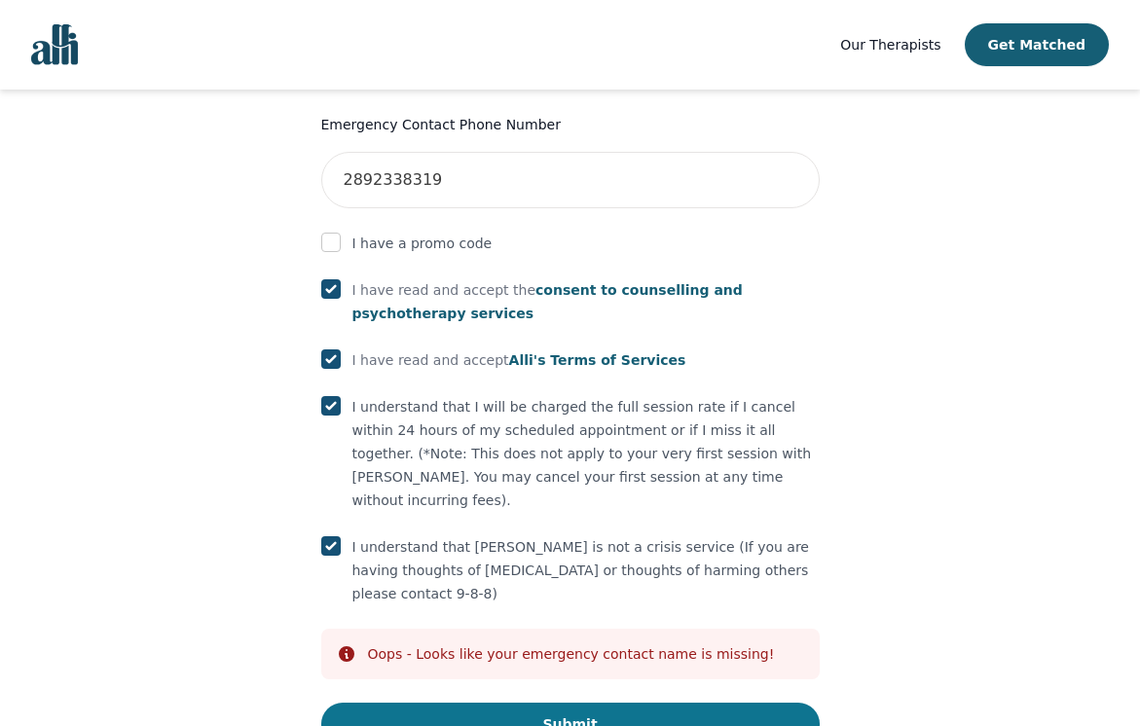
click at [586, 703] on button "Submit" at bounding box center [570, 724] width 499 height 43
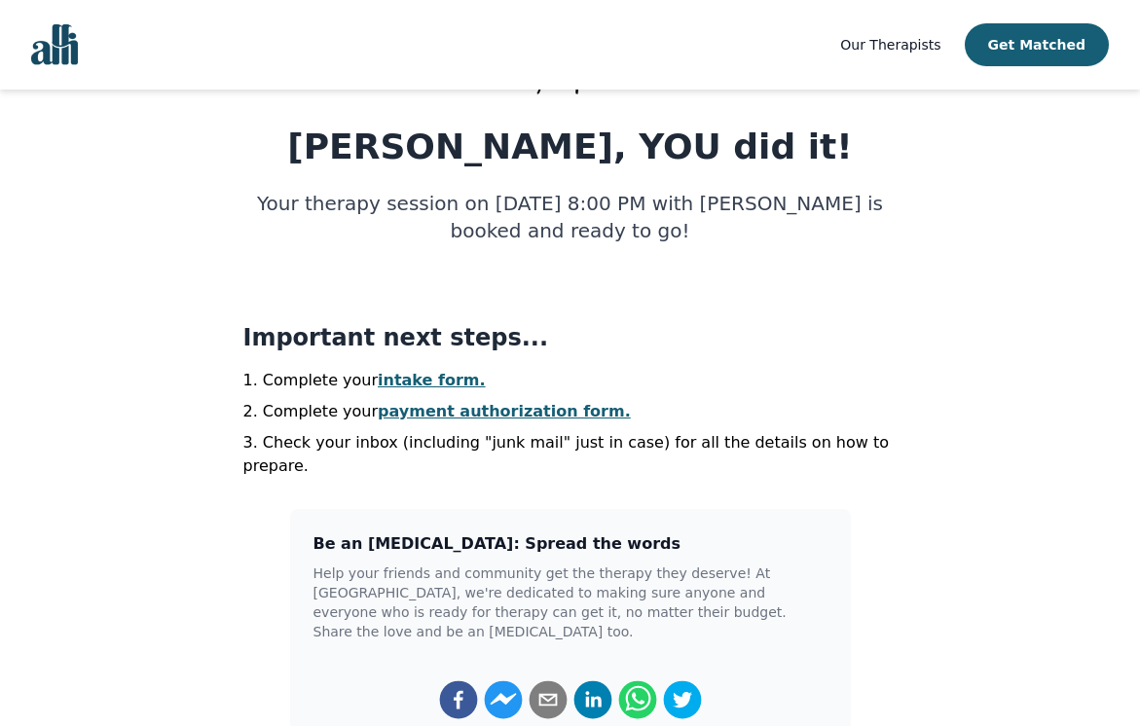
scroll to position [292, 0]
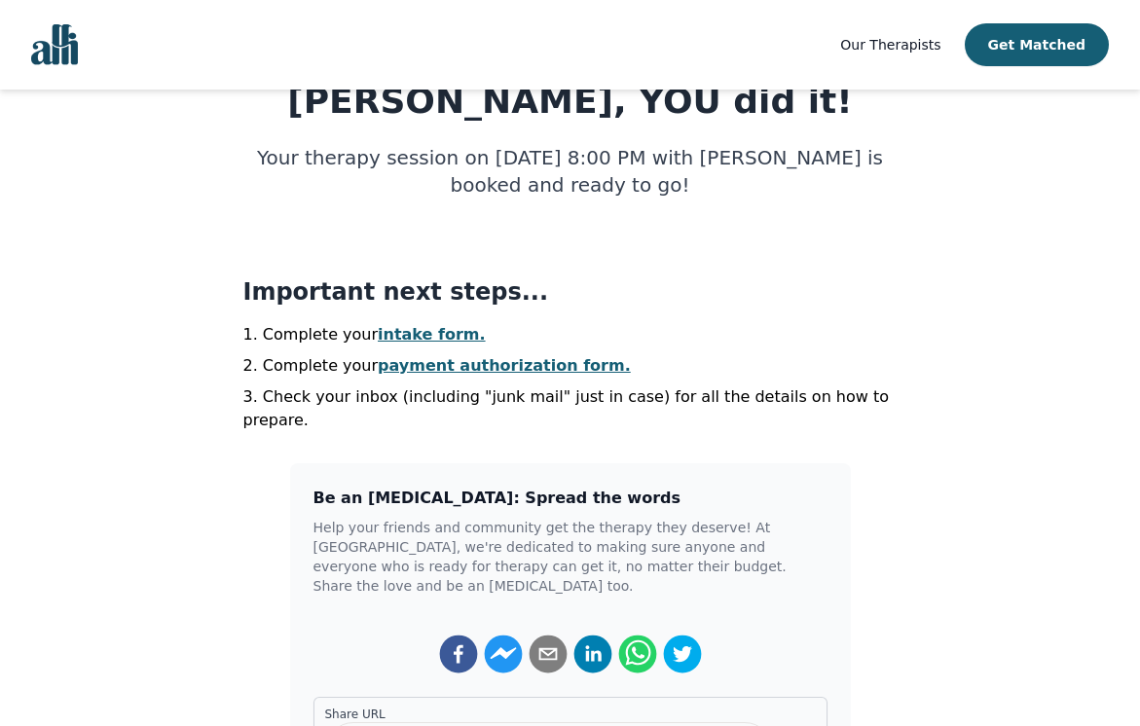
click at [429, 333] on link "intake form." at bounding box center [432, 334] width 108 height 19
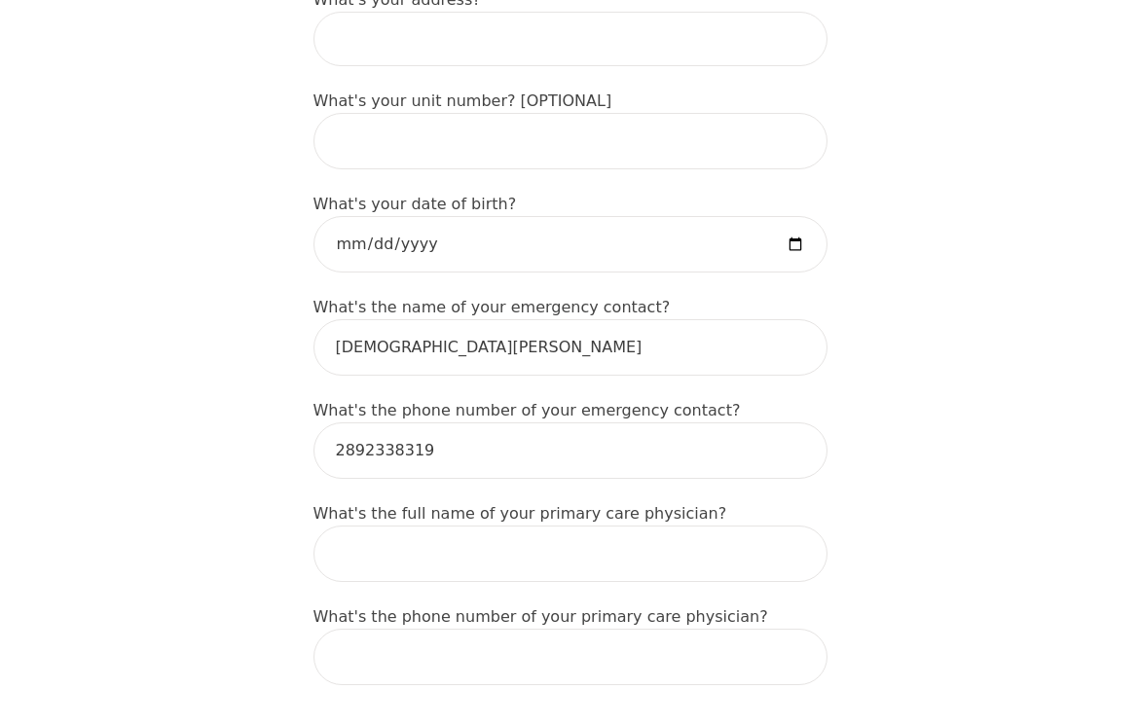
scroll to position [728, 0]
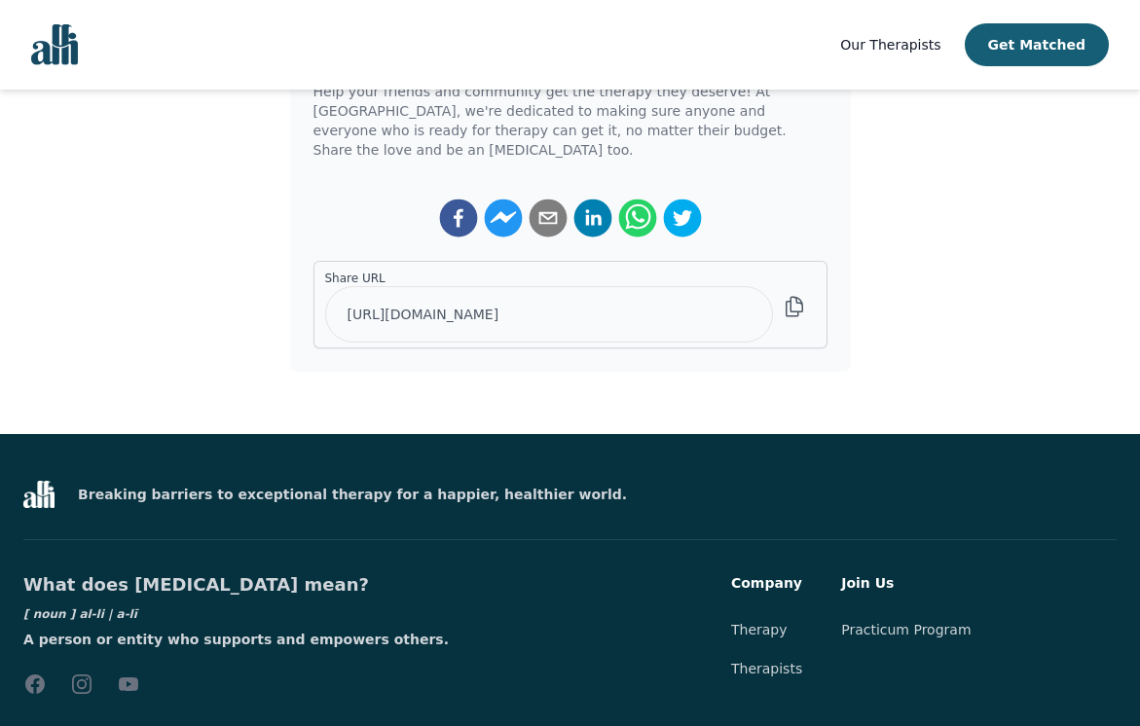
scroll to position [214, 0]
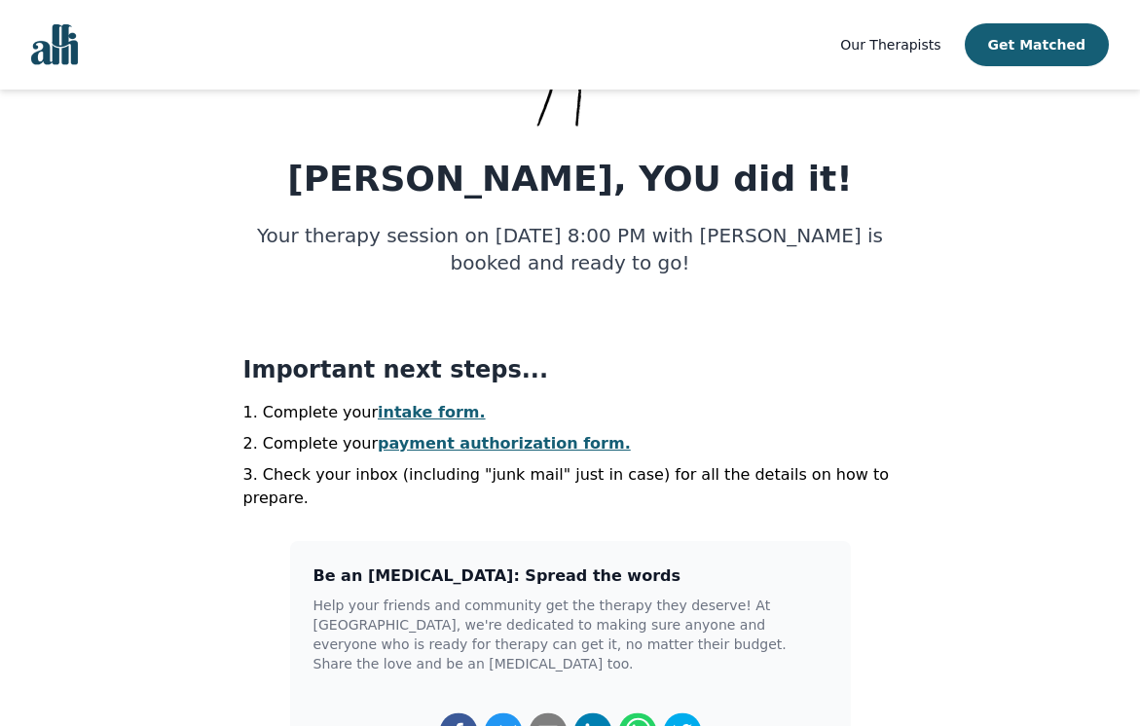
click at [473, 445] on link "payment authorization form." at bounding box center [504, 443] width 253 height 19
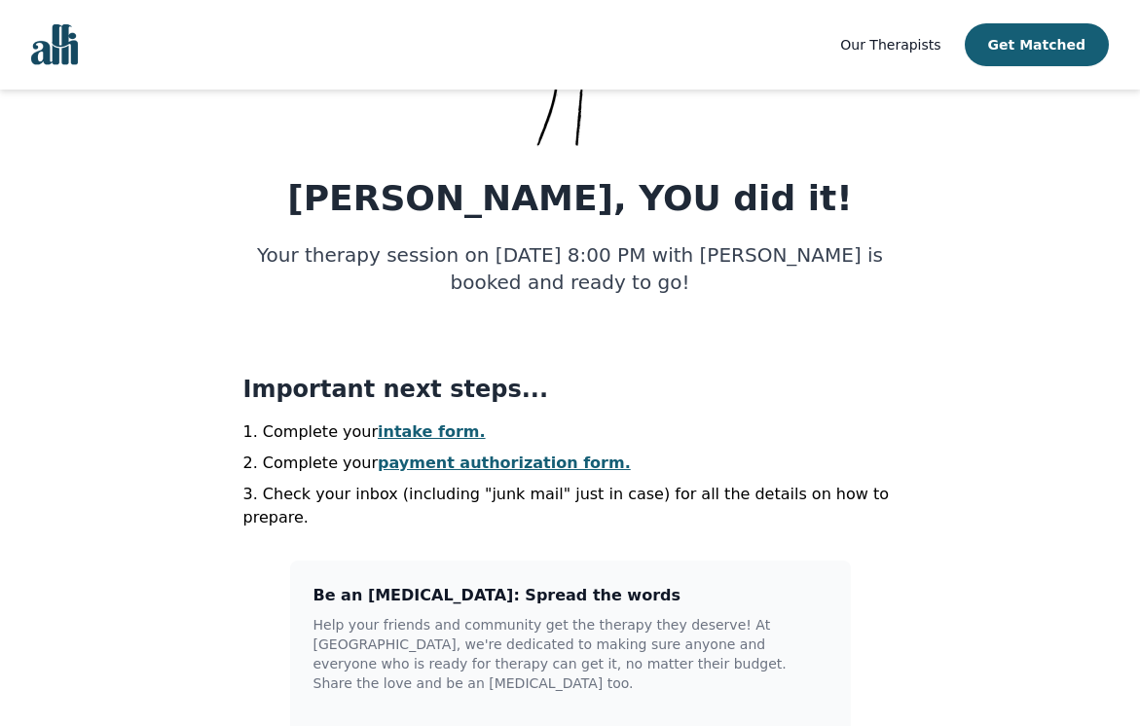
scroll to position [97, 0]
